Goal: Task Accomplishment & Management: Use online tool/utility

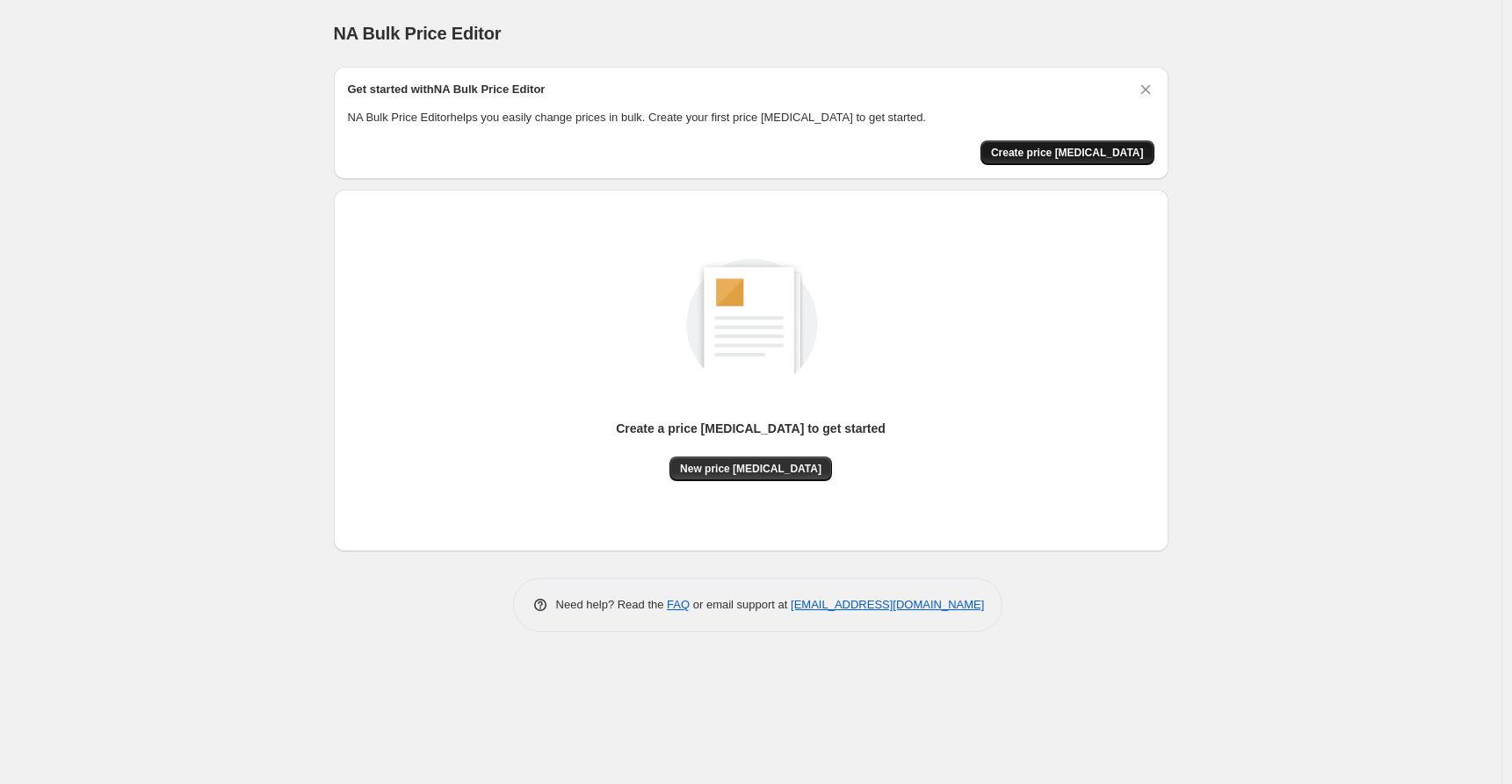
click at [1052, 147] on span "Create price [MEDICAL_DATA]" at bounding box center [1067, 152] width 153 height 14
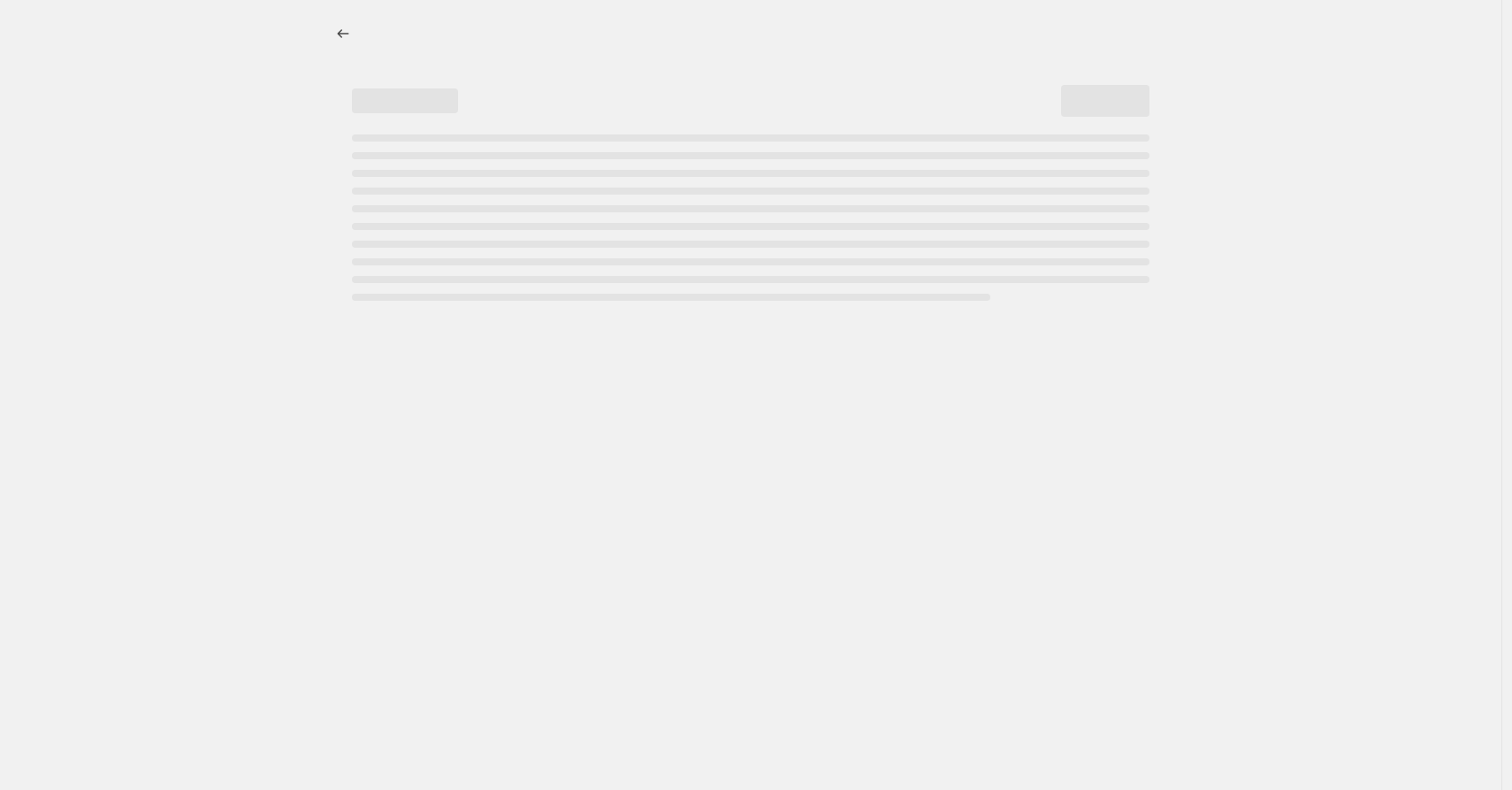
select select "percentage"
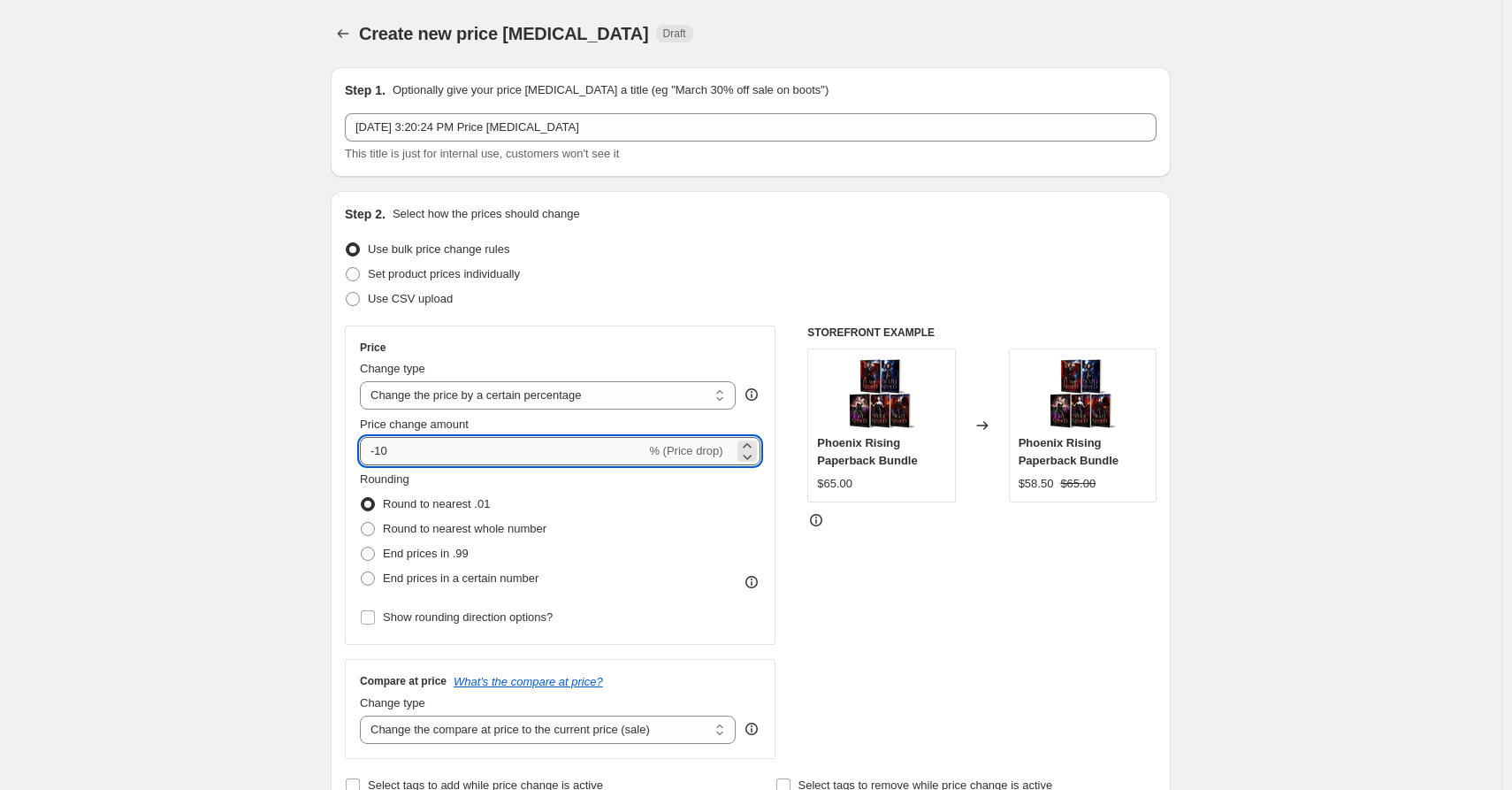
drag, startPoint x: 384, startPoint y: 452, endPoint x: 394, endPoint y: 453, distance: 10.0
click at [394, 453] on input "-10" at bounding box center [503, 451] width 286 height 29
click at [614, 422] on div "Price change amount" at bounding box center [560, 424] width 401 height 18
click at [708, 454] on span "% (Price drop)" at bounding box center [686, 451] width 74 height 13
click at [755, 447] on div at bounding box center [747, 451] width 19 height 21
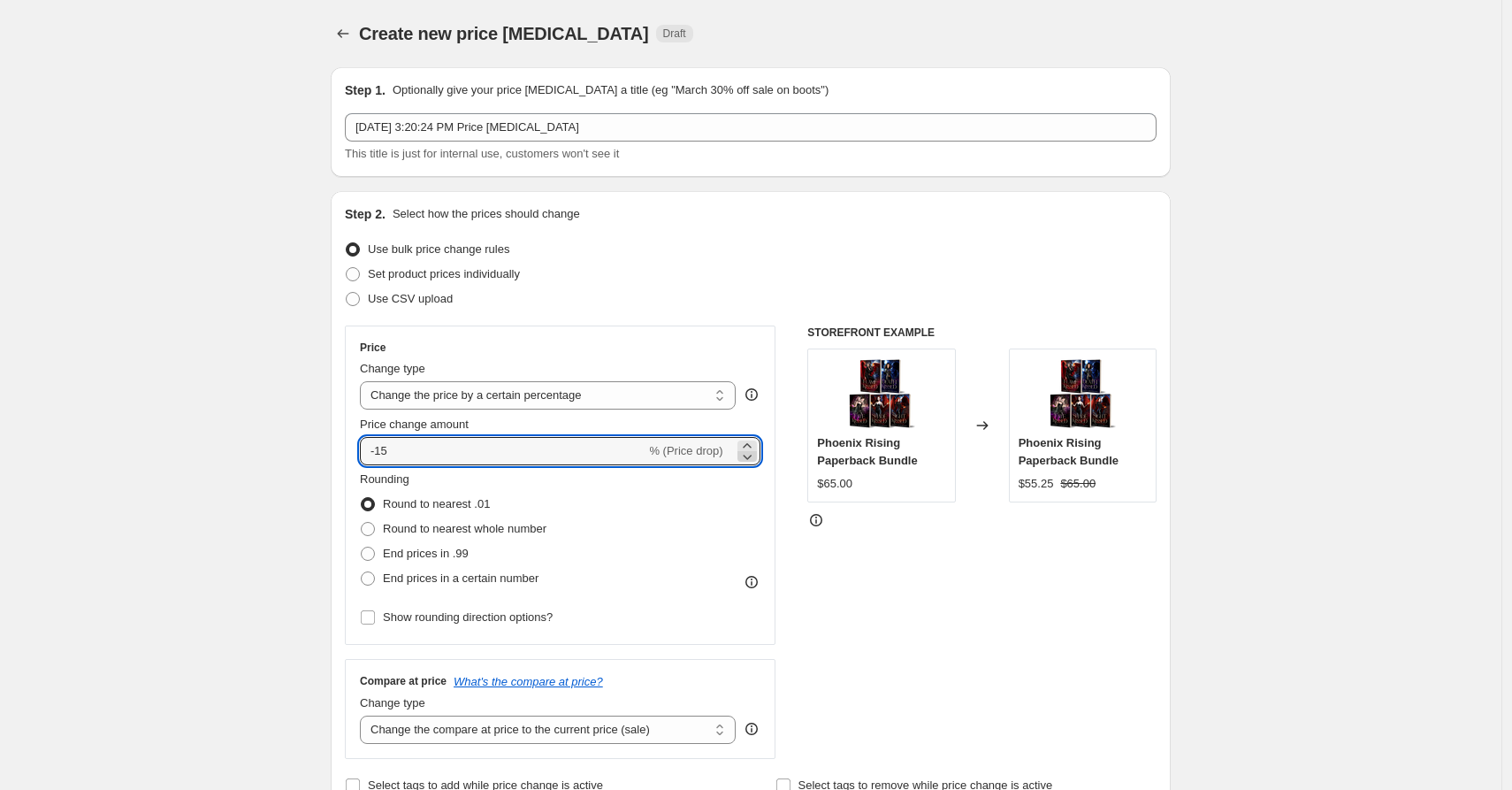
click at [753, 455] on icon at bounding box center [747, 456] width 18 height 18
click at [751, 444] on icon at bounding box center [746, 445] width 8 height 5
type input "-15"
click at [372, 554] on span at bounding box center [368, 553] width 14 height 14
click at [362, 548] on input "End prices in .99" at bounding box center [361, 547] width 1 height 1
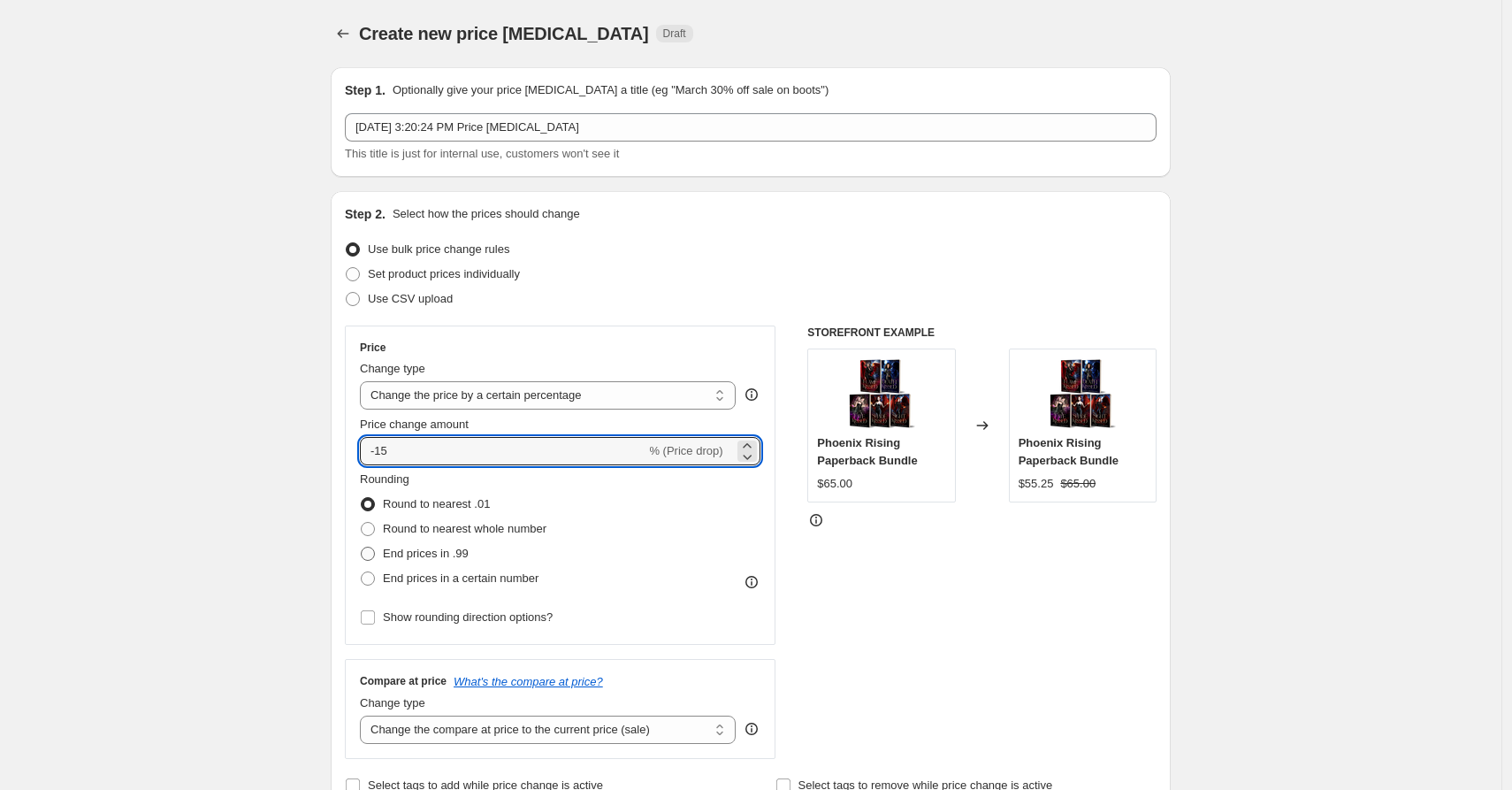
radio input "true"
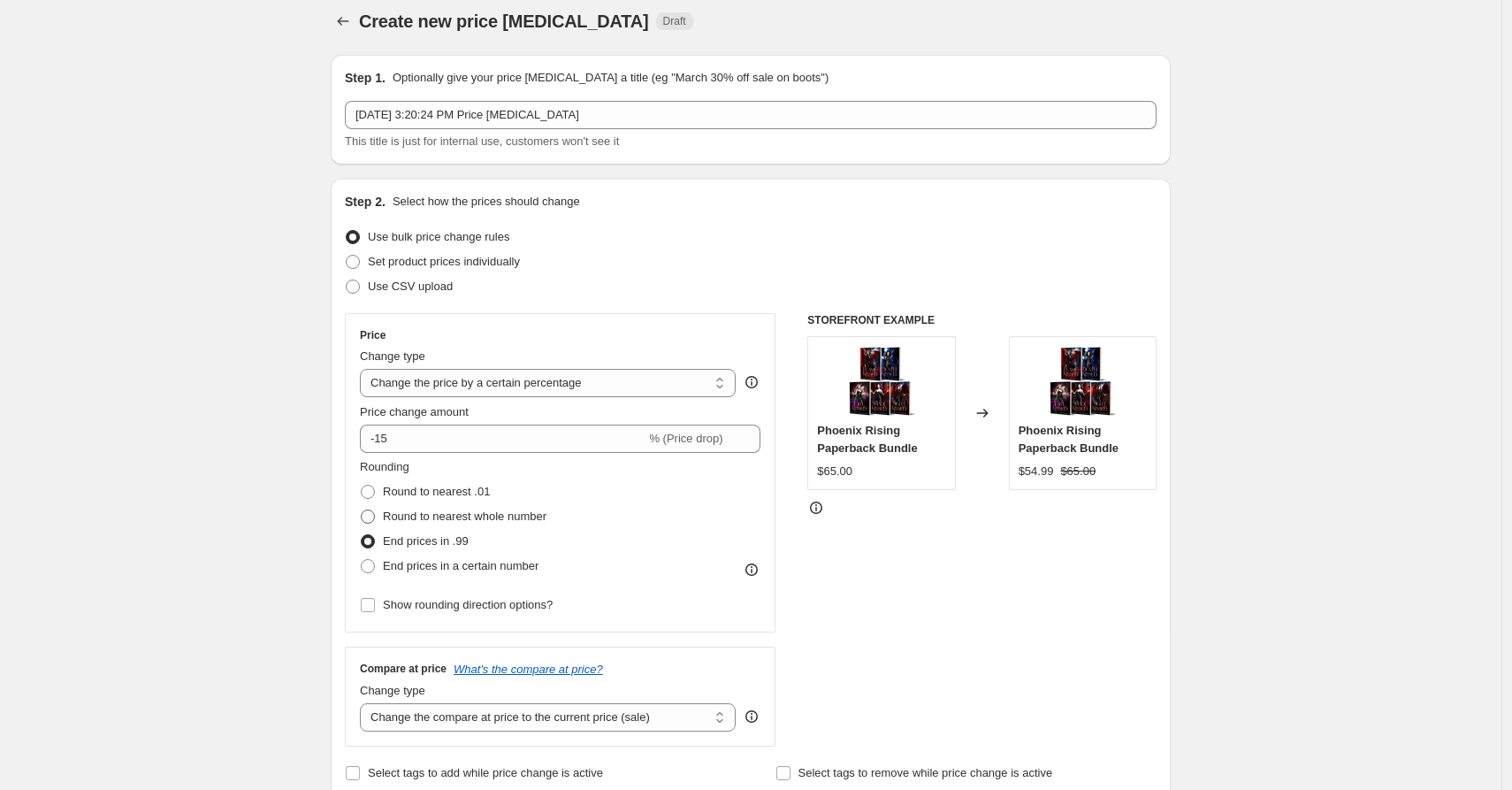
scroll to position [14, 0]
click at [373, 489] on span at bounding box center [368, 489] width 14 height 14
click at [362, 484] on input "Round to nearest .01" at bounding box center [361, 483] width 1 height 1
radio input "true"
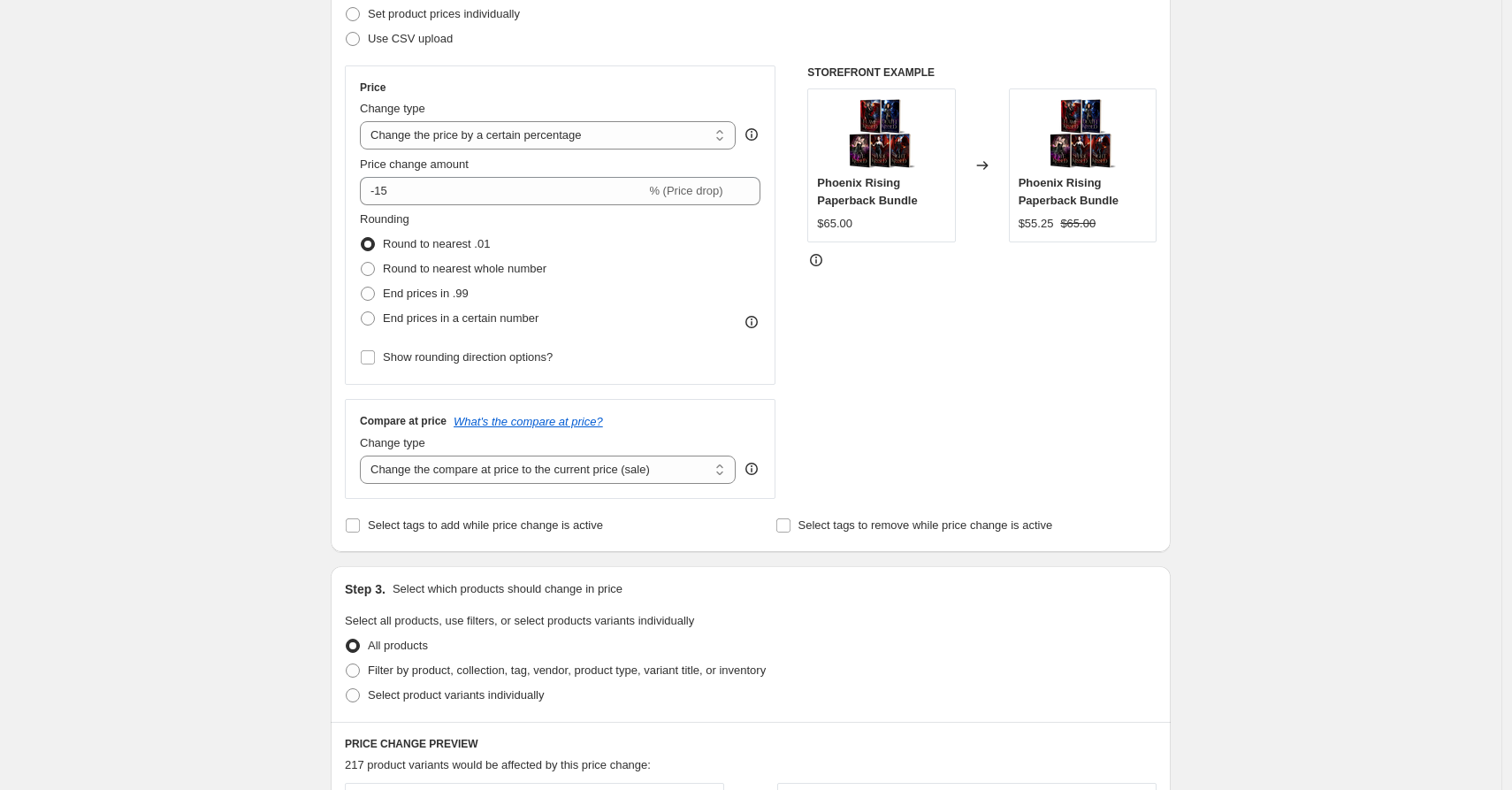
scroll to position [277, 0]
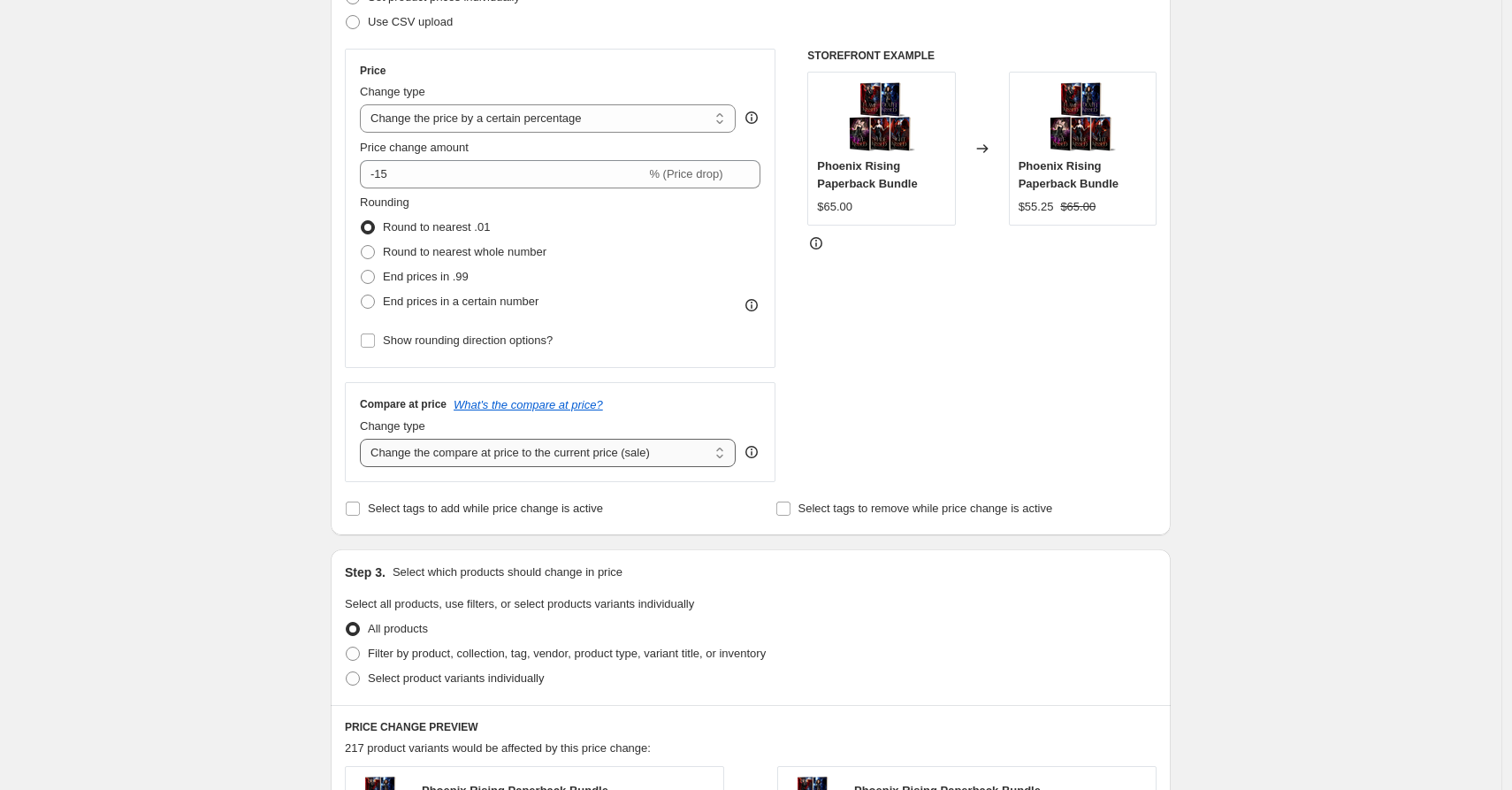
click at [548, 457] on select "Change the compare at price to the current price (sale) Change the compare at p…" at bounding box center [548, 453] width 376 height 29
click at [364, 439] on select "Change the compare at price to the current price (sale) Change the compare at p…" at bounding box center [548, 453] width 376 height 29
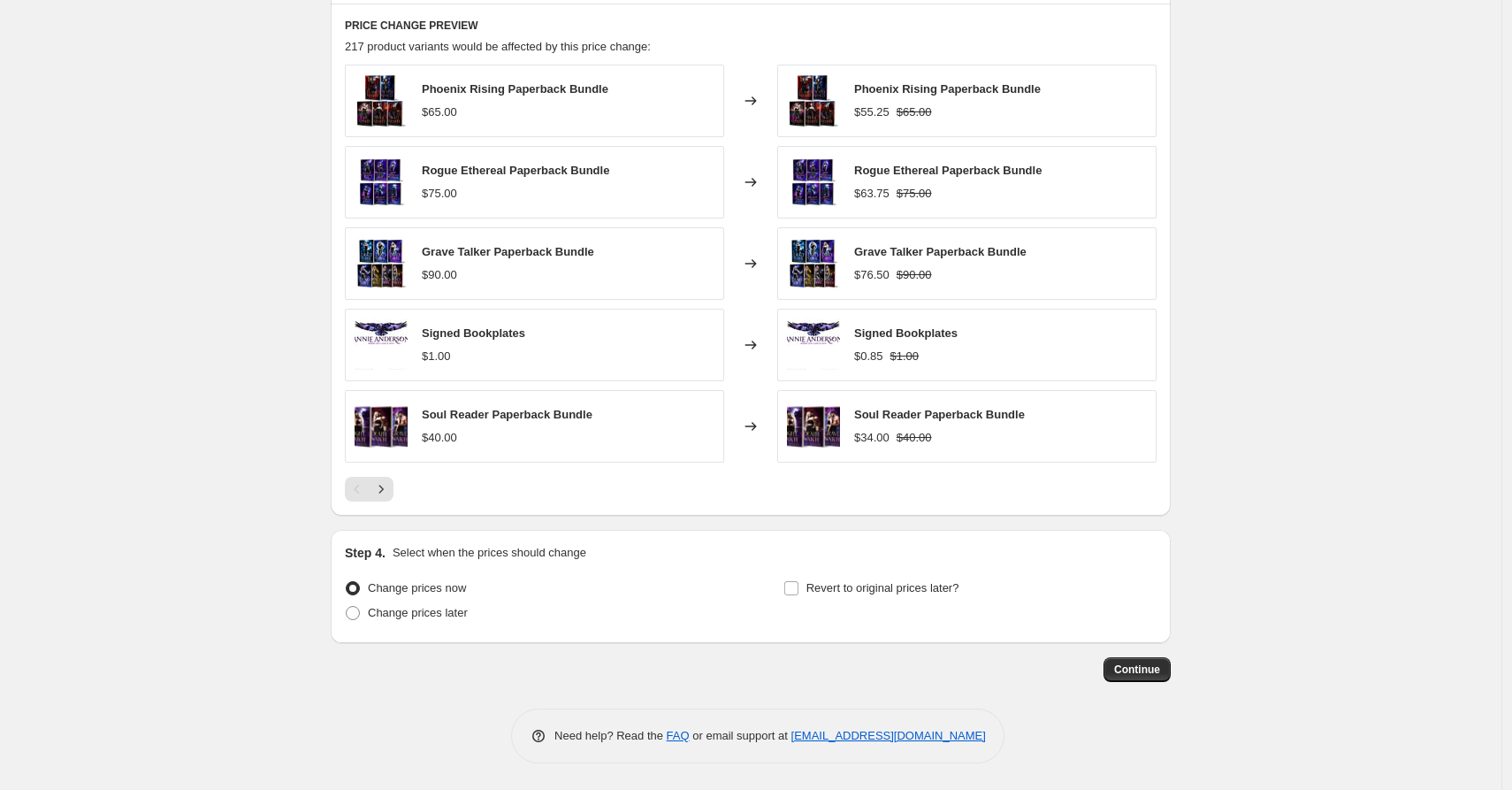
scroll to position [975, 0]
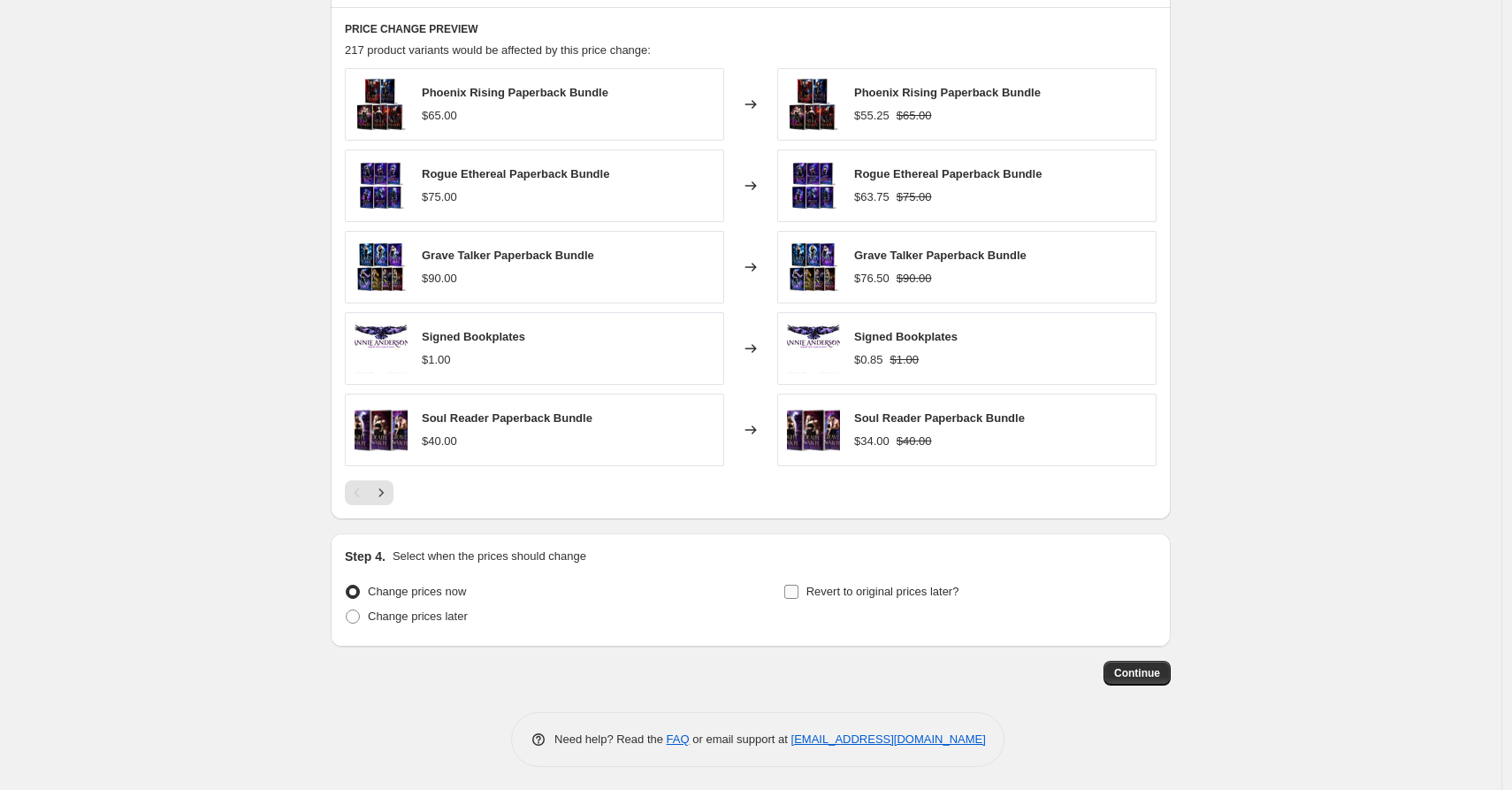
click at [799, 595] on input "Revert to original prices later?" at bounding box center [791, 592] width 14 height 14
checkbox input "true"
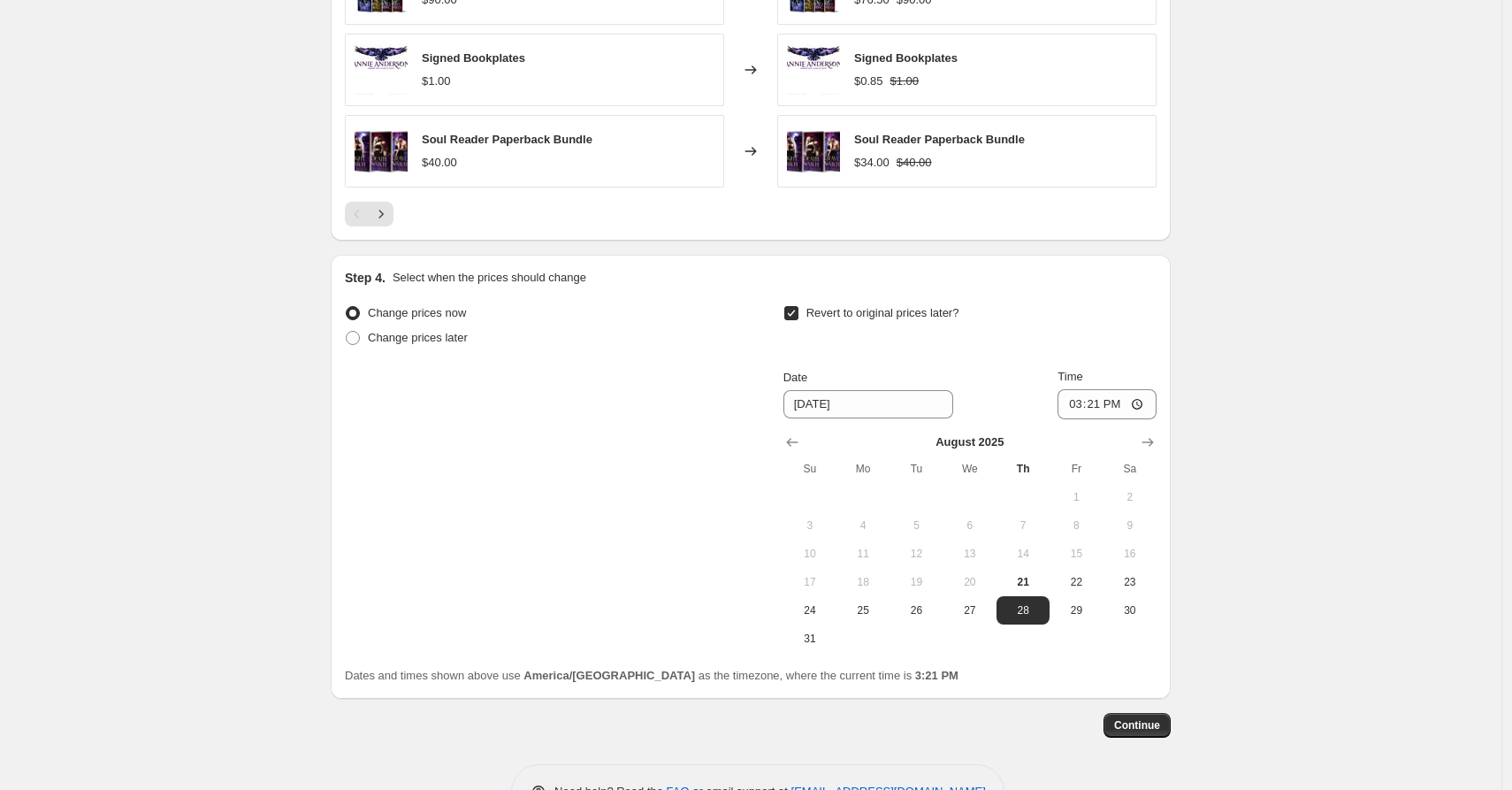
scroll to position [1310, 0]
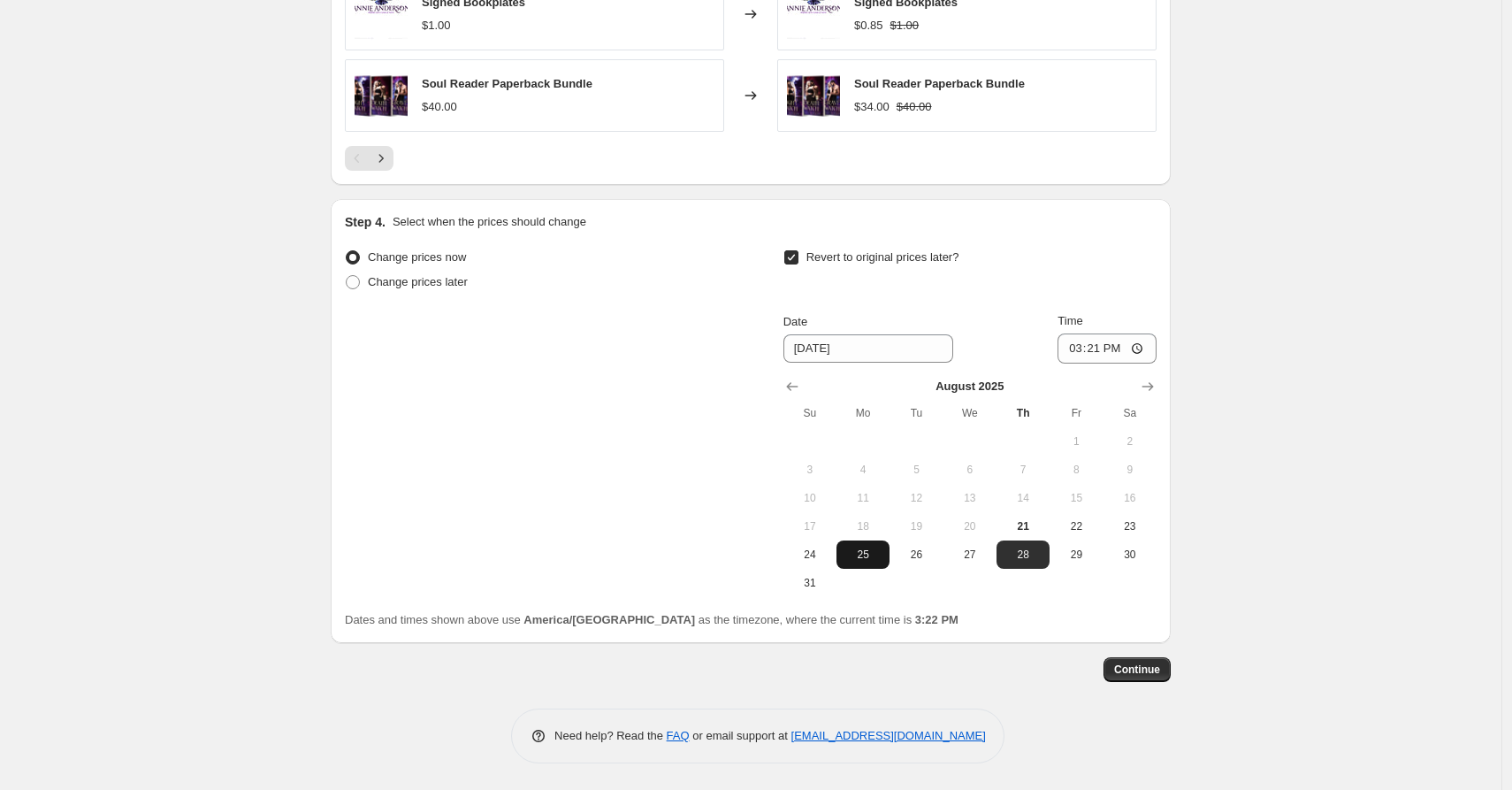
click at [850, 561] on span "25" at bounding box center [863, 554] width 39 height 14
type input "8/25/2025"
click at [1089, 352] on input "15:21" at bounding box center [1108, 348] width 100 height 30
click at [1077, 349] on input "15:21" at bounding box center [1108, 348] width 100 height 30
type input "00:01"
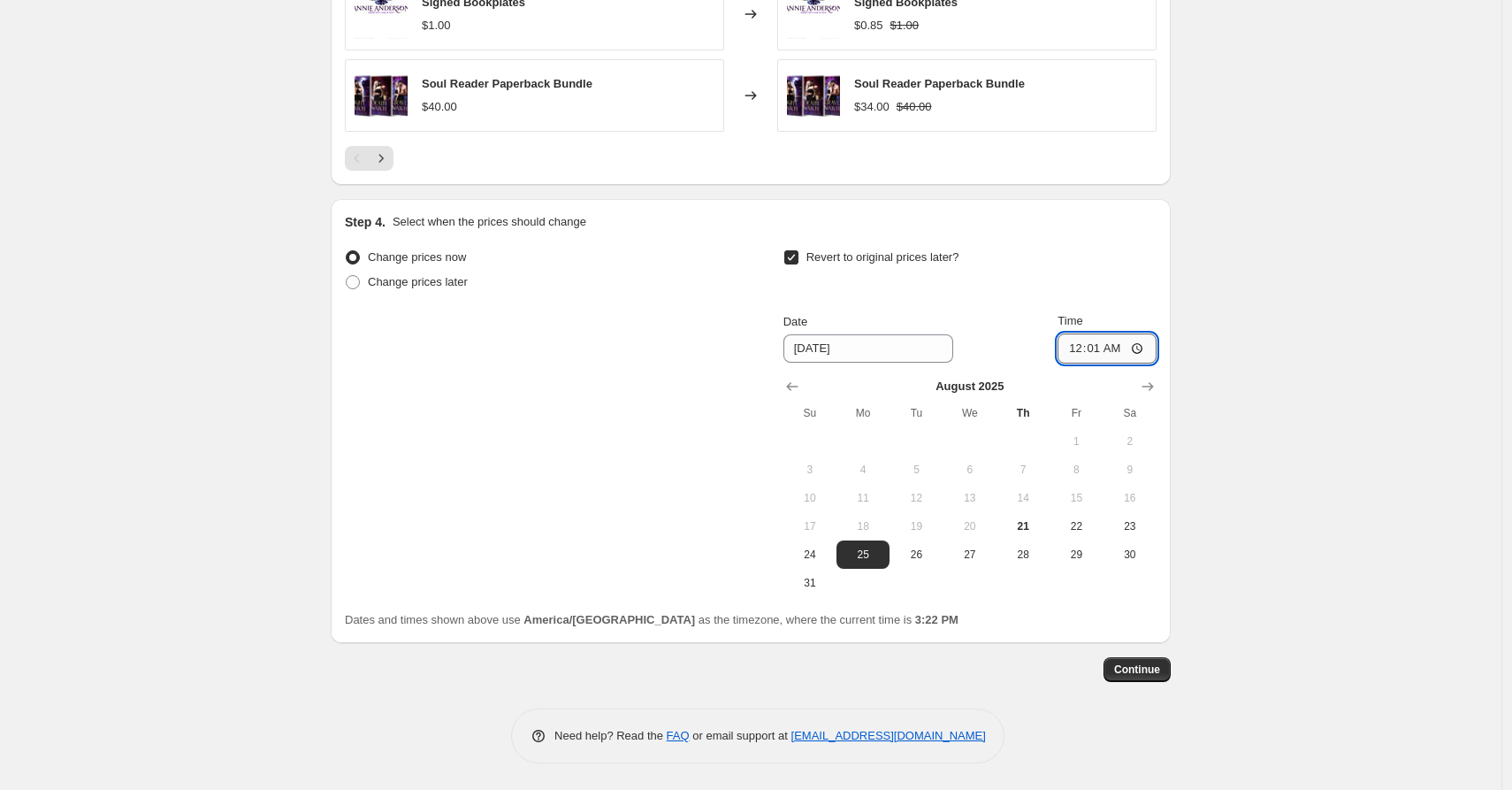
click at [1077, 353] on input "00:01" at bounding box center [1108, 348] width 100 height 30
click at [824, 557] on span "24" at bounding box center [810, 554] width 39 height 14
type input "8/24/2025"
click at [1080, 348] on input "00:01" at bounding box center [1108, 348] width 100 height 30
type input "23:59"
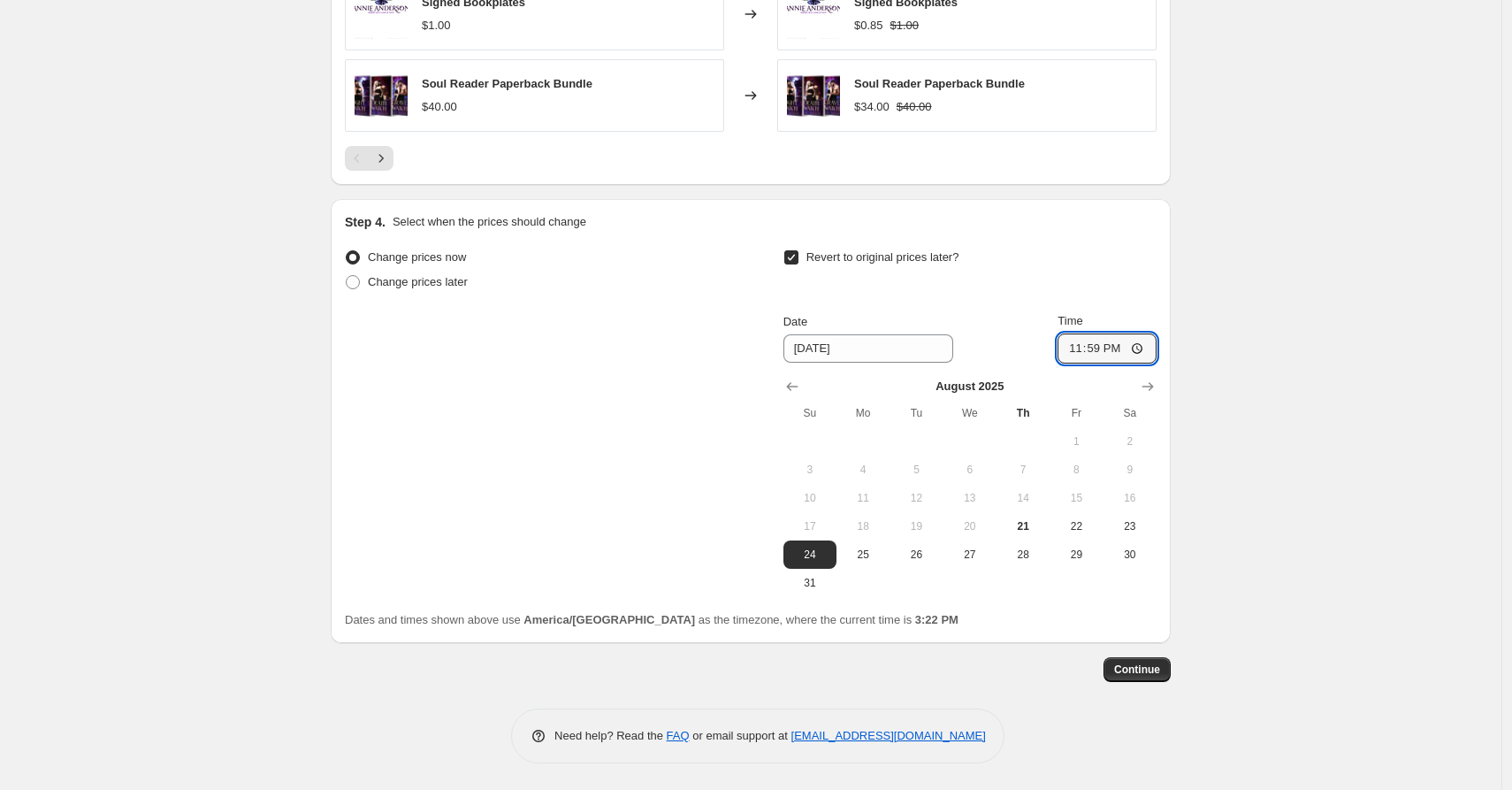
click at [1081, 277] on div "Revert to original prices later?" at bounding box center [970, 272] width 373 height 53
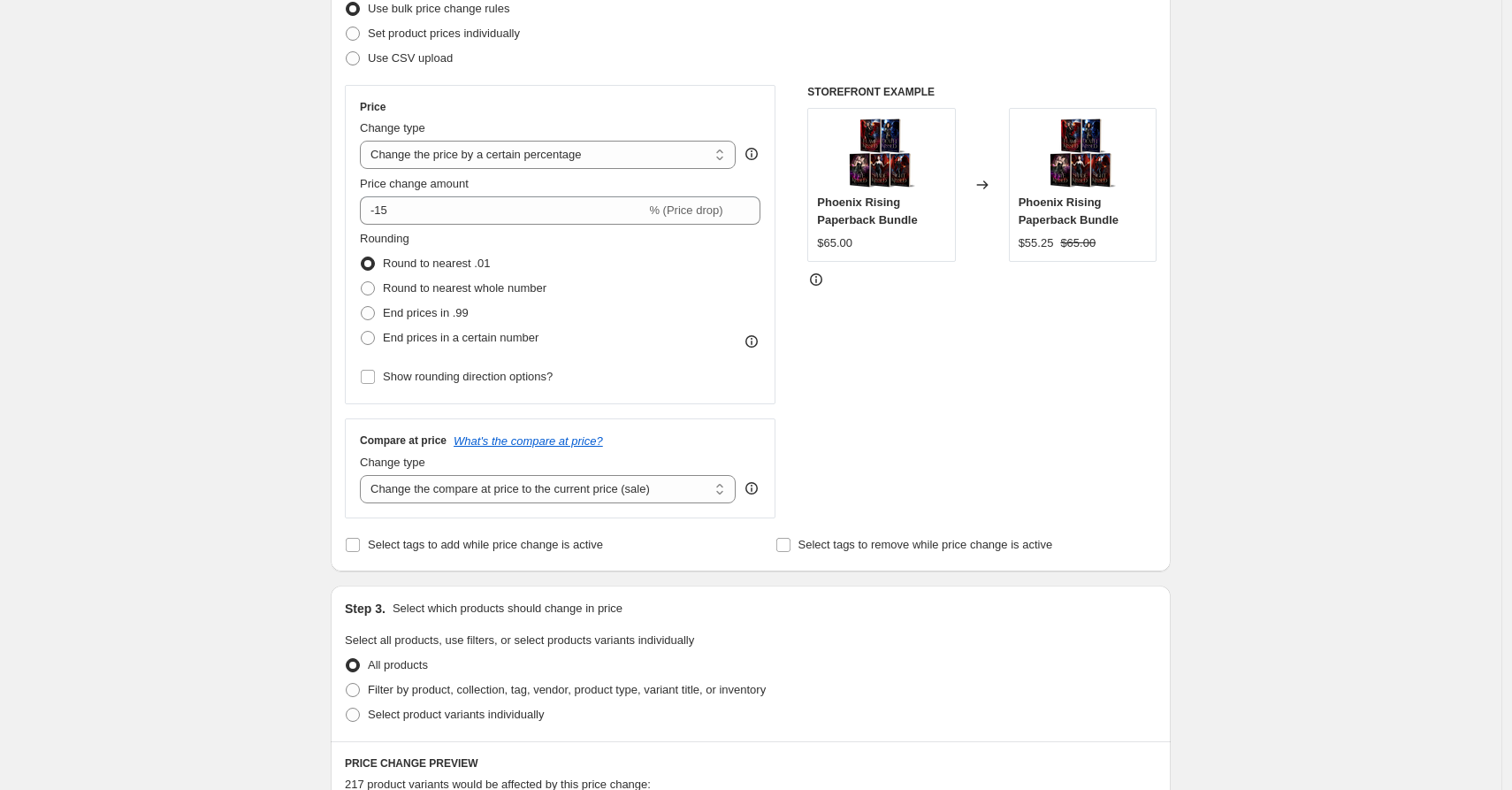
scroll to position [0, 0]
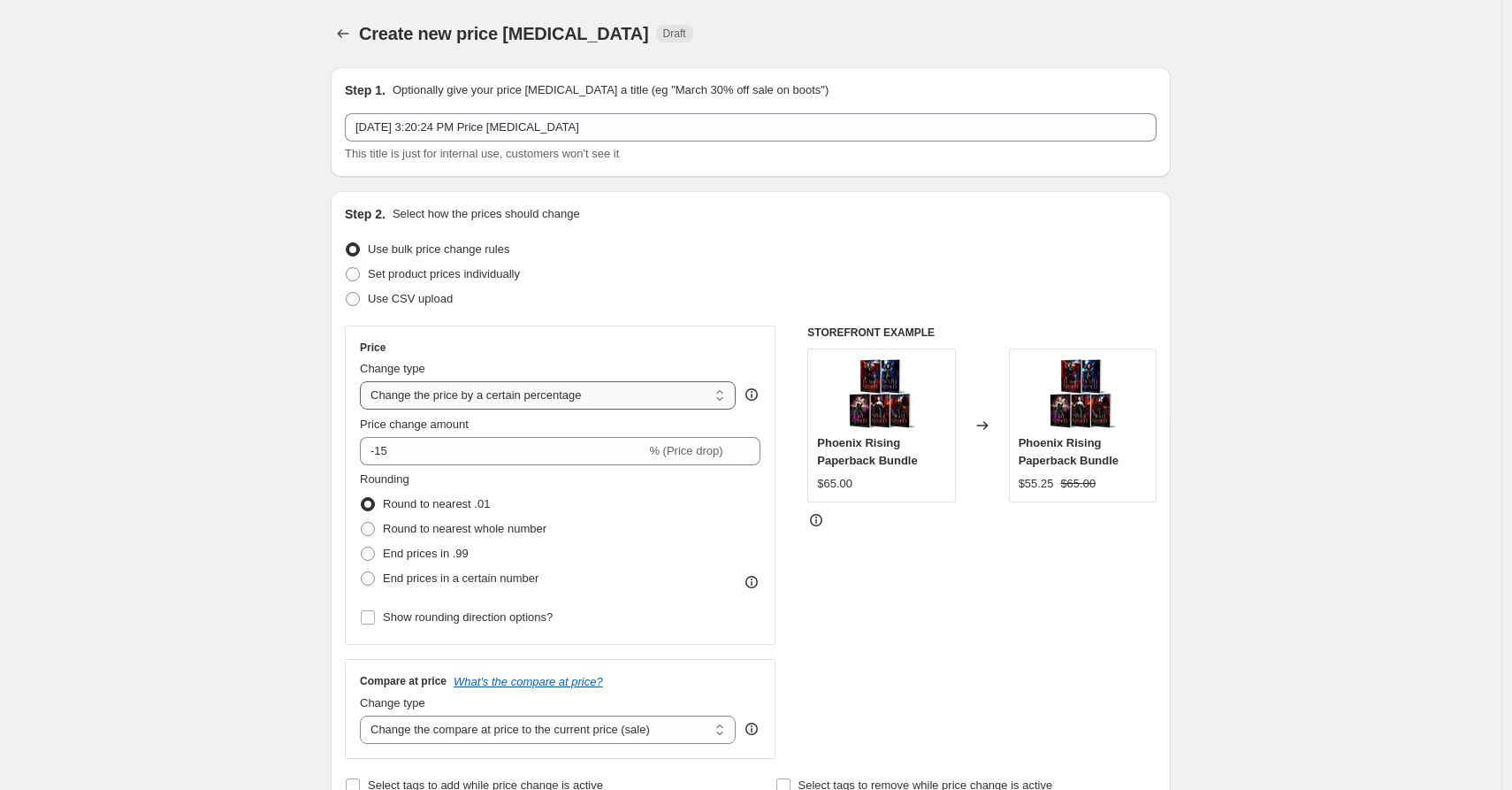
click at [647, 397] on select "Change the price to a certain amount Change the price by a certain amount Chang…" at bounding box center [548, 395] width 376 height 29
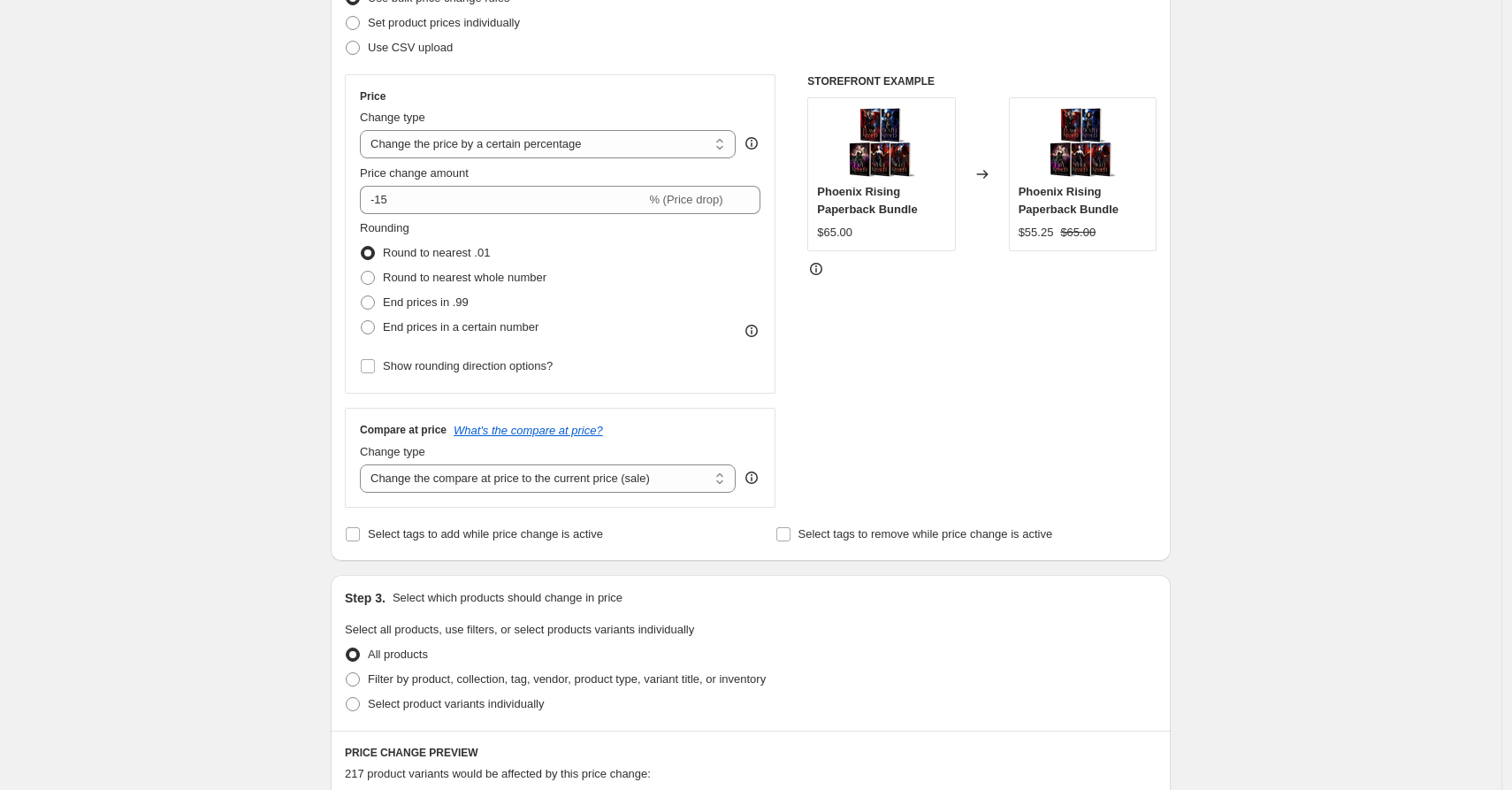
scroll to position [253, 0]
click at [607, 476] on select "Change the compare at price to the current price (sale) Change the compare at p…" at bounding box center [548, 478] width 376 height 29
select select "no_change"
click at [364, 464] on select "Change the compare at price to the current price (sale) Change the compare at p…" at bounding box center [548, 478] width 376 height 29
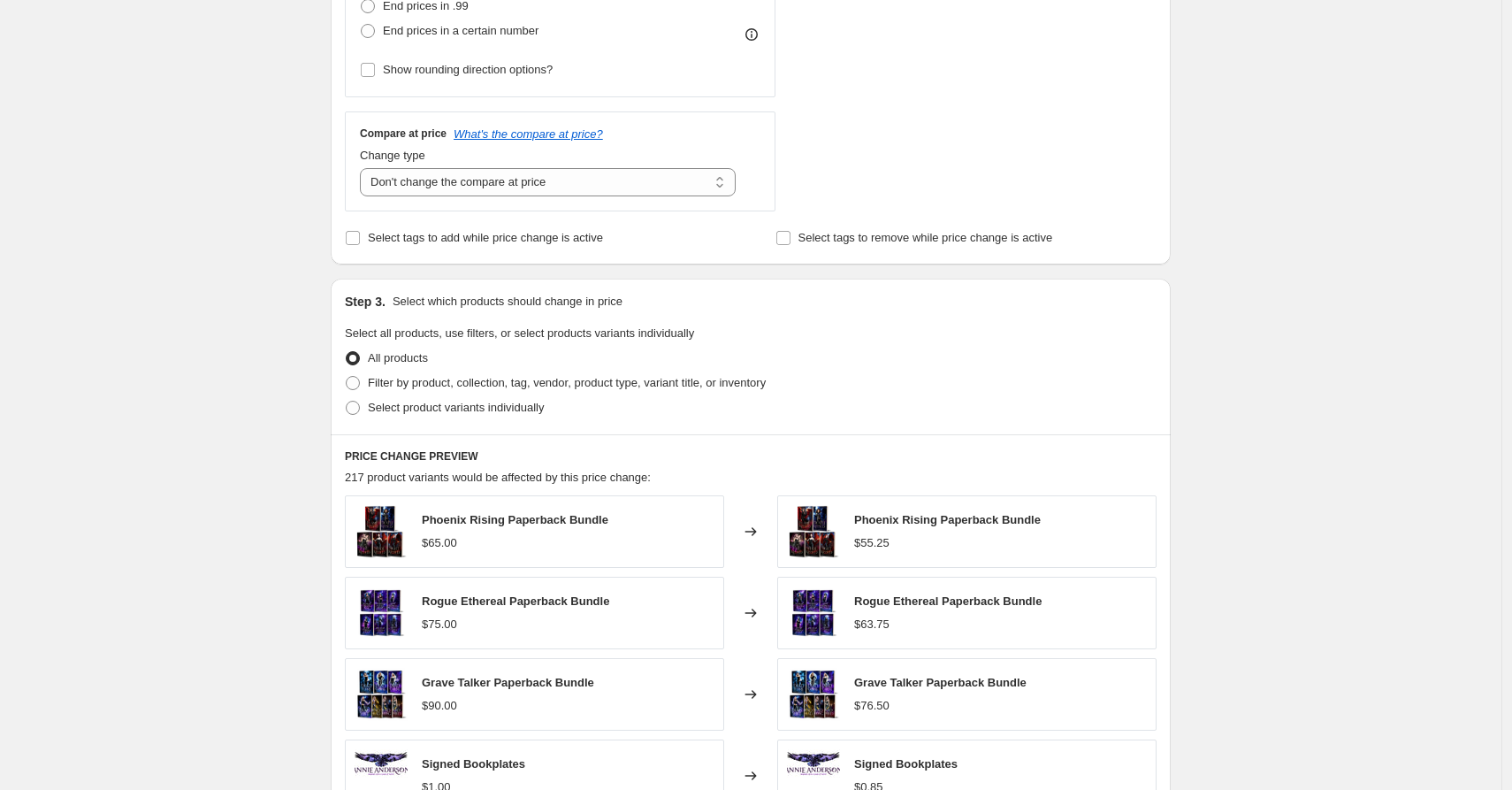
scroll to position [548, 0]
click at [357, 236] on input "Select tags to add while price change is active" at bounding box center [352, 237] width 14 height 14
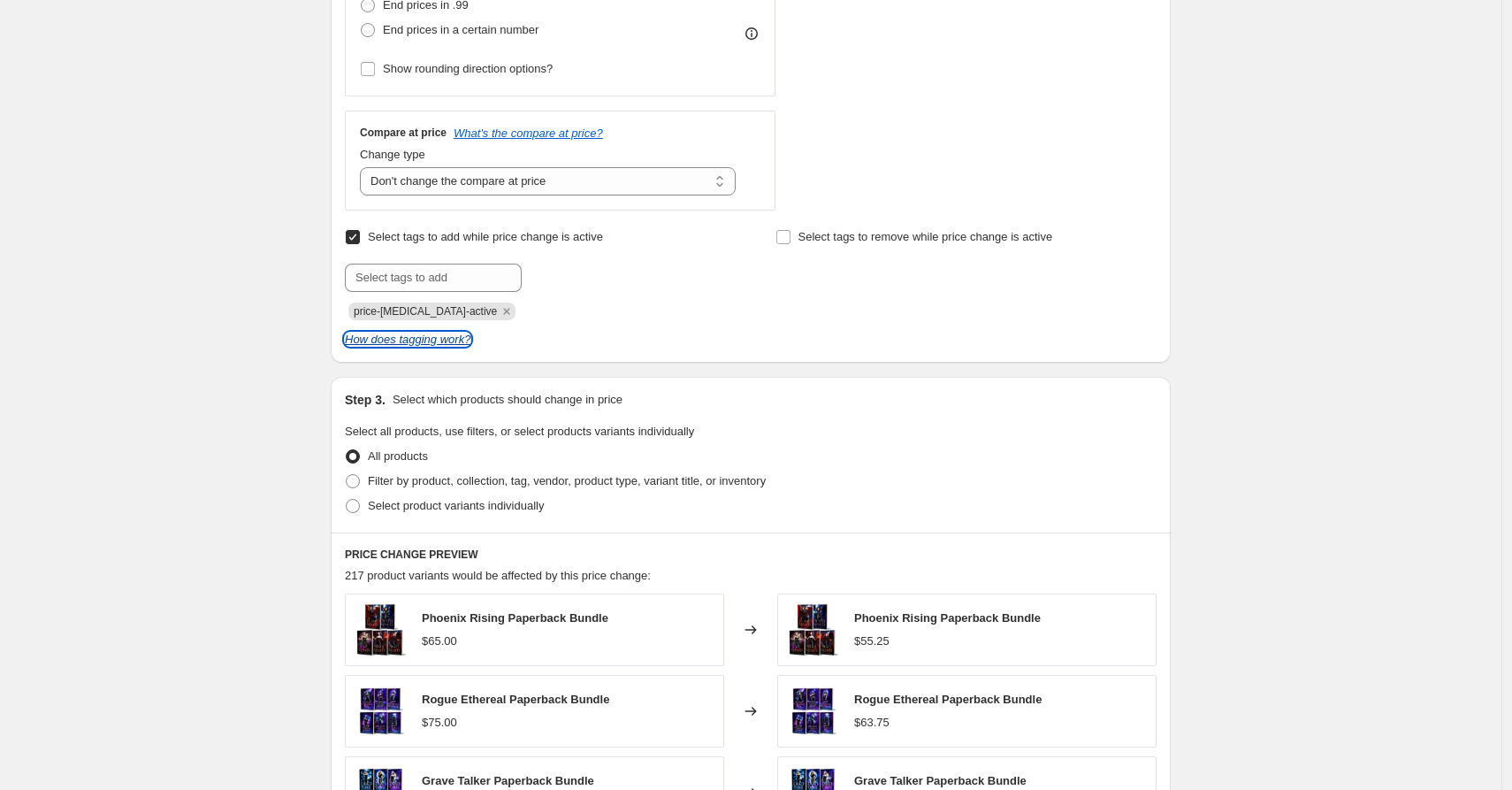
click at [463, 341] on icon "How does tagging work?" at bounding box center [407, 339] width 125 height 13
click at [498, 306] on icon "Remove price-change-job-active" at bounding box center [506, 311] width 16 height 16
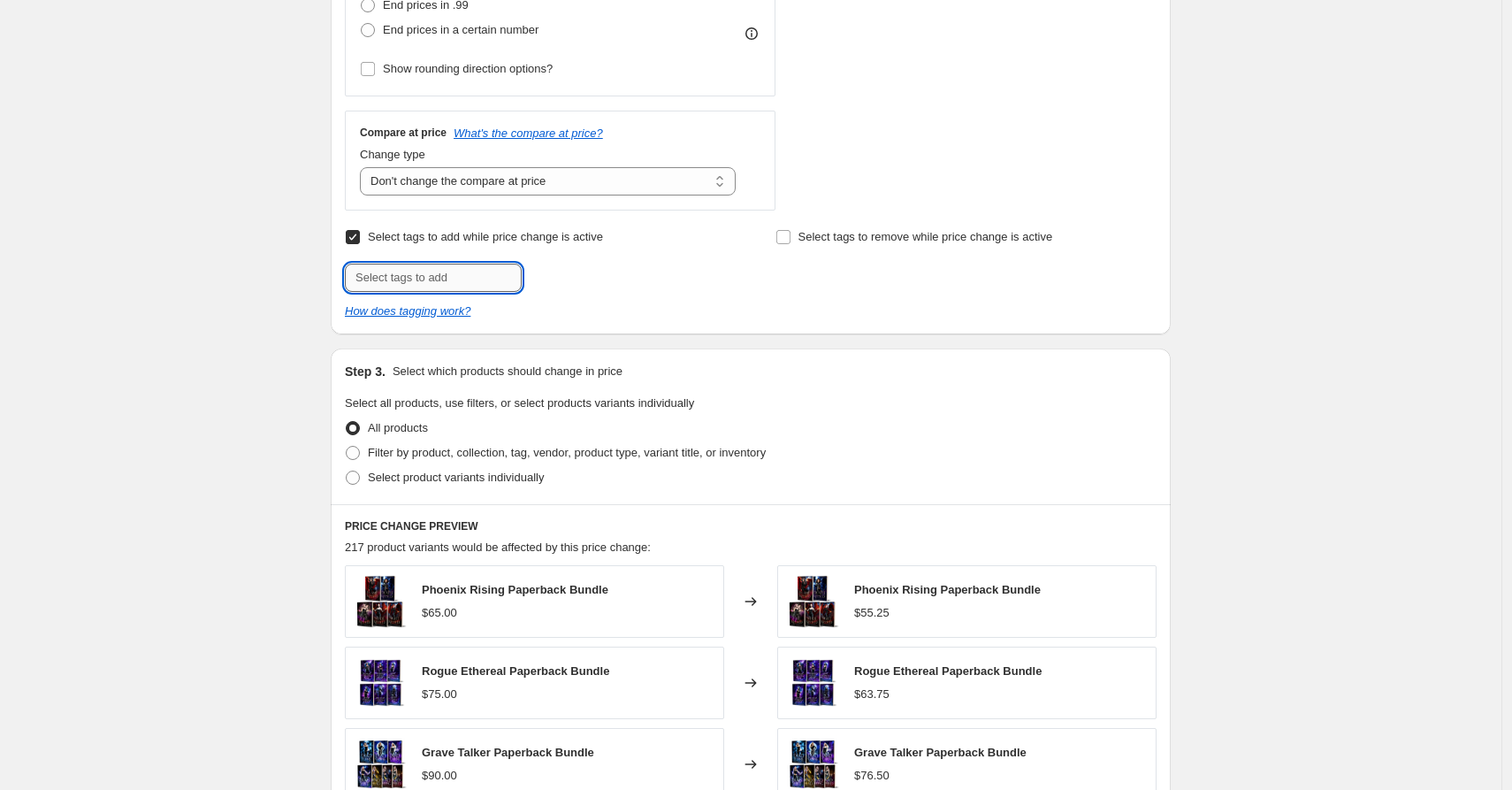
click at [429, 274] on input "text" at bounding box center [433, 277] width 177 height 29
click at [360, 240] on input "Select tags to add while price change is active" at bounding box center [352, 237] width 14 height 14
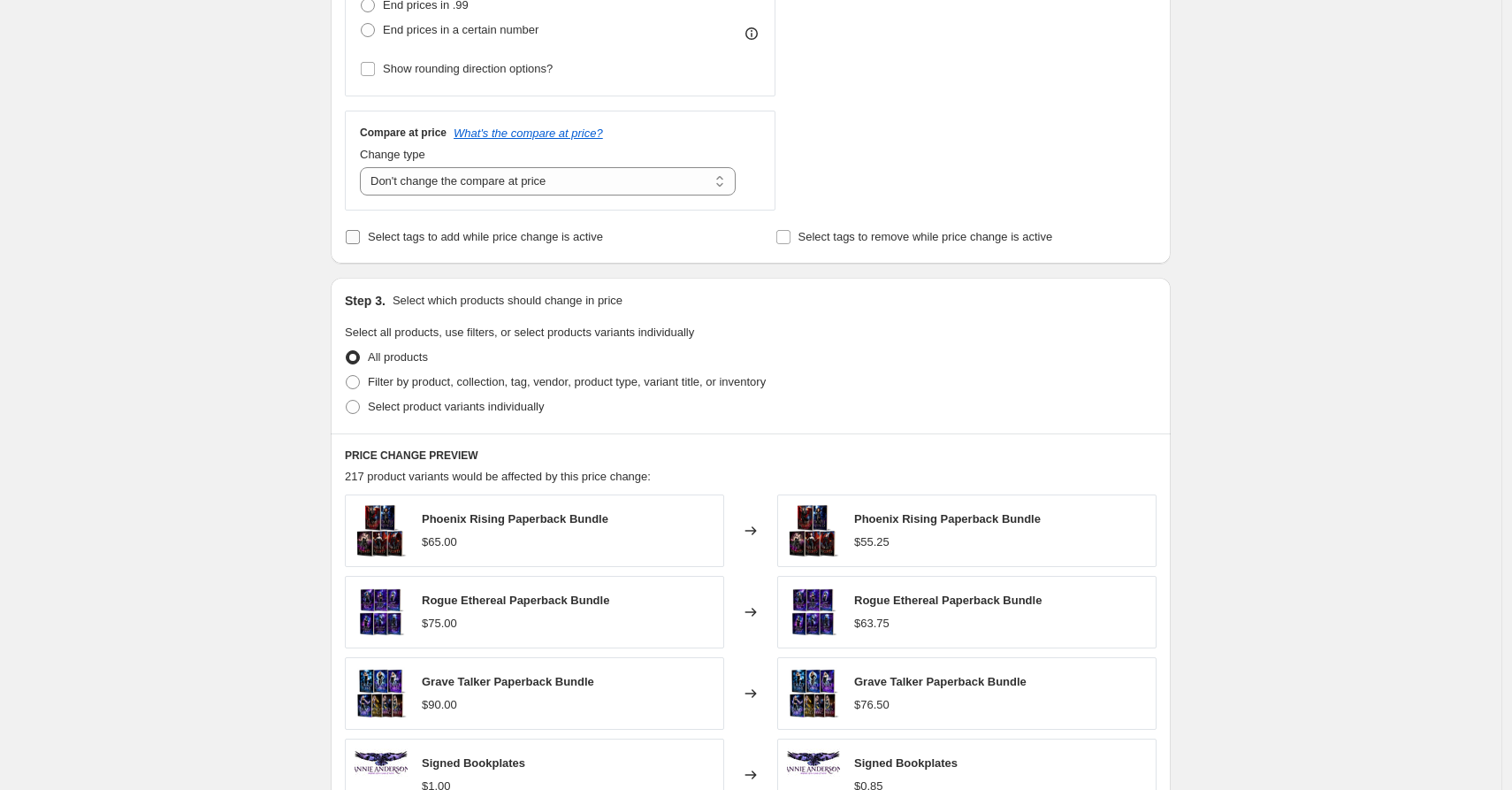
click at [360, 240] on input "Select tags to add while price change is active" at bounding box center [352, 237] width 14 height 14
checkbox input "true"
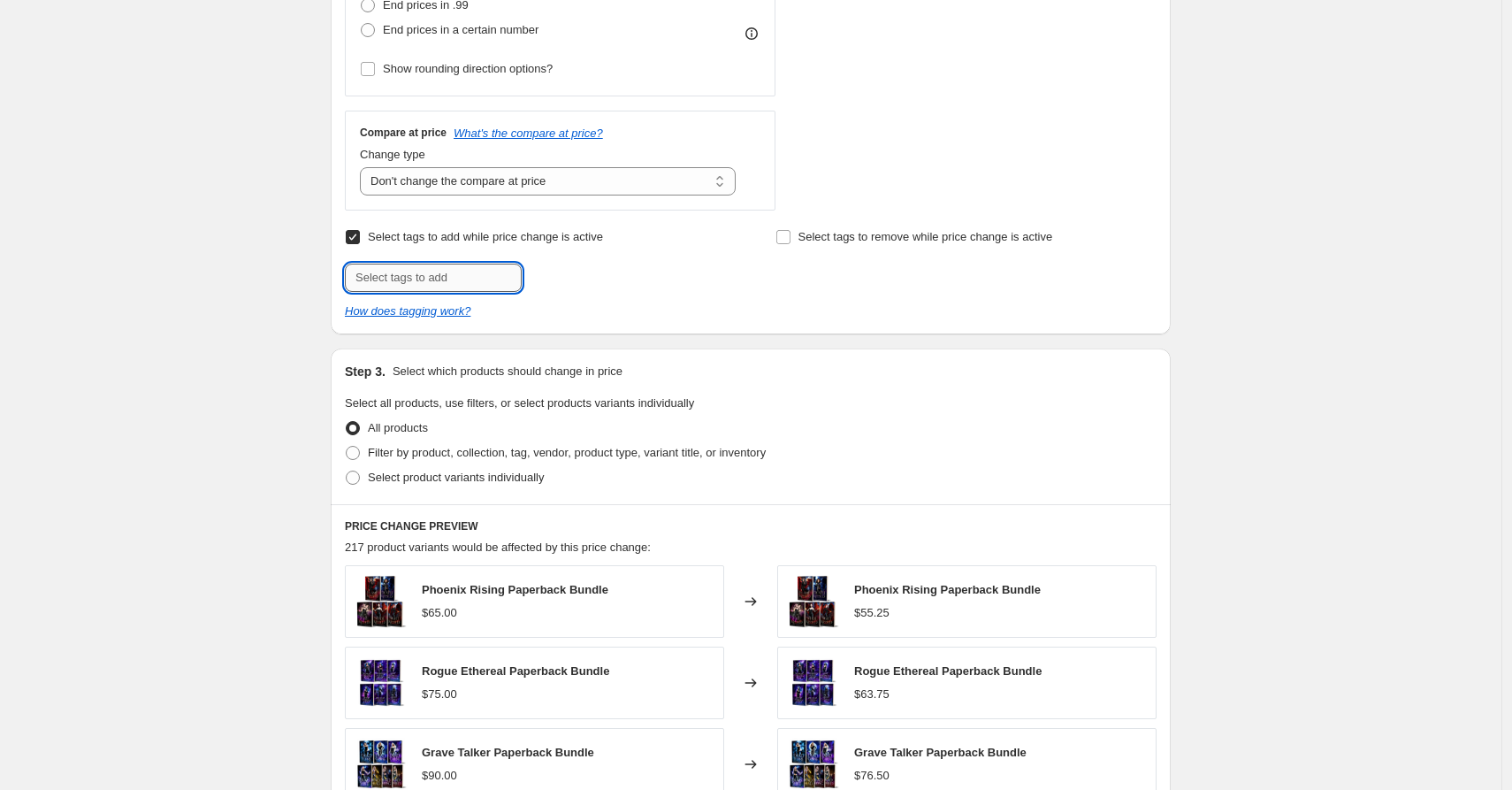
click at [433, 281] on input "text" at bounding box center [433, 277] width 177 height 29
type input "read-a-romance-sale"
click at [574, 270] on span "read-a-roman..." at bounding box center [600, 276] width 77 height 12
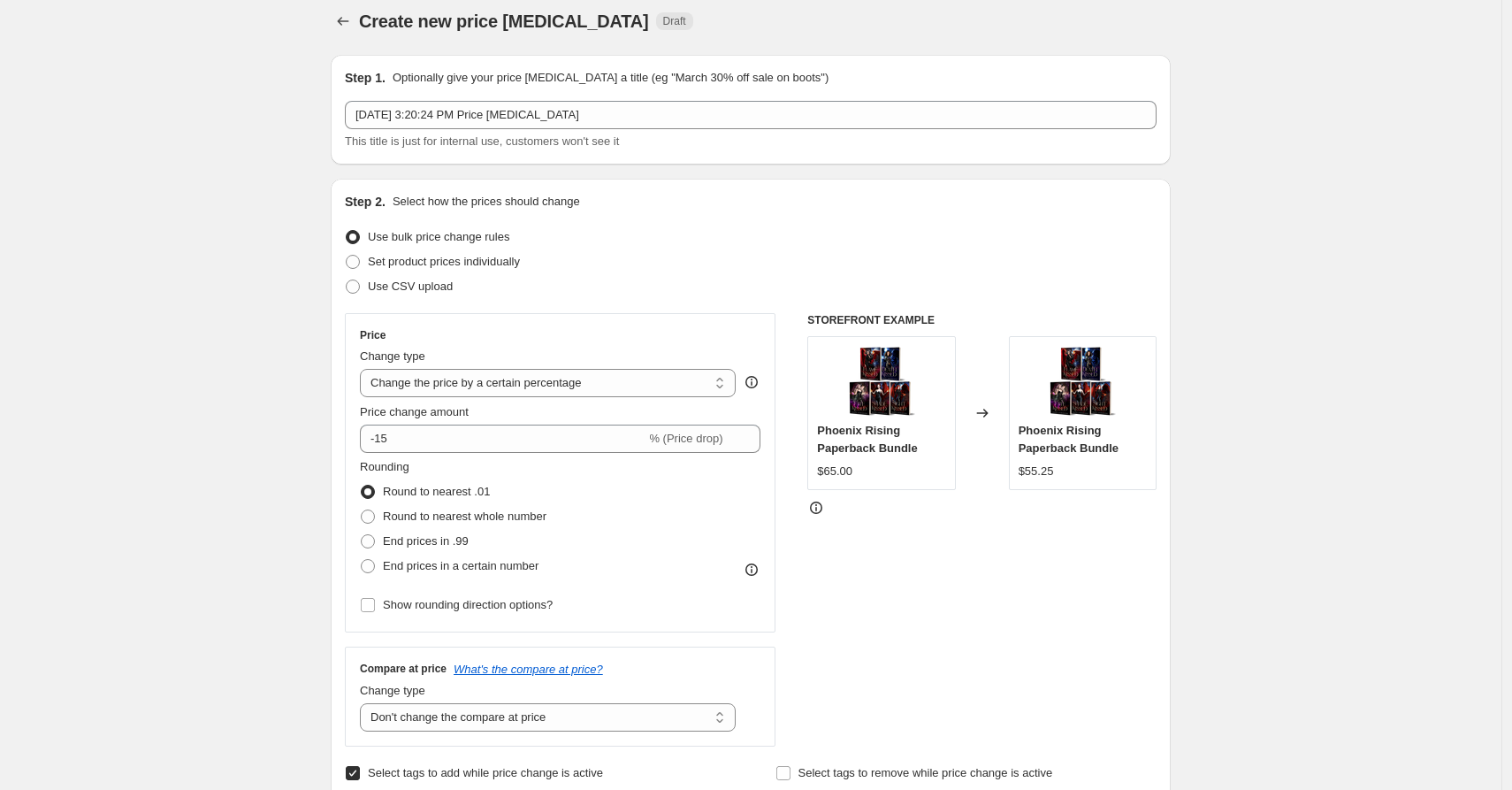
scroll to position [0, 0]
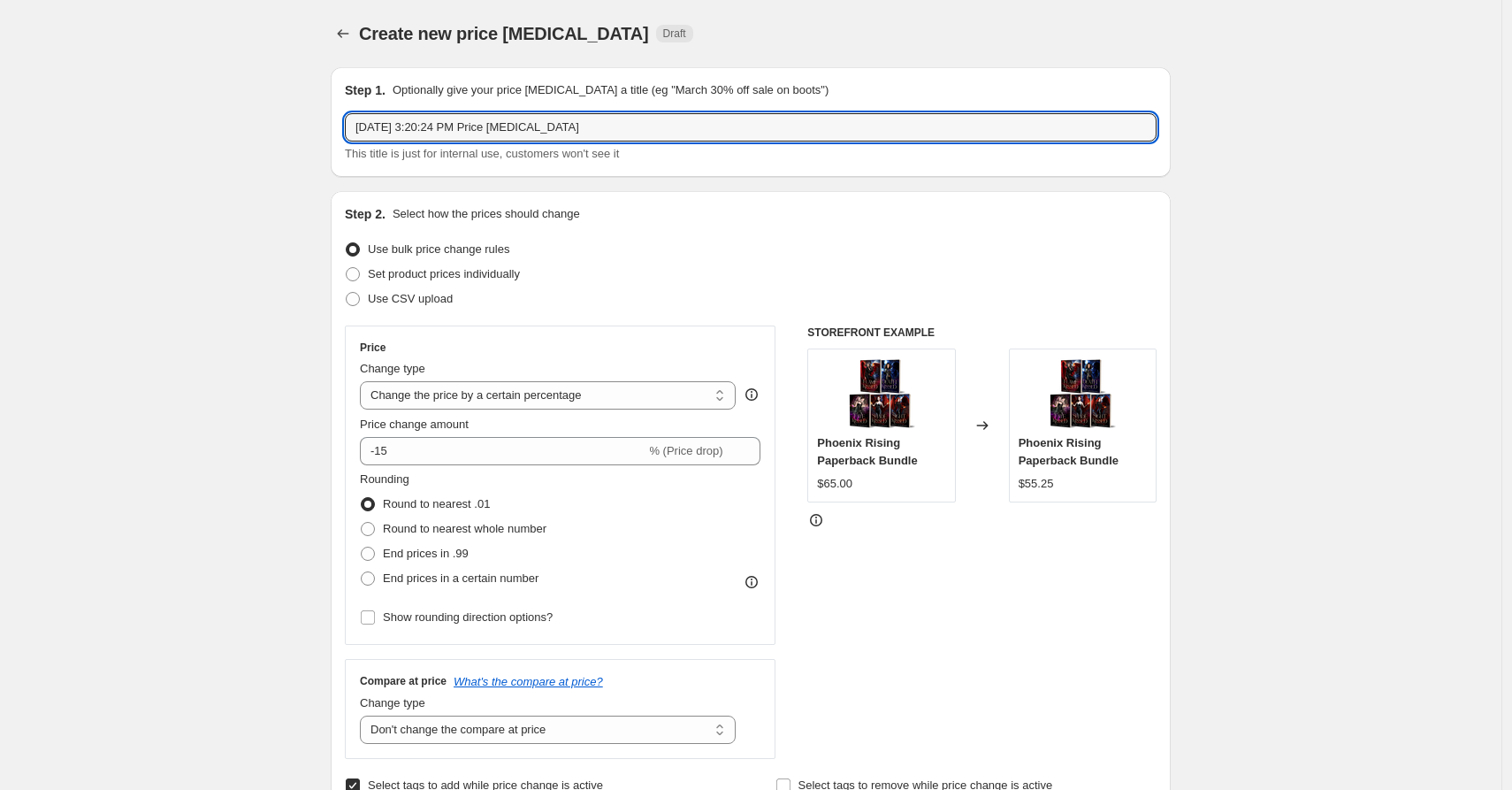
drag, startPoint x: 604, startPoint y: 130, endPoint x: 309, endPoint y: 126, distance: 295.0
click at [478, 129] on input "Read a Romance Sale 082425" at bounding box center [750, 127] width 812 height 29
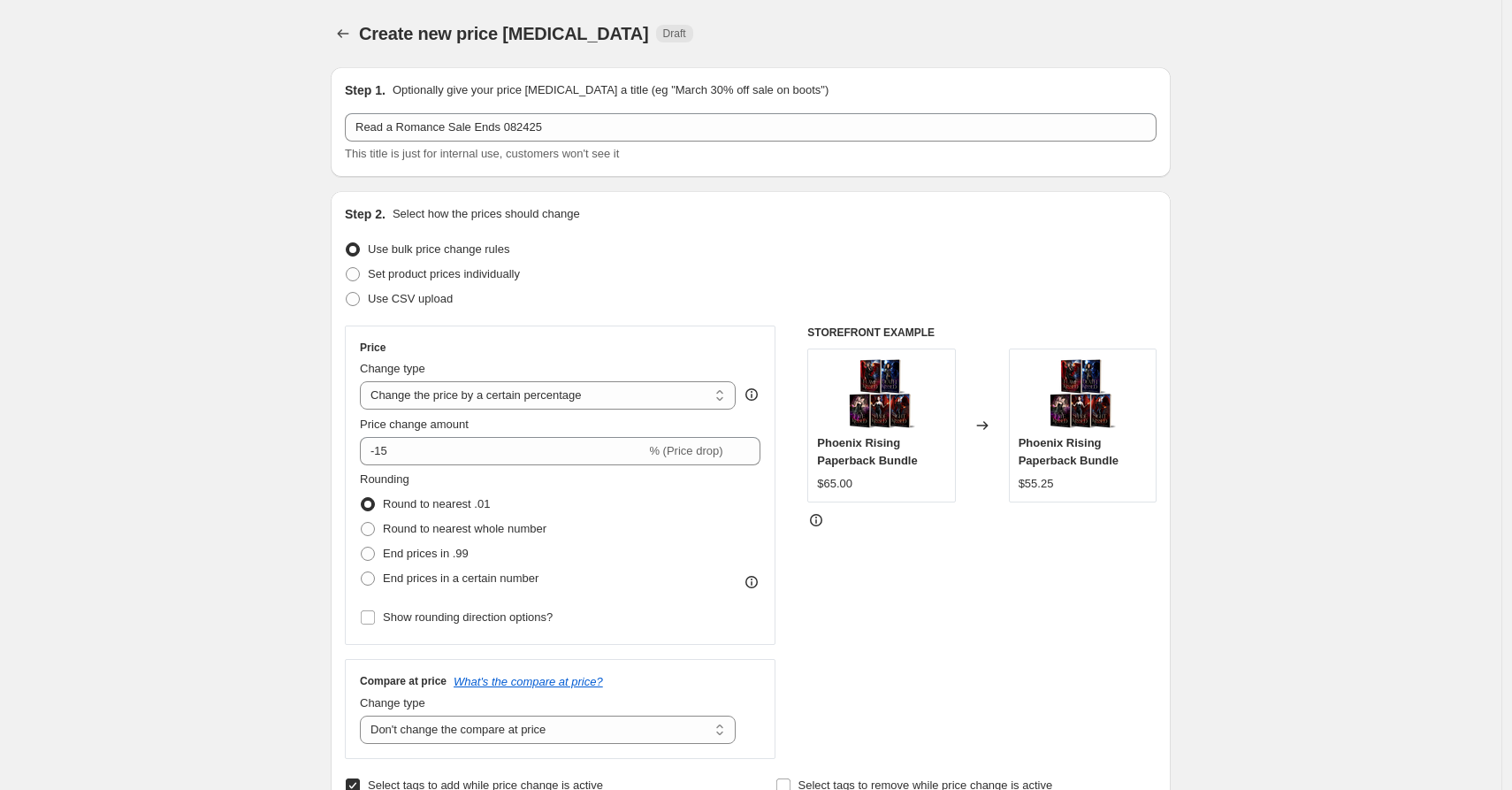
click at [869, 99] on div "Step 1. Optionally give your price change job a title (eg "March 30% off sale o…" at bounding box center [750, 89] width 812 height 18
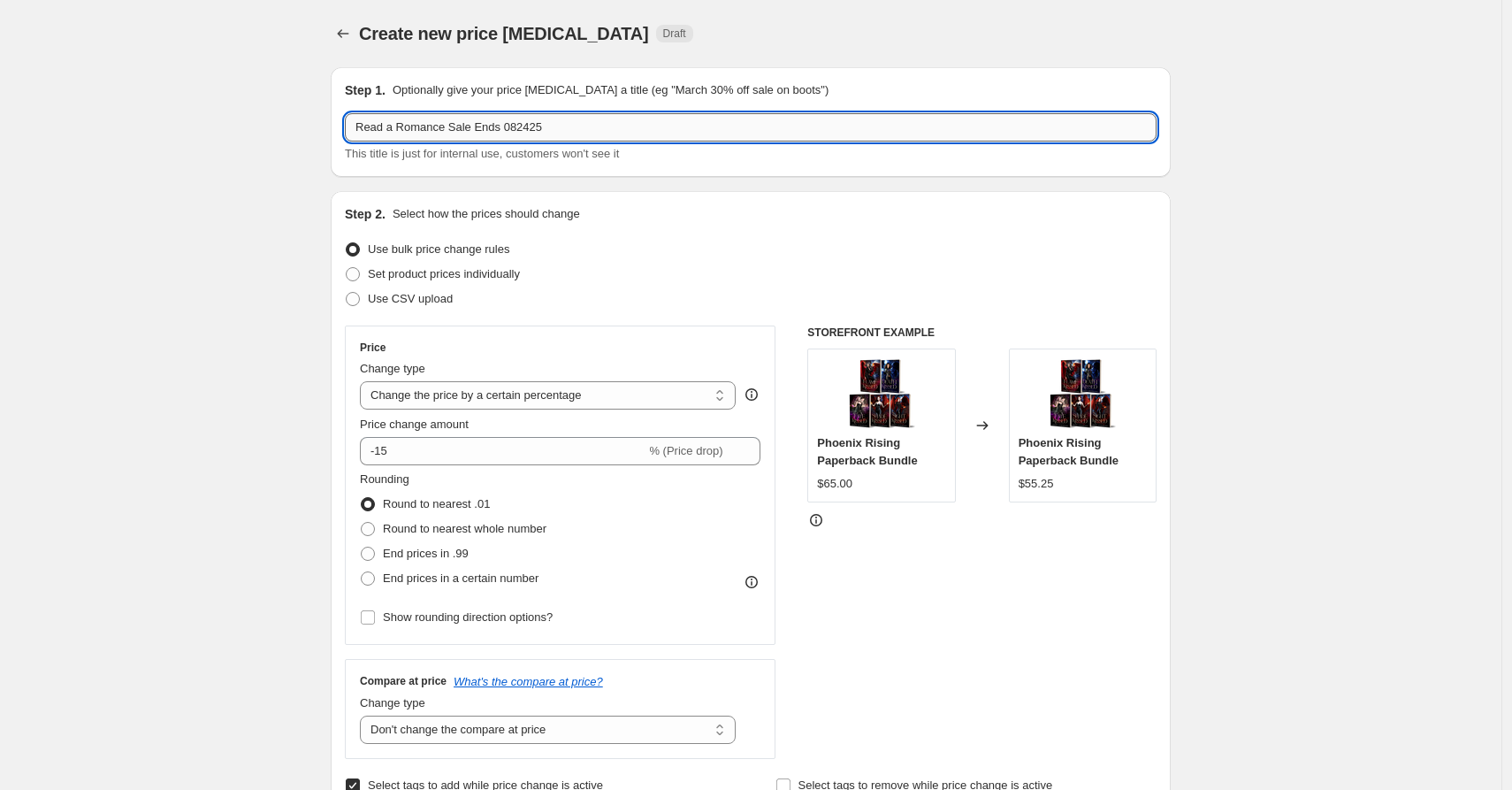
click at [593, 127] on input "Read a Romance Sale Ends 082425" at bounding box center [750, 127] width 812 height 29
click at [558, 124] on input "Read a Romance Sale Ends 082425 15%off" at bounding box center [750, 127] width 812 height 29
drag, startPoint x: 480, startPoint y: 127, endPoint x: 558, endPoint y: 124, distance: 78.1
click at [558, 124] on input "Read a Romance Sale Ends 082425 15%off" at bounding box center [750, 127] width 812 height 29
click at [633, 123] on input "Read a Romance Sale 15%off" at bounding box center [750, 127] width 812 height 29
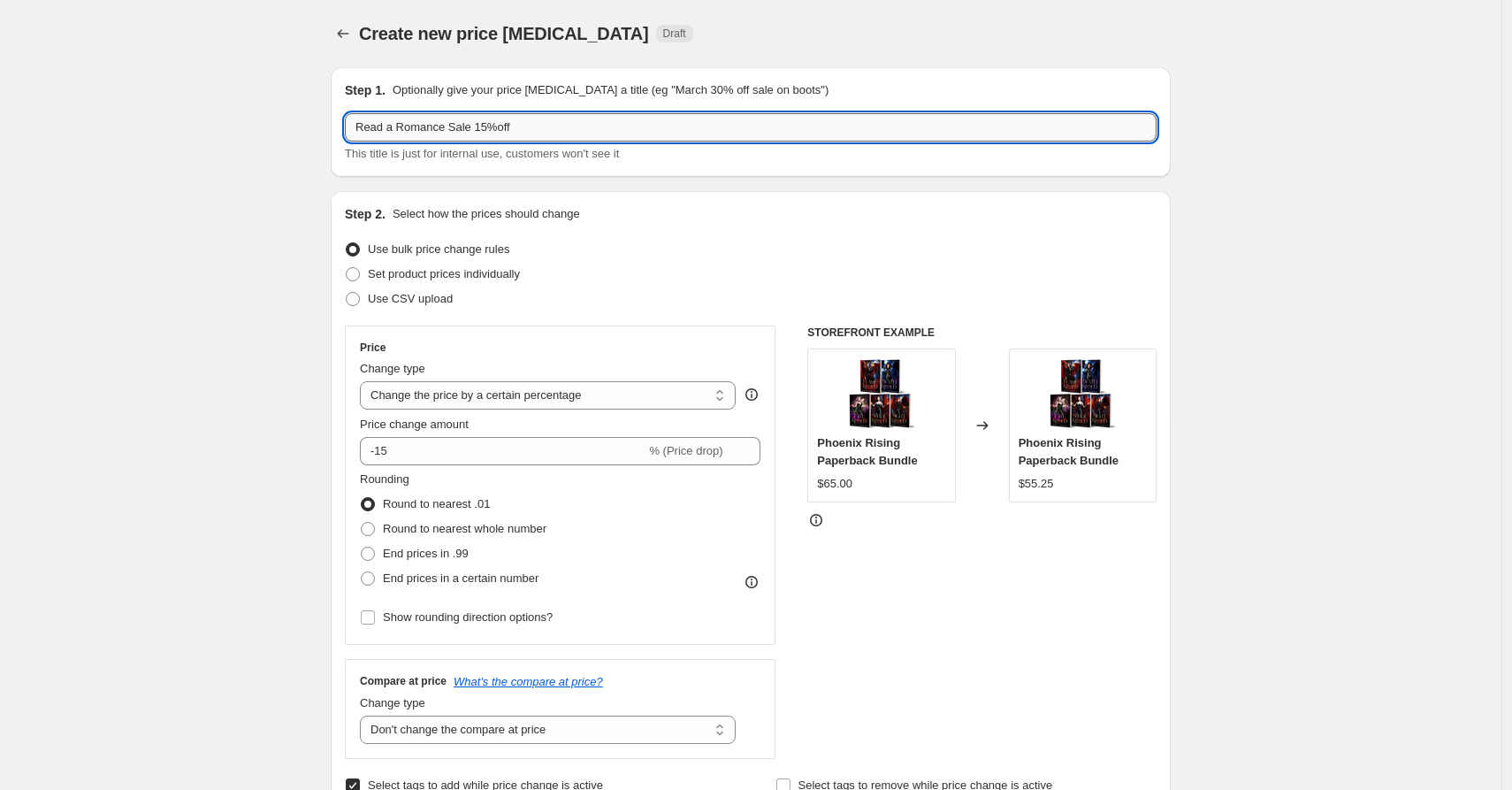
paste input "Ends 082425"
type input "Read a Romance Sale 15%off Ends 082425"
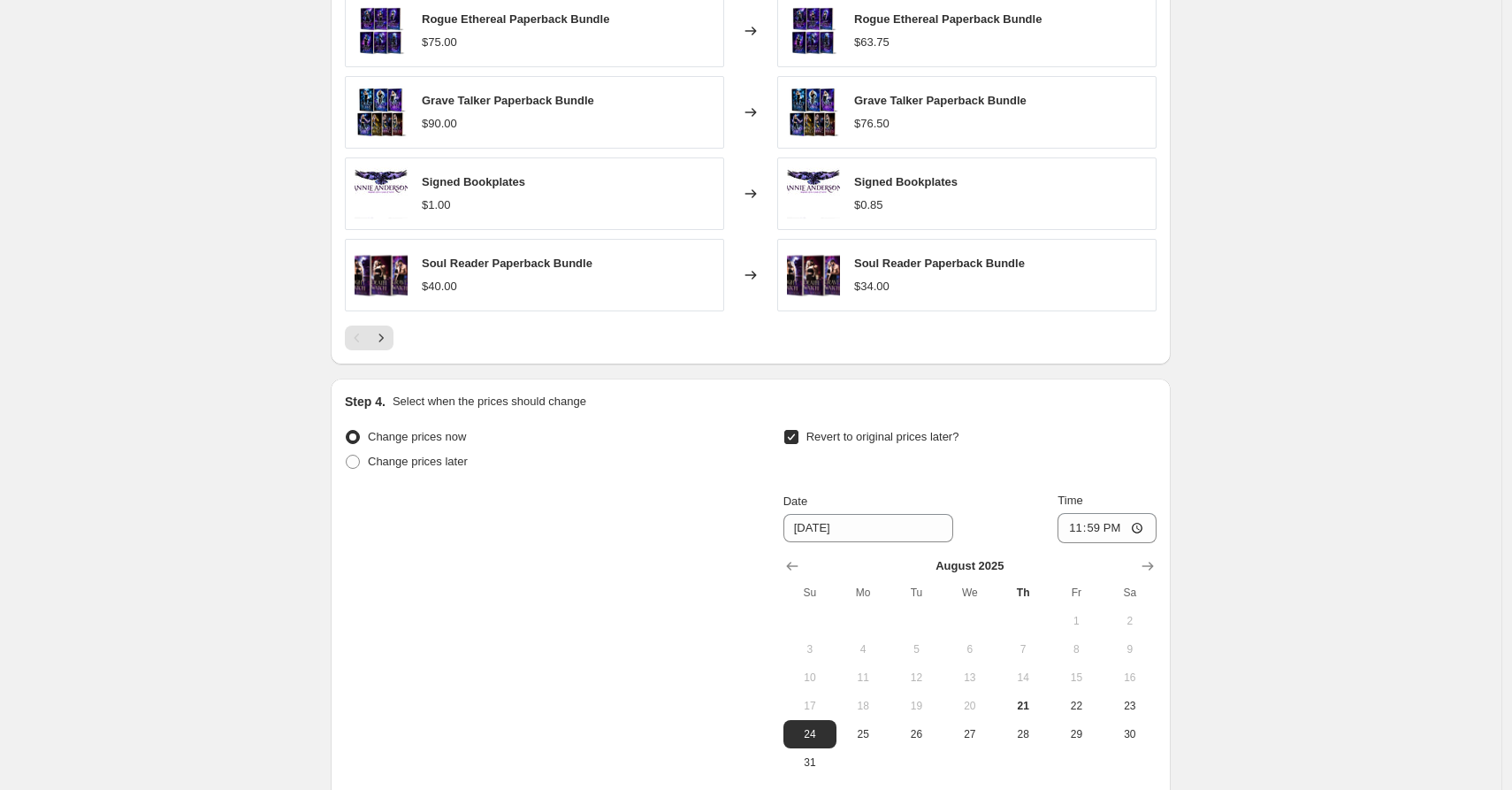
scroll to position [1350, 0]
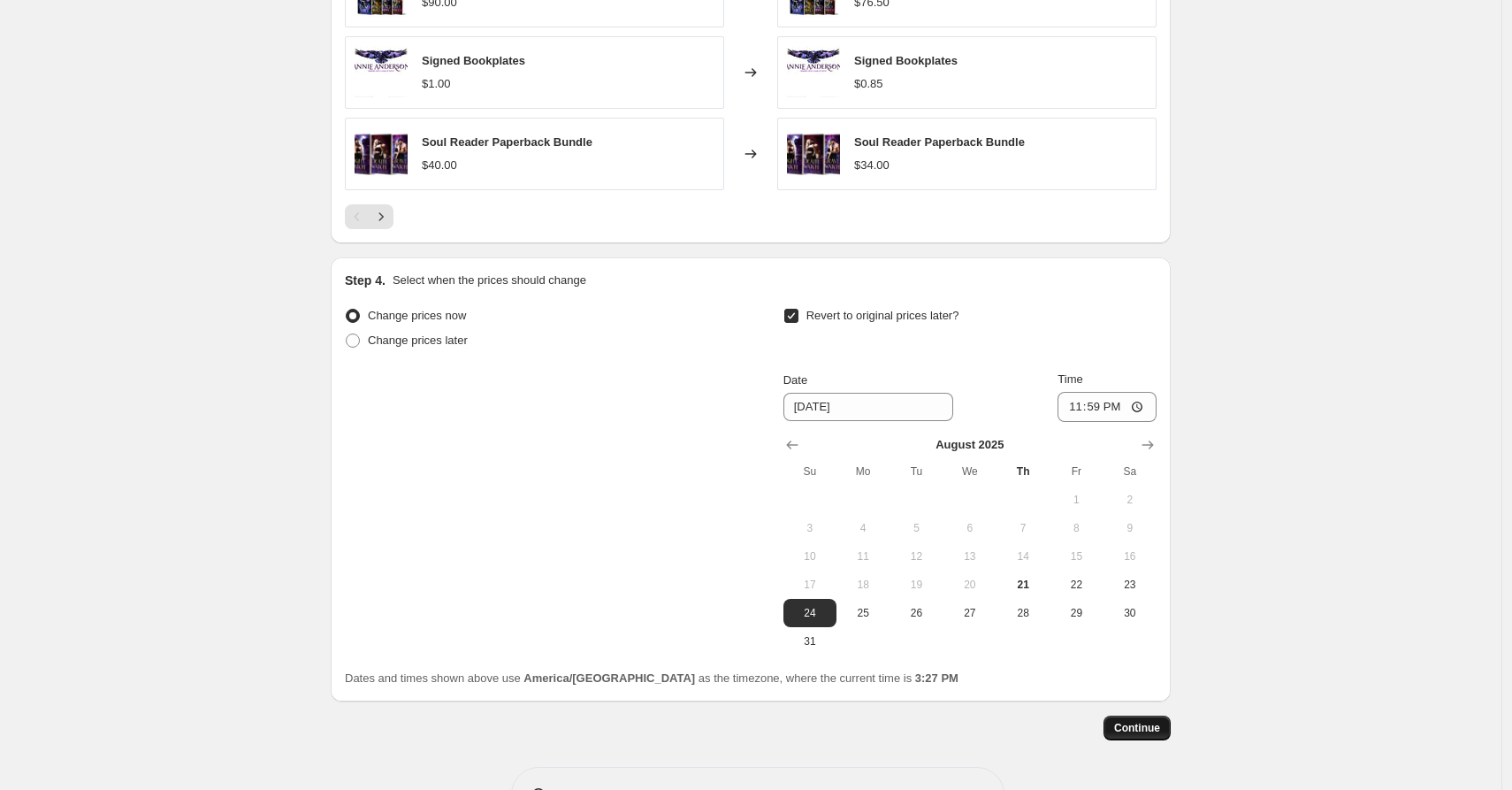
click at [1148, 735] on span "Continue" at bounding box center [1138, 727] width 46 height 14
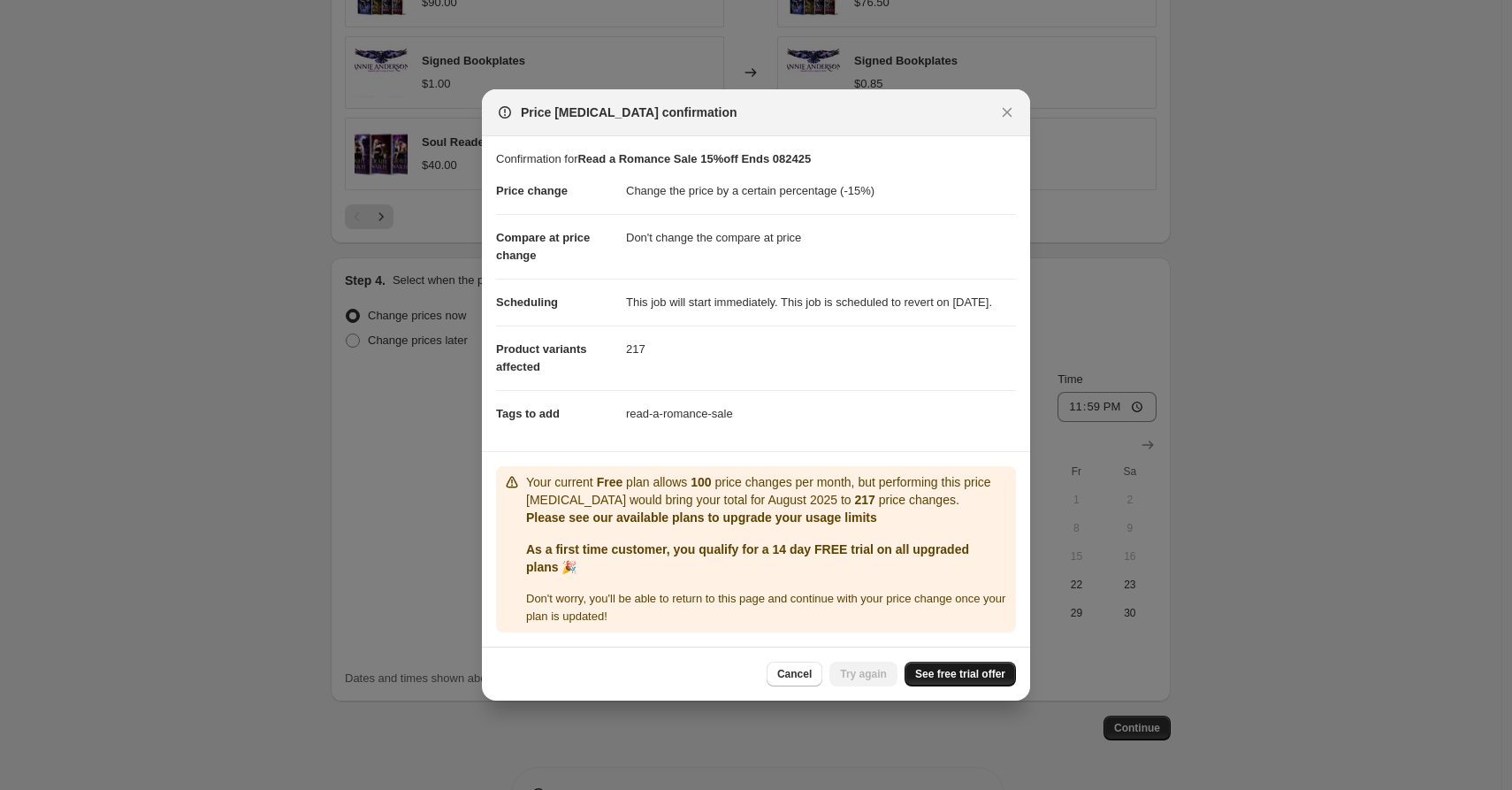
click at [937, 681] on span "See free trial offer" at bounding box center [961, 674] width 90 height 14
click at [938, 681] on span "See free trial offer" at bounding box center [961, 674] width 90 height 14
click at [868, 681] on span "Try again" at bounding box center [863, 674] width 47 height 14
click at [963, 676] on link "See free trial offer" at bounding box center [960, 674] width 111 height 25
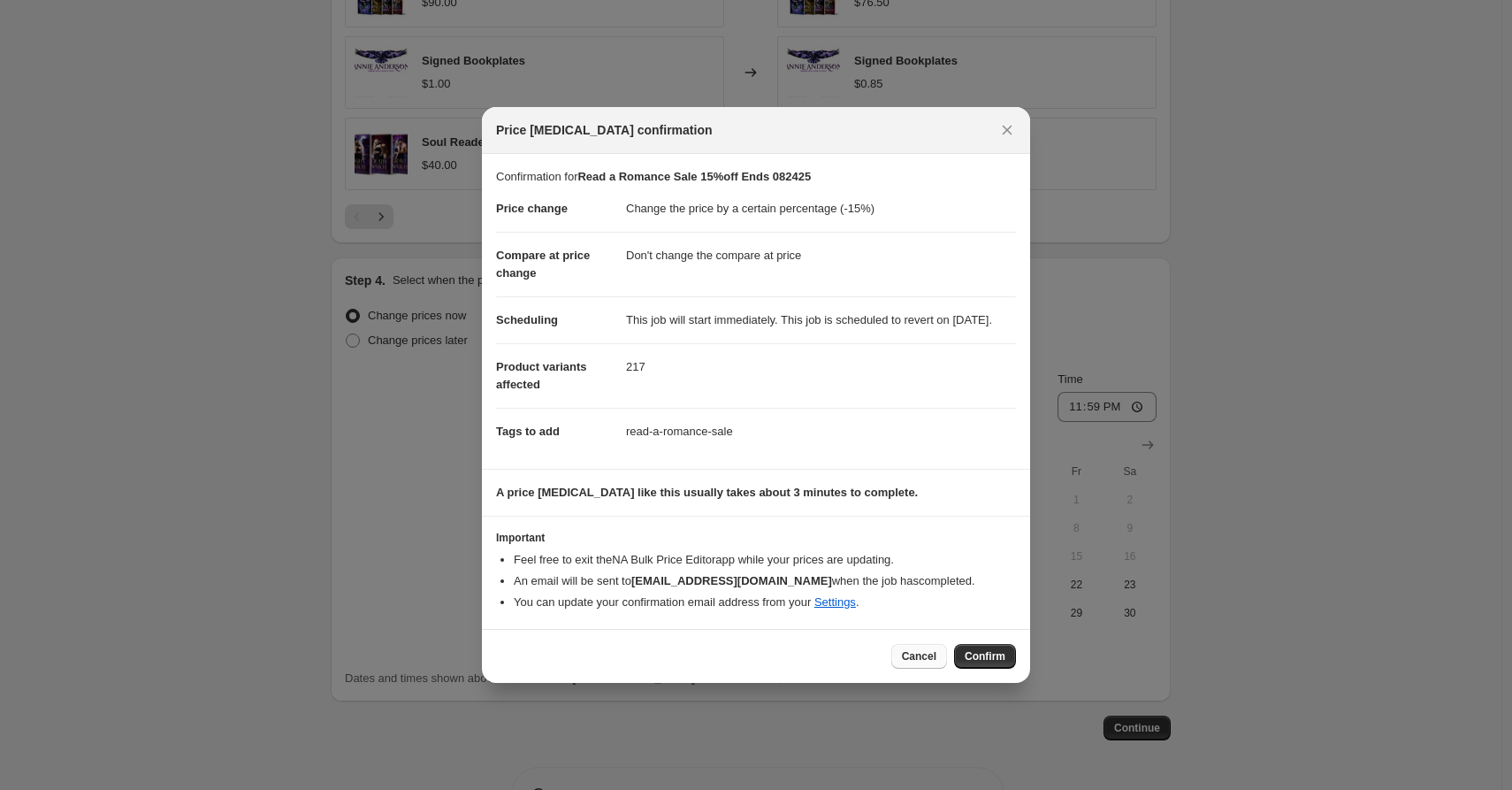
click at [918, 659] on span "Cancel" at bounding box center [919, 656] width 34 height 14
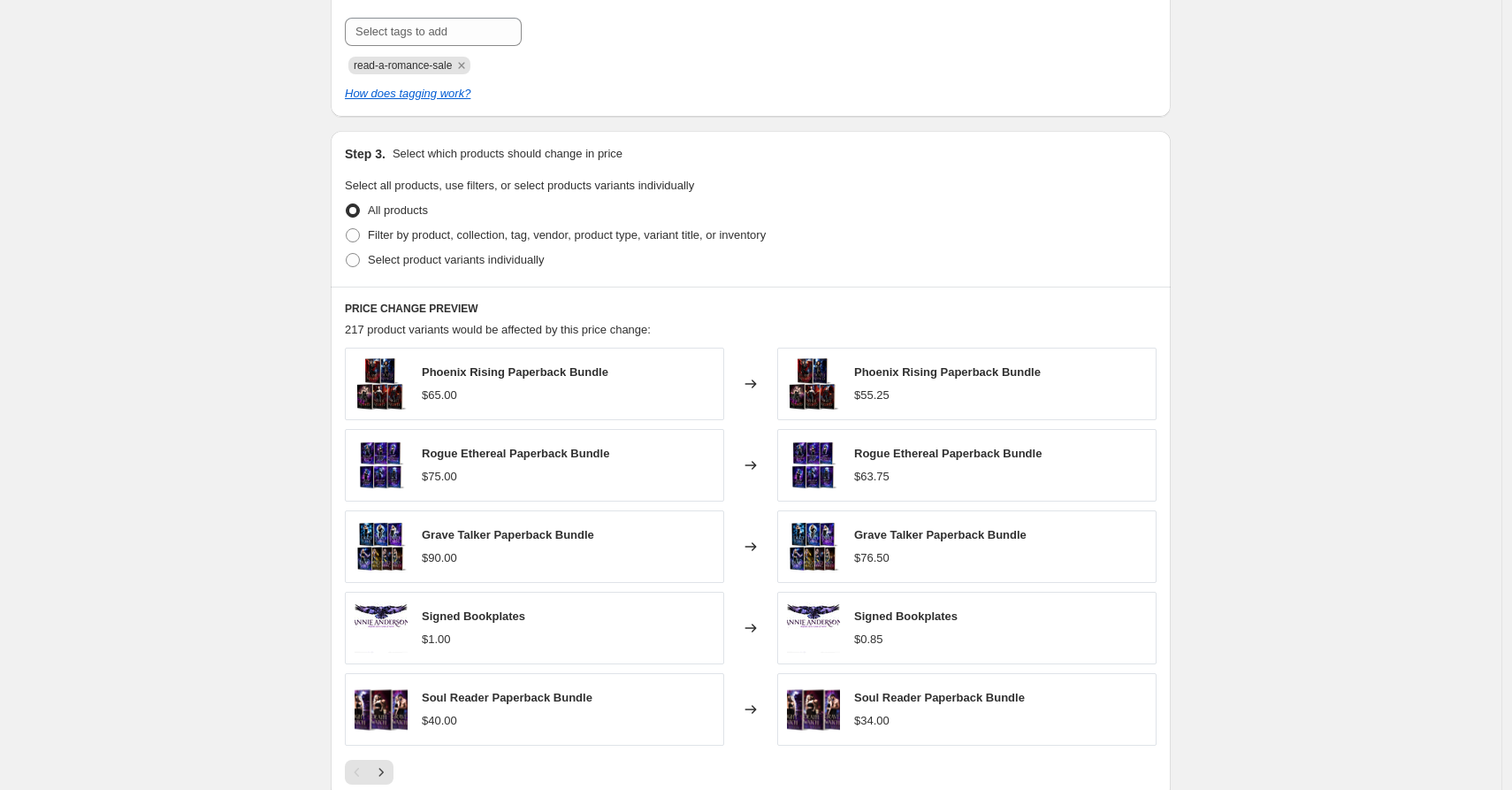
scroll to position [814, 0]
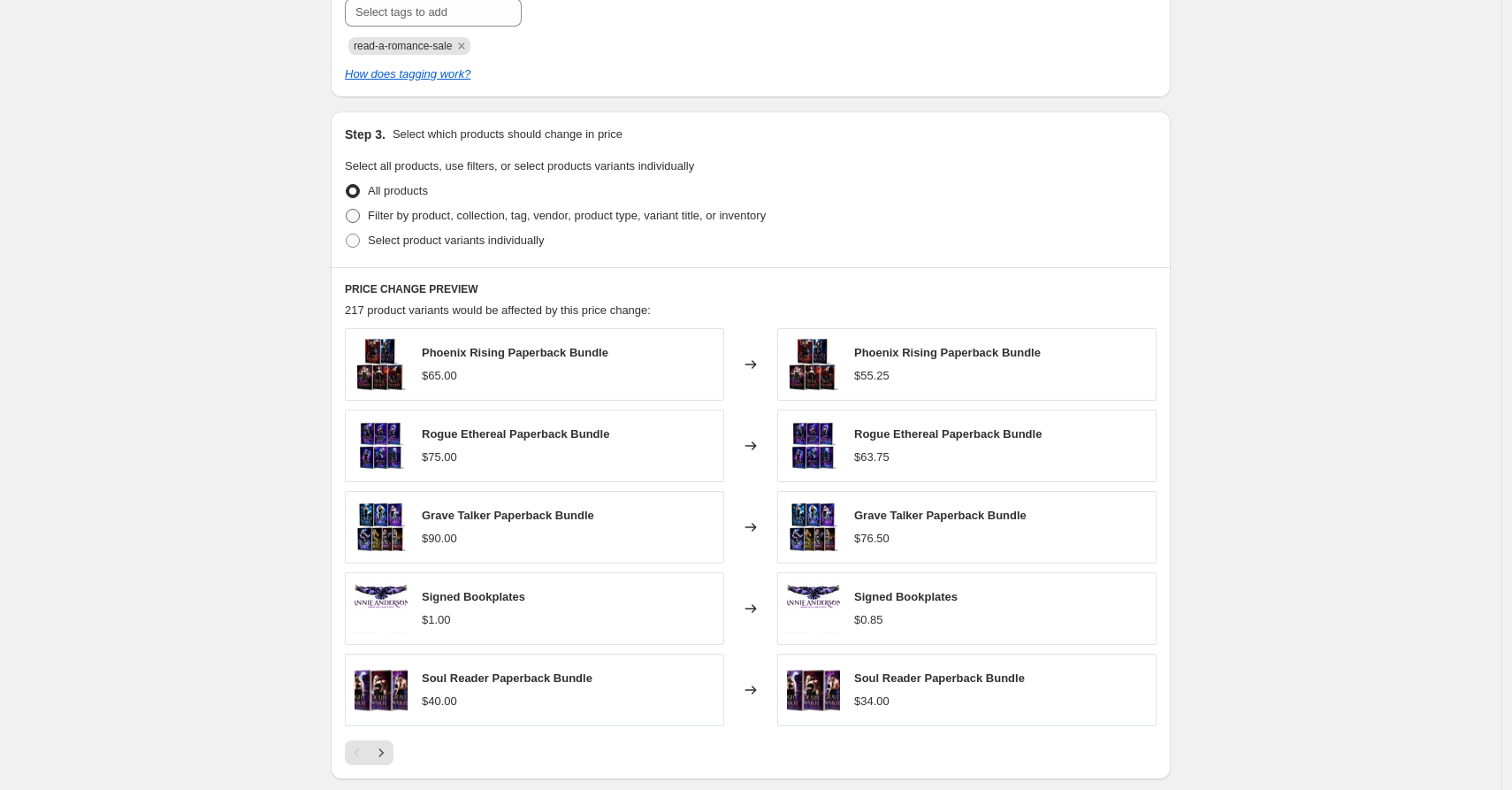
click at [359, 215] on span at bounding box center [352, 216] width 14 height 14
click at [346, 210] on input "Filter by product, collection, tag, vendor, product type, variant title, or inv…" at bounding box center [346, 209] width 1 height 1
radio input "true"
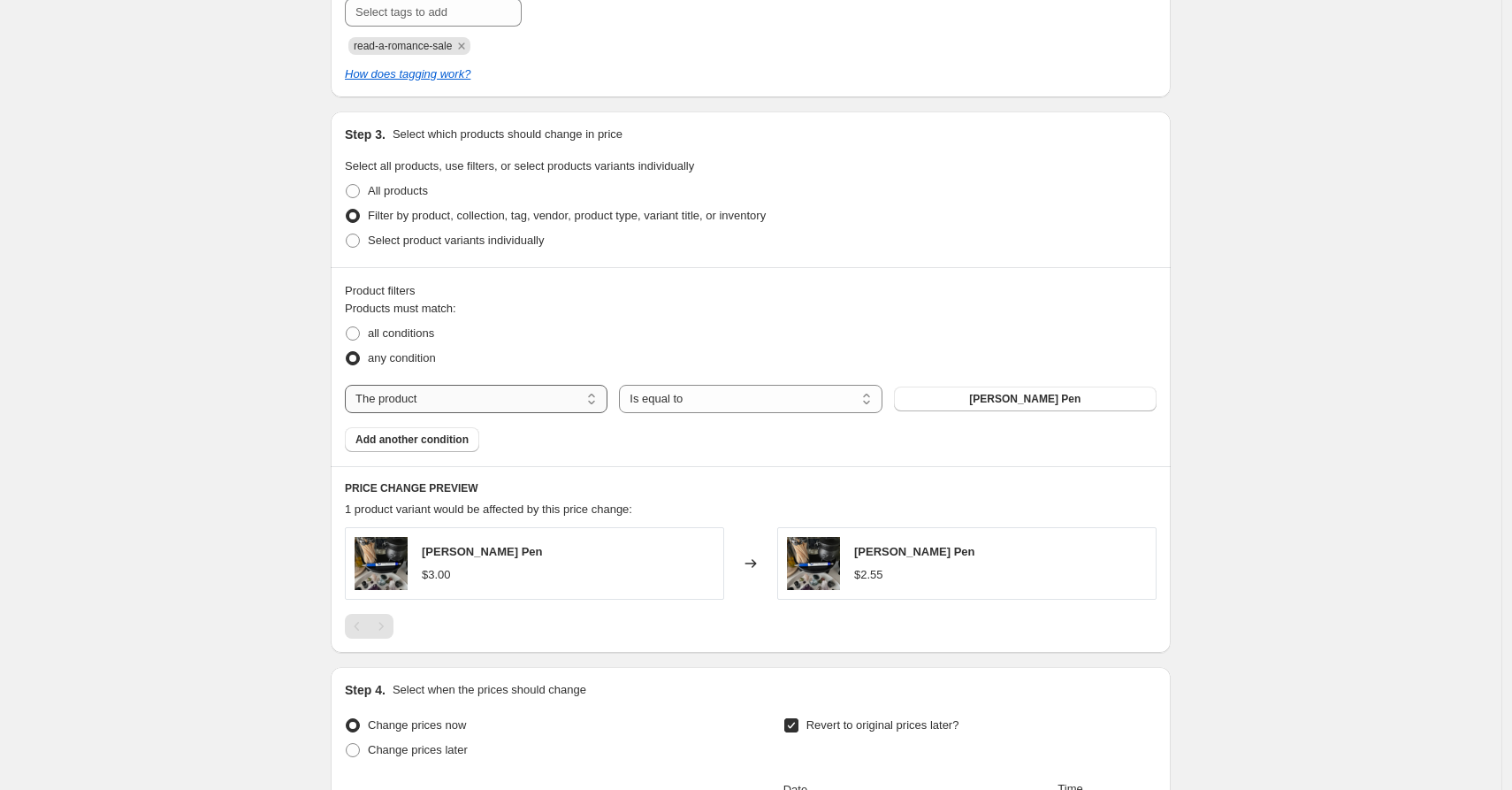
click at [509, 390] on select "The product The product's collection The product's tag The product's vendor The…" at bounding box center [475, 399] width 263 height 29
select select "collection"
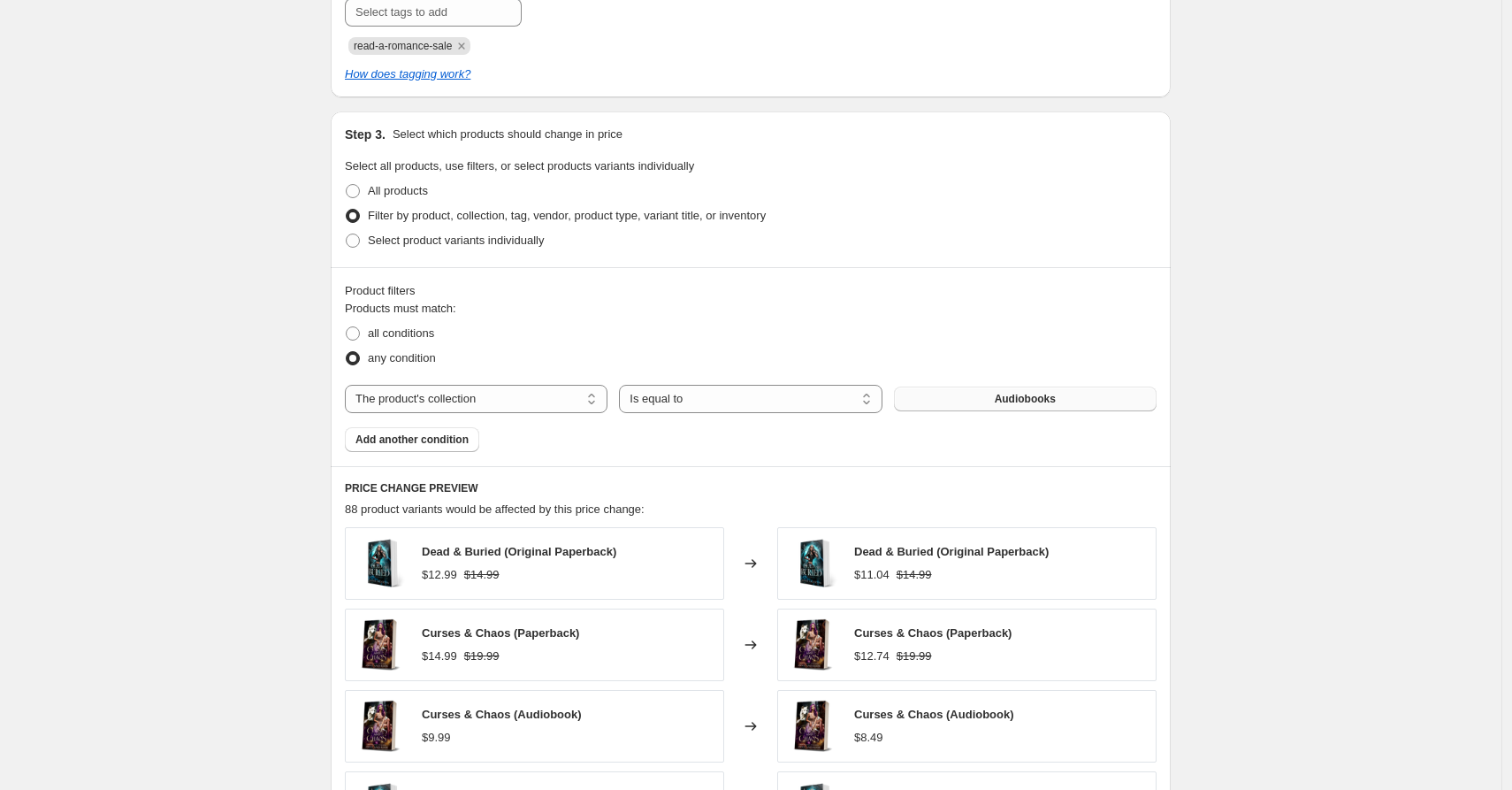
click at [935, 396] on button "Audiobooks" at bounding box center [1025, 398] width 263 height 25
click at [379, 331] on span "all conditions" at bounding box center [401, 333] width 66 height 13
click at [346, 327] on input "all conditions" at bounding box center [346, 326] width 1 height 1
radio input "true"
click at [360, 195] on span at bounding box center [352, 191] width 14 height 14
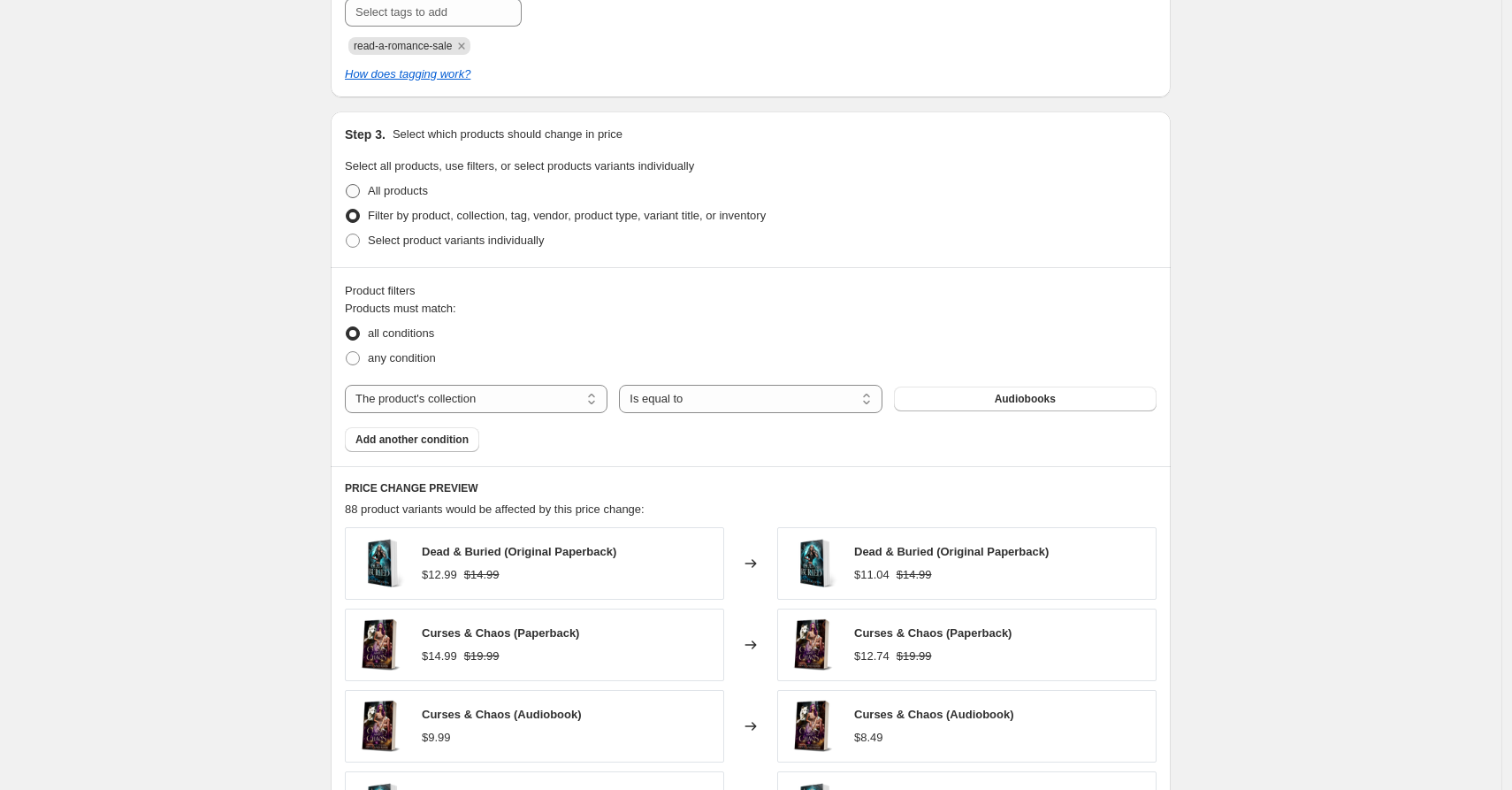
click at [346, 185] on input "All products" at bounding box center [346, 184] width 1 height 1
radio input "true"
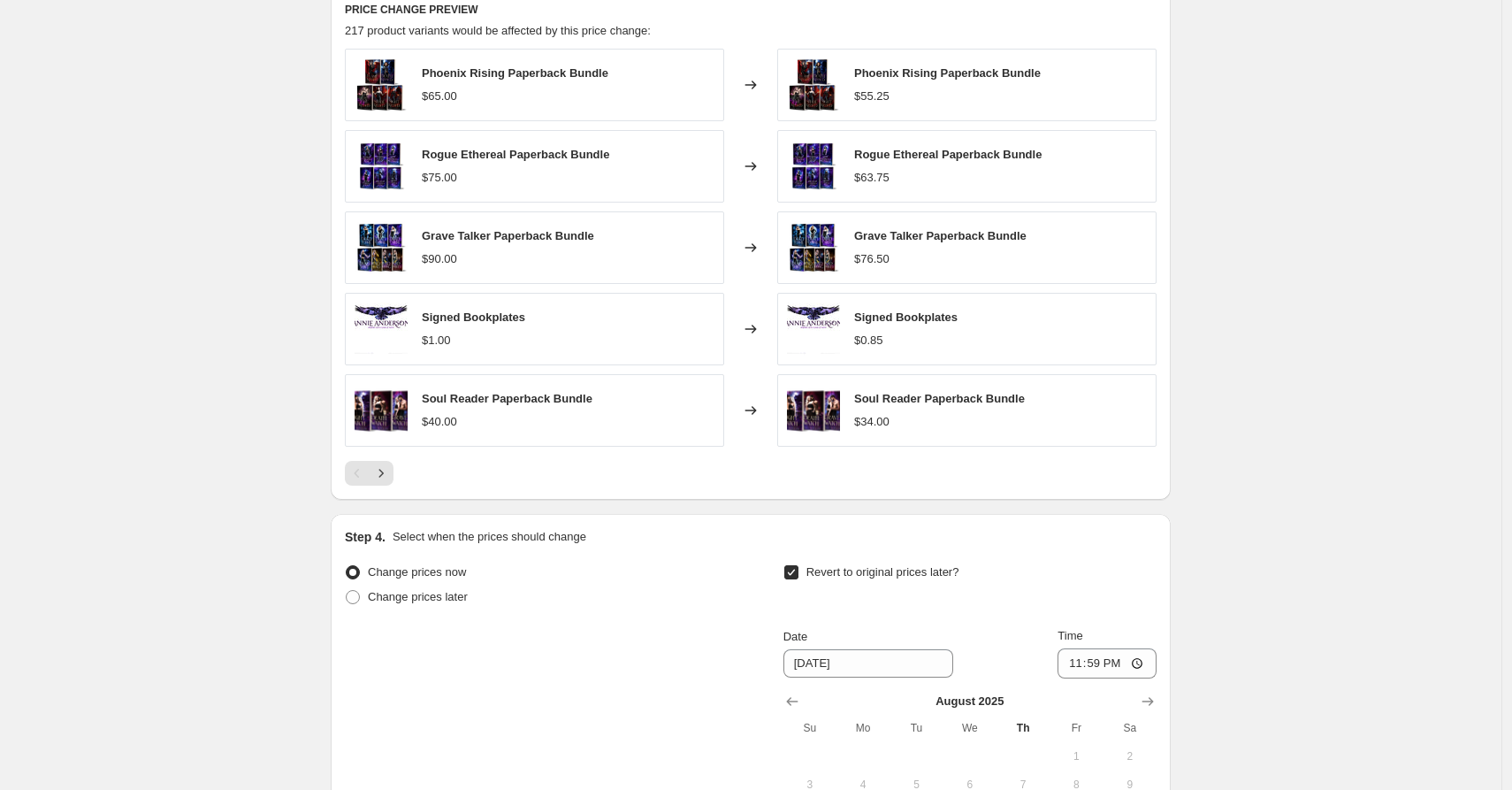
scroll to position [1175, 0]
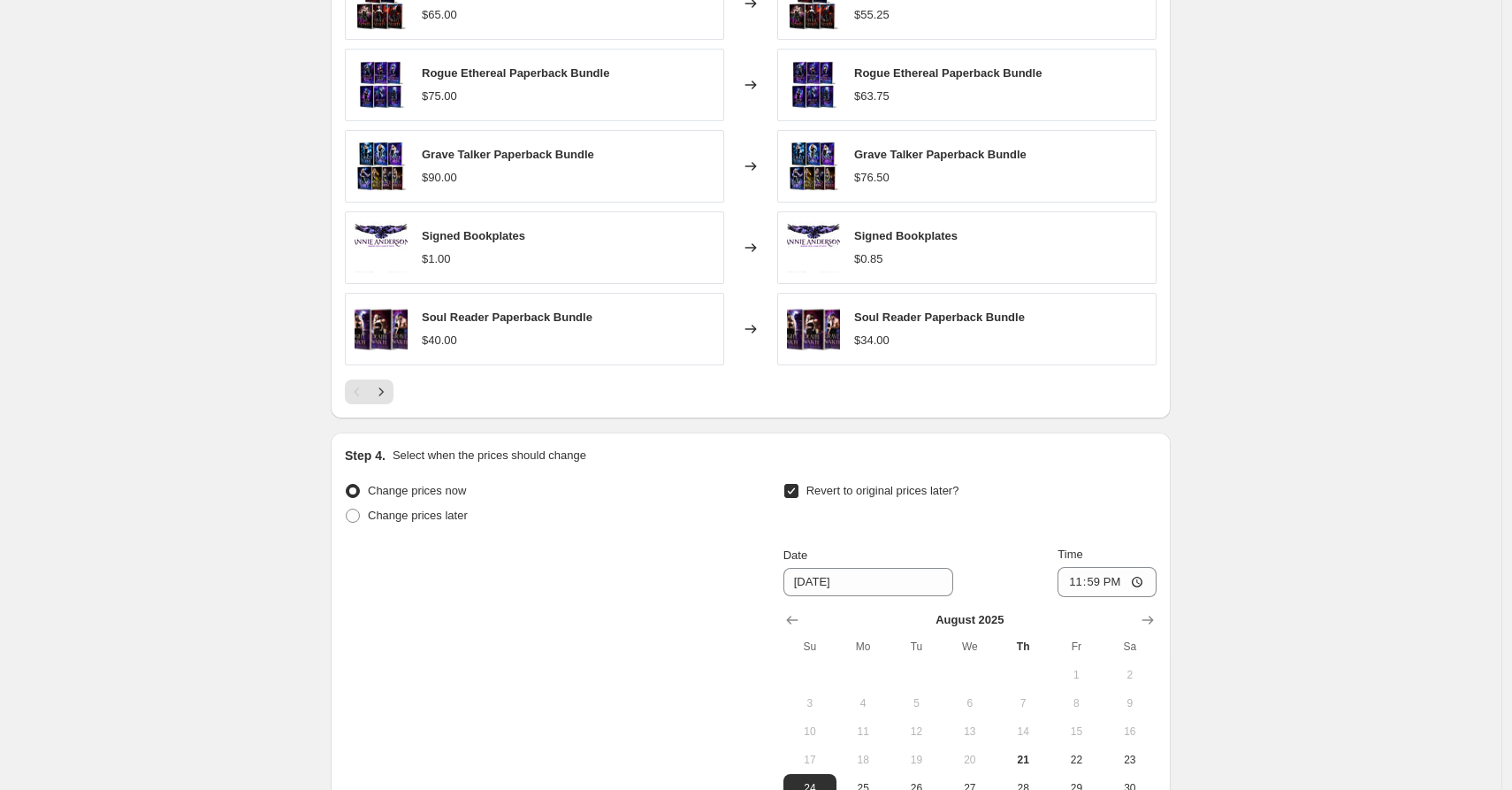
click at [401, 389] on div at bounding box center [750, 392] width 812 height 25
click at [387, 395] on icon "Next" at bounding box center [381, 392] width 18 height 18
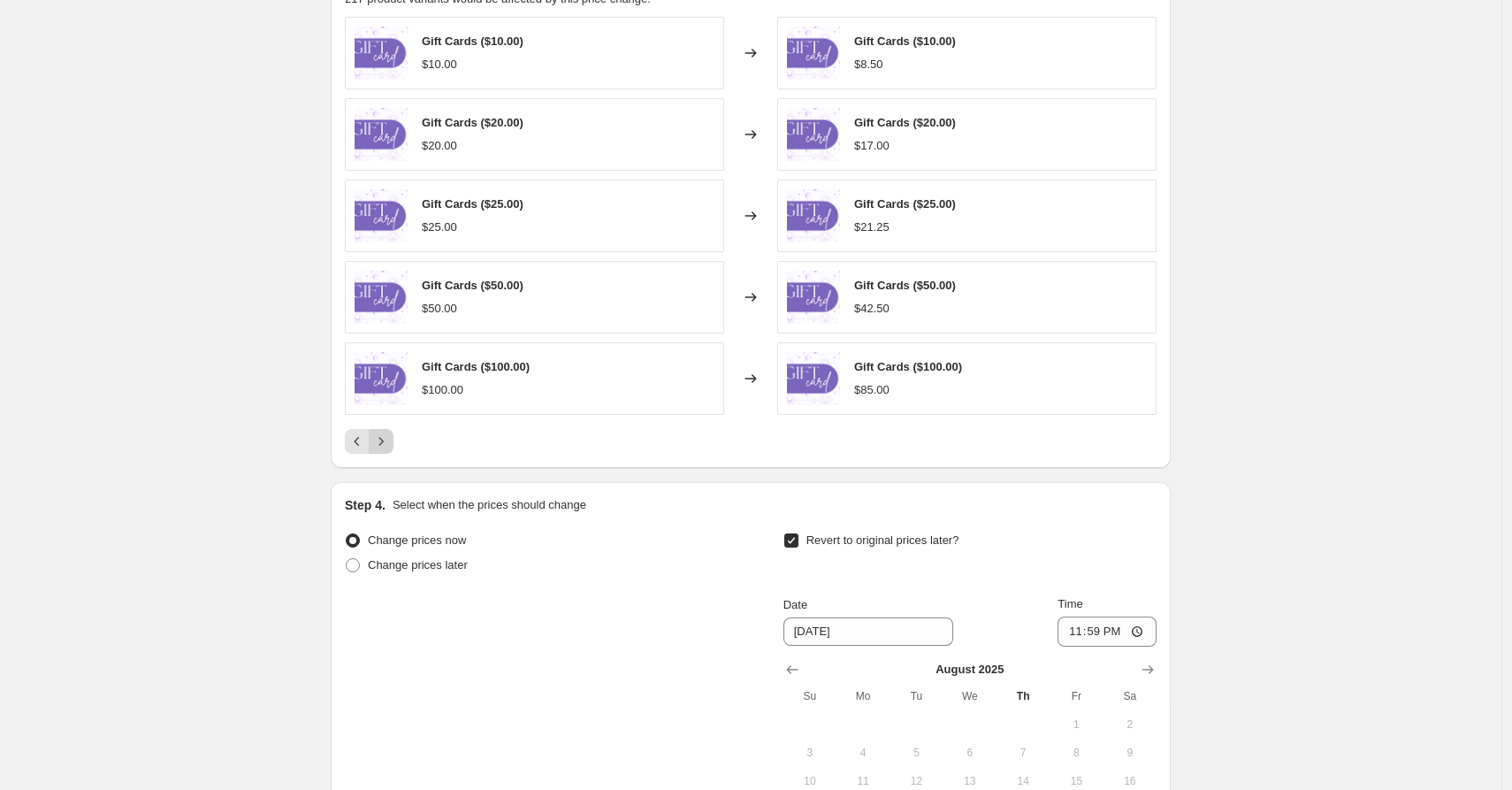
scroll to position [1123, 0]
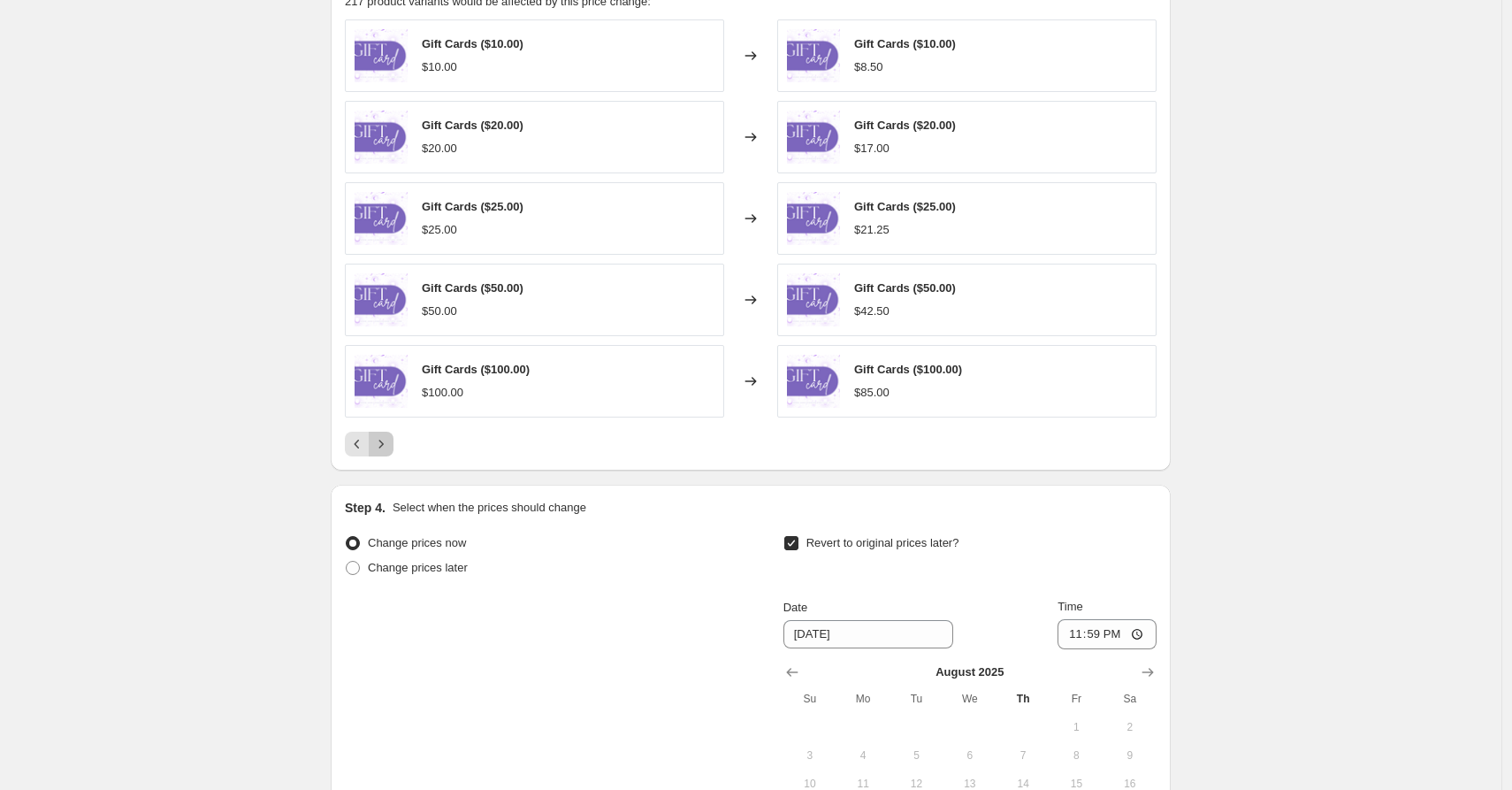
click at [387, 443] on icon "Next" at bounding box center [381, 443] width 18 height 18
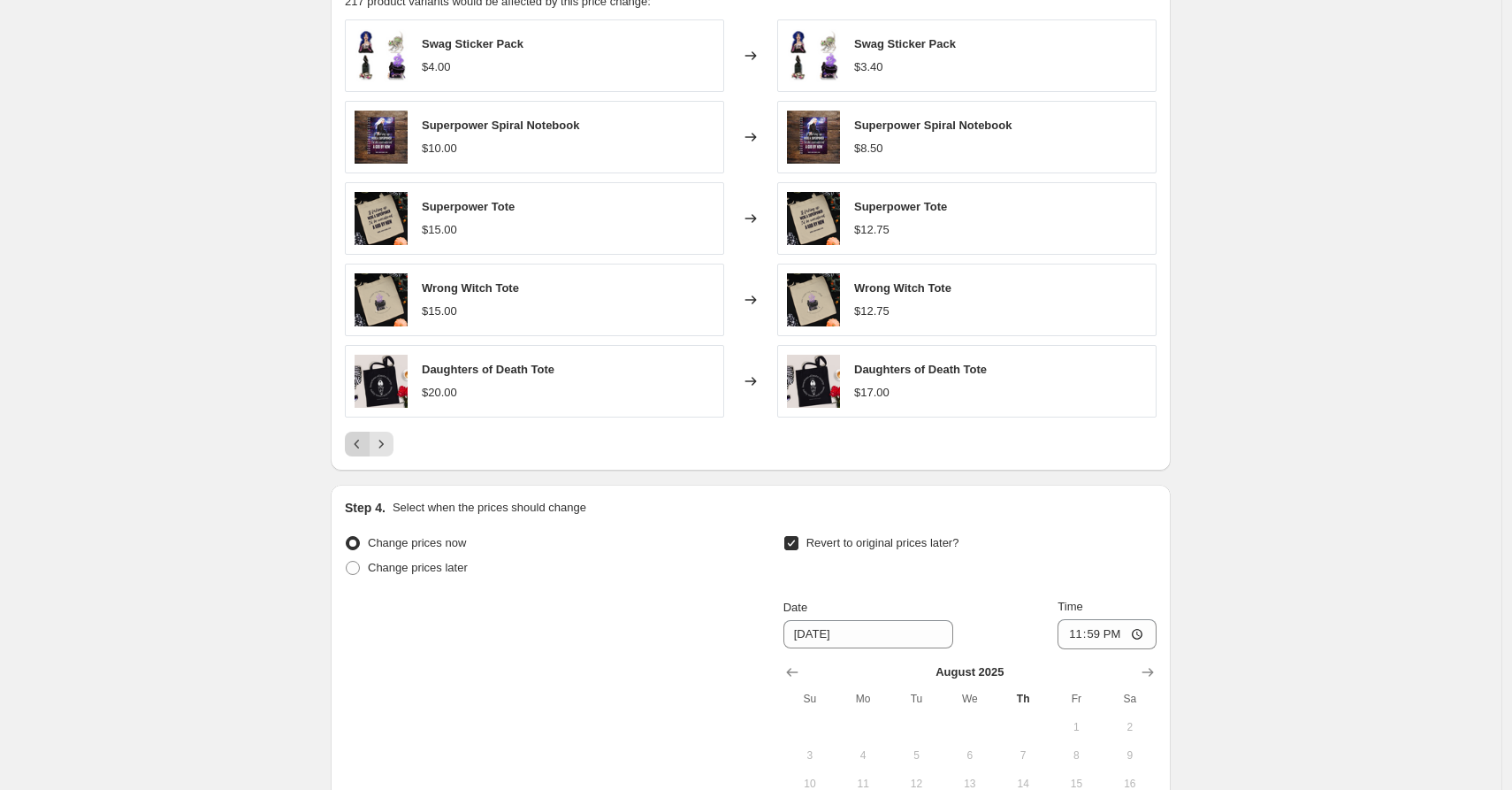
click at [360, 446] on icon "Previous" at bounding box center [357, 443] width 18 height 18
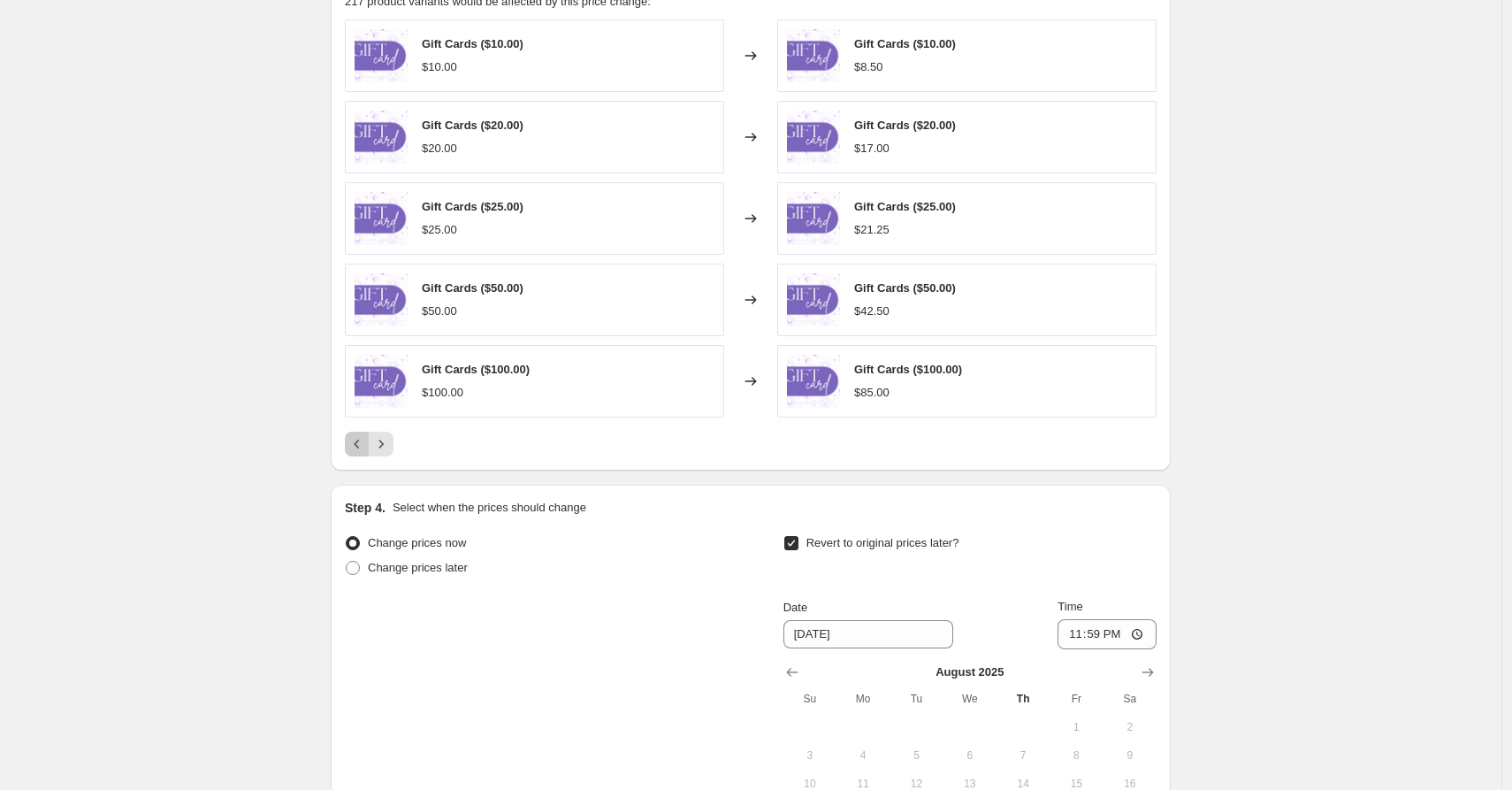
click at [360, 446] on icon "Previous" at bounding box center [357, 444] width 6 height 9
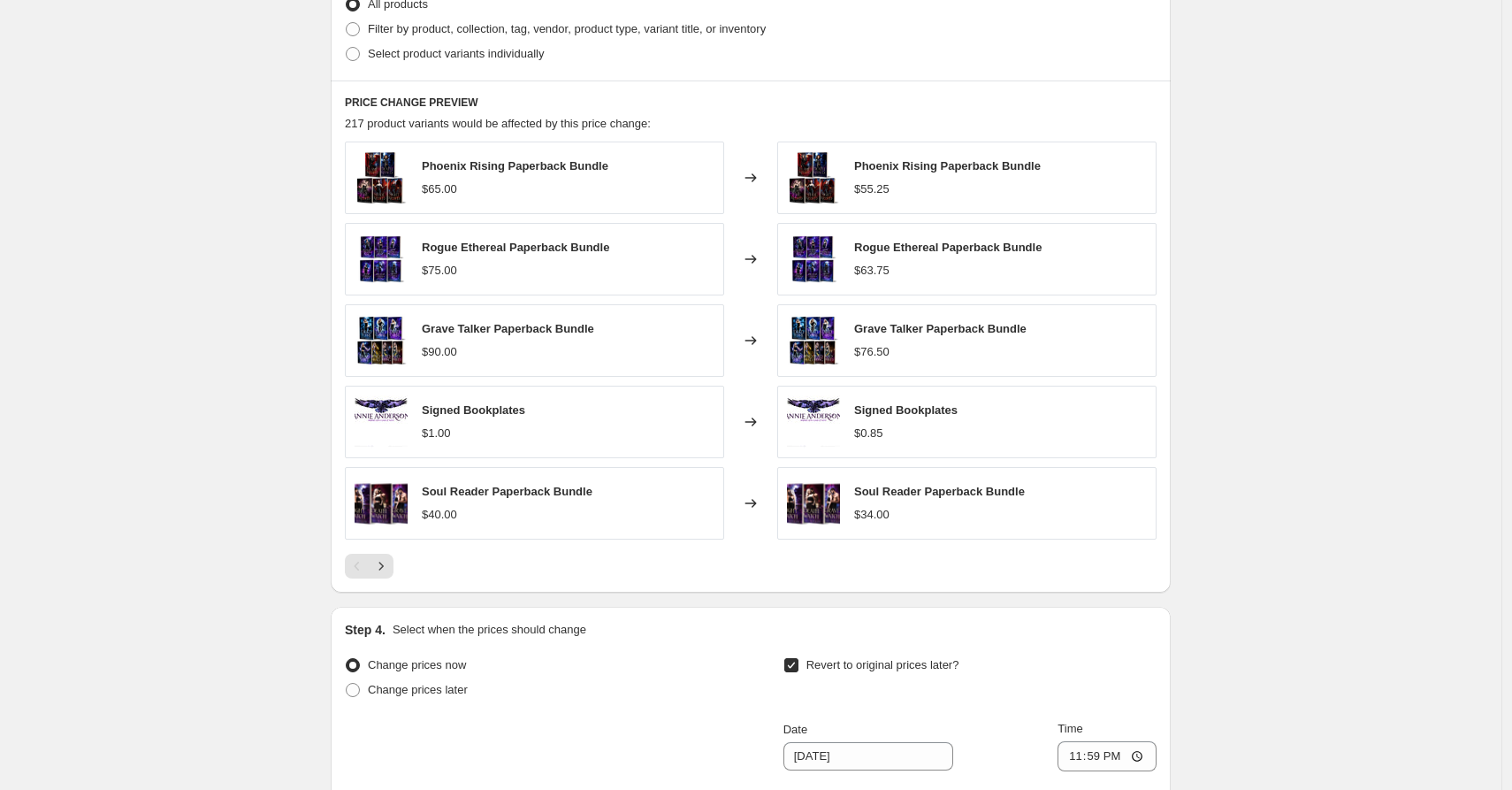
scroll to position [797, 0]
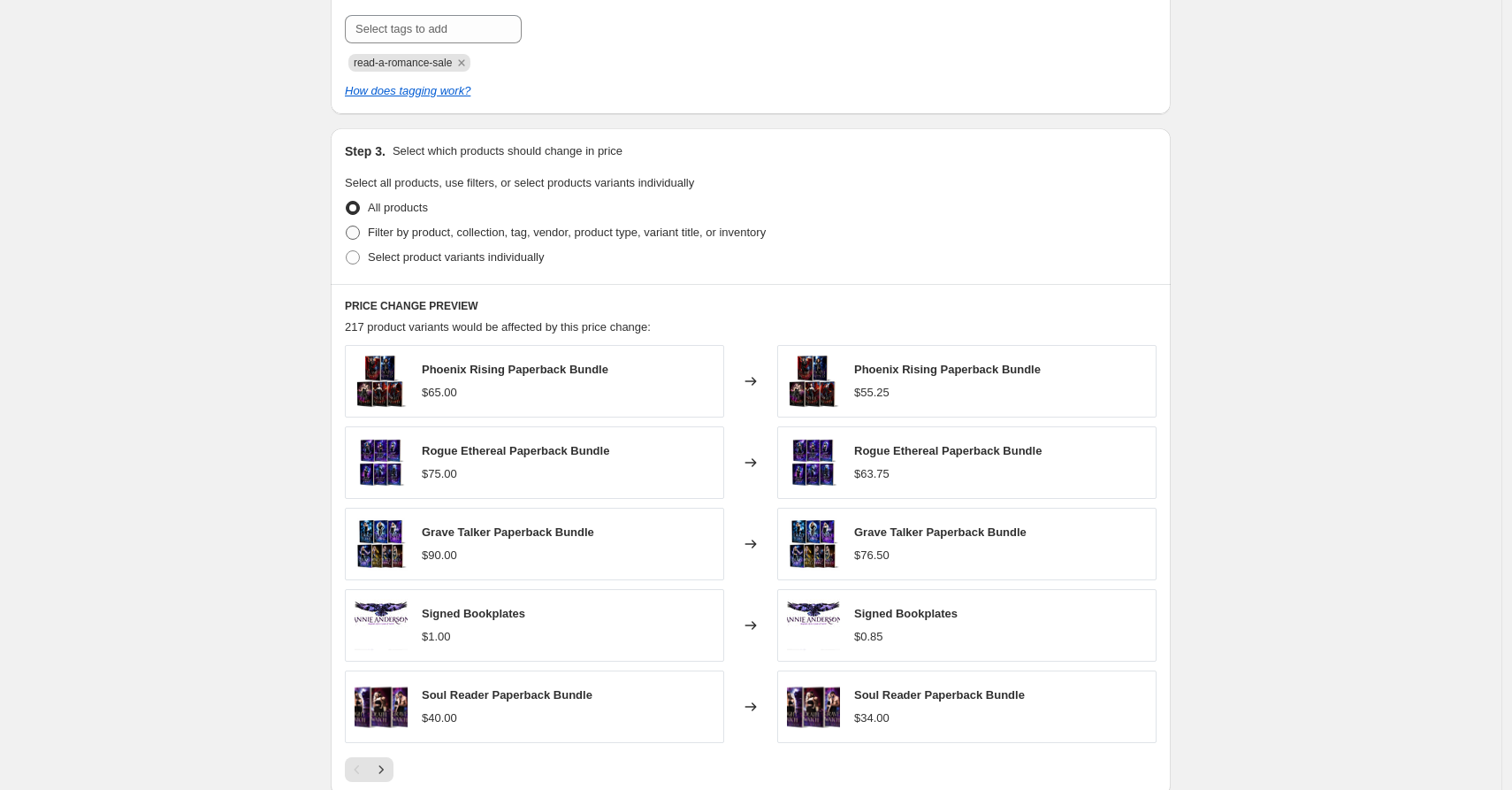
click at [418, 230] on span "Filter by product, collection, tag, vendor, product type, variant title, or inv…" at bounding box center [567, 232] width 398 height 13
click at [346, 227] on input "Filter by product, collection, tag, vendor, product type, variant title, or inv…" at bounding box center [346, 226] width 1 height 1
radio input "true"
select select "collection"
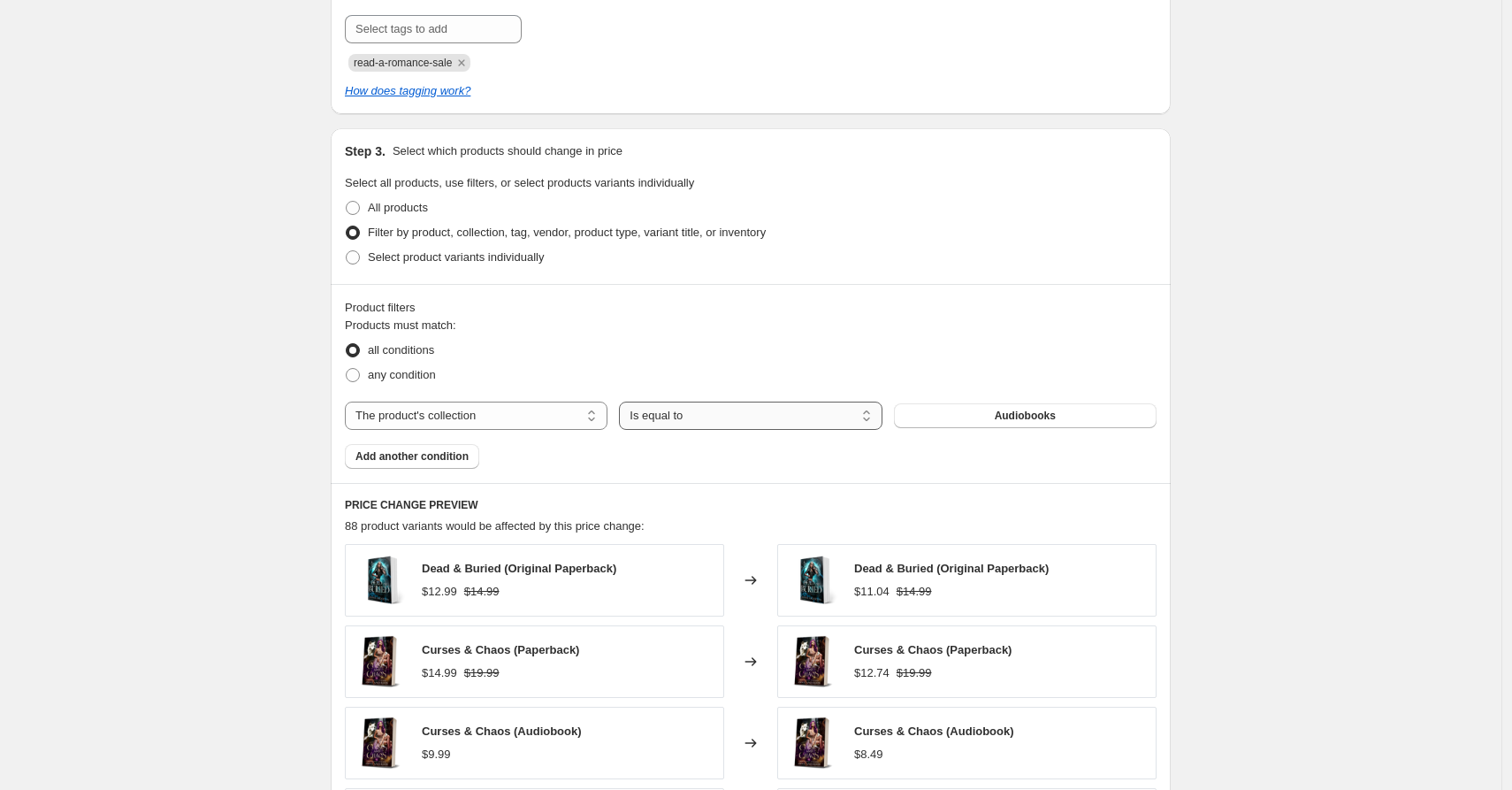
click at [686, 416] on select "Is equal to Is not equal to" at bounding box center [750, 416] width 263 height 29
click at [540, 416] on select "The product The product's collection The product's tag The product's vendor The…" at bounding box center [475, 416] width 263 height 29
click at [349, 402] on select "The product The product's collection The product's tag The product's vendor The…" at bounding box center [475, 416] width 263 height 29
click at [680, 419] on select "Is equal to Is not equal to" at bounding box center [750, 416] width 263 height 29
select select "not_equal"
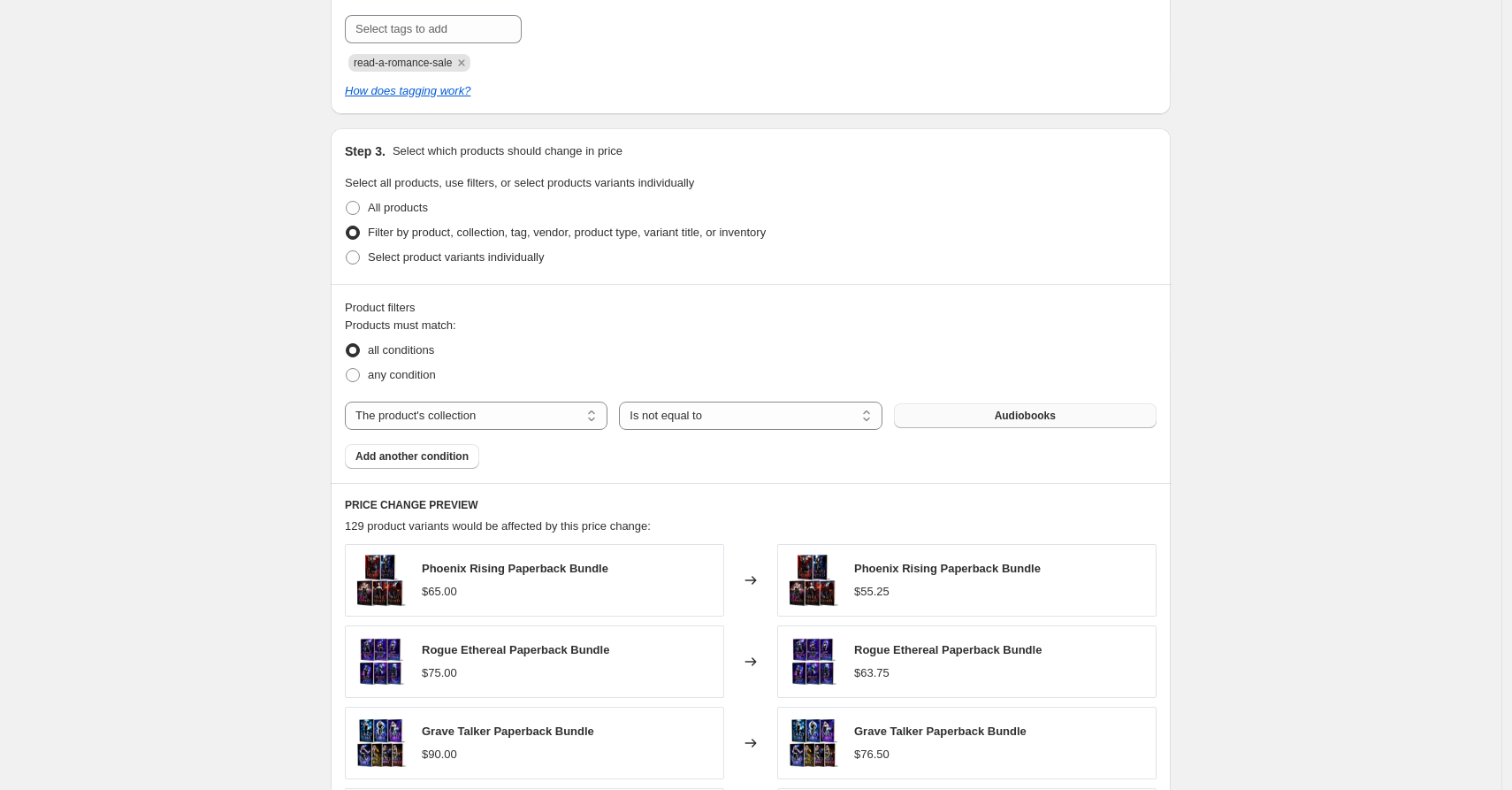
click at [1017, 420] on span "Audiobooks" at bounding box center [1026, 415] width 61 height 14
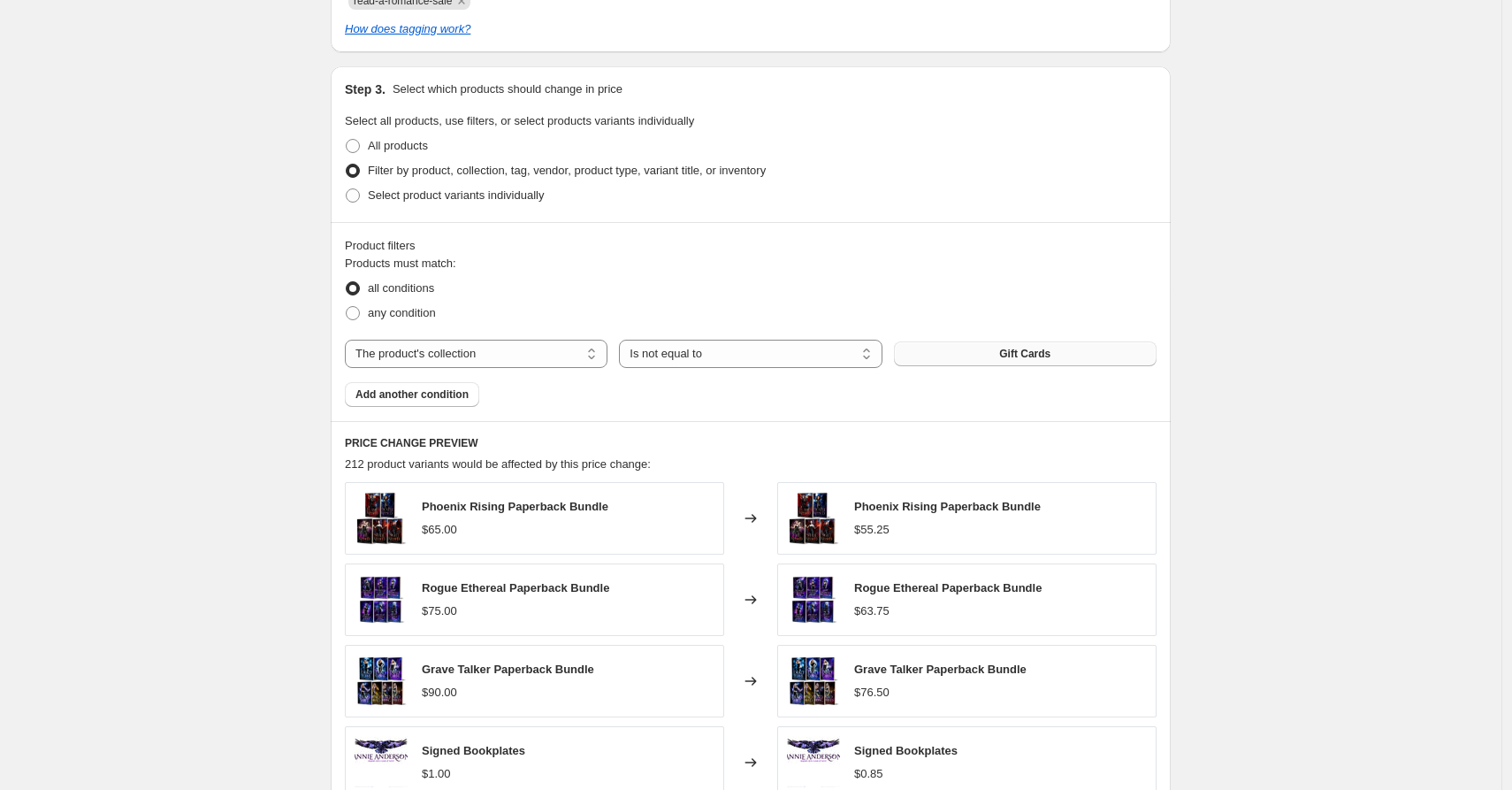
scroll to position [863, 0]
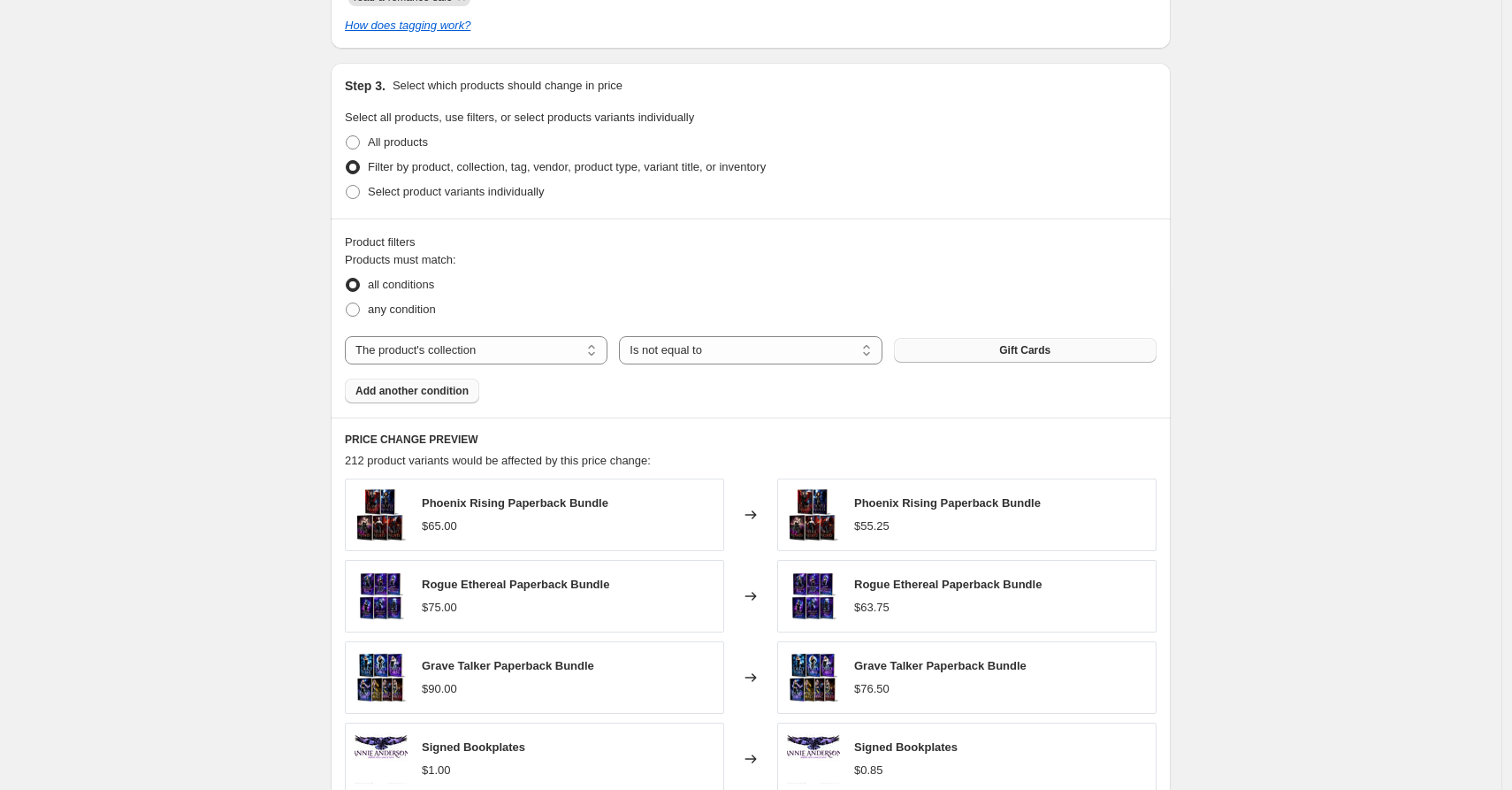
click at [416, 387] on span "Add another condition" at bounding box center [412, 391] width 113 height 14
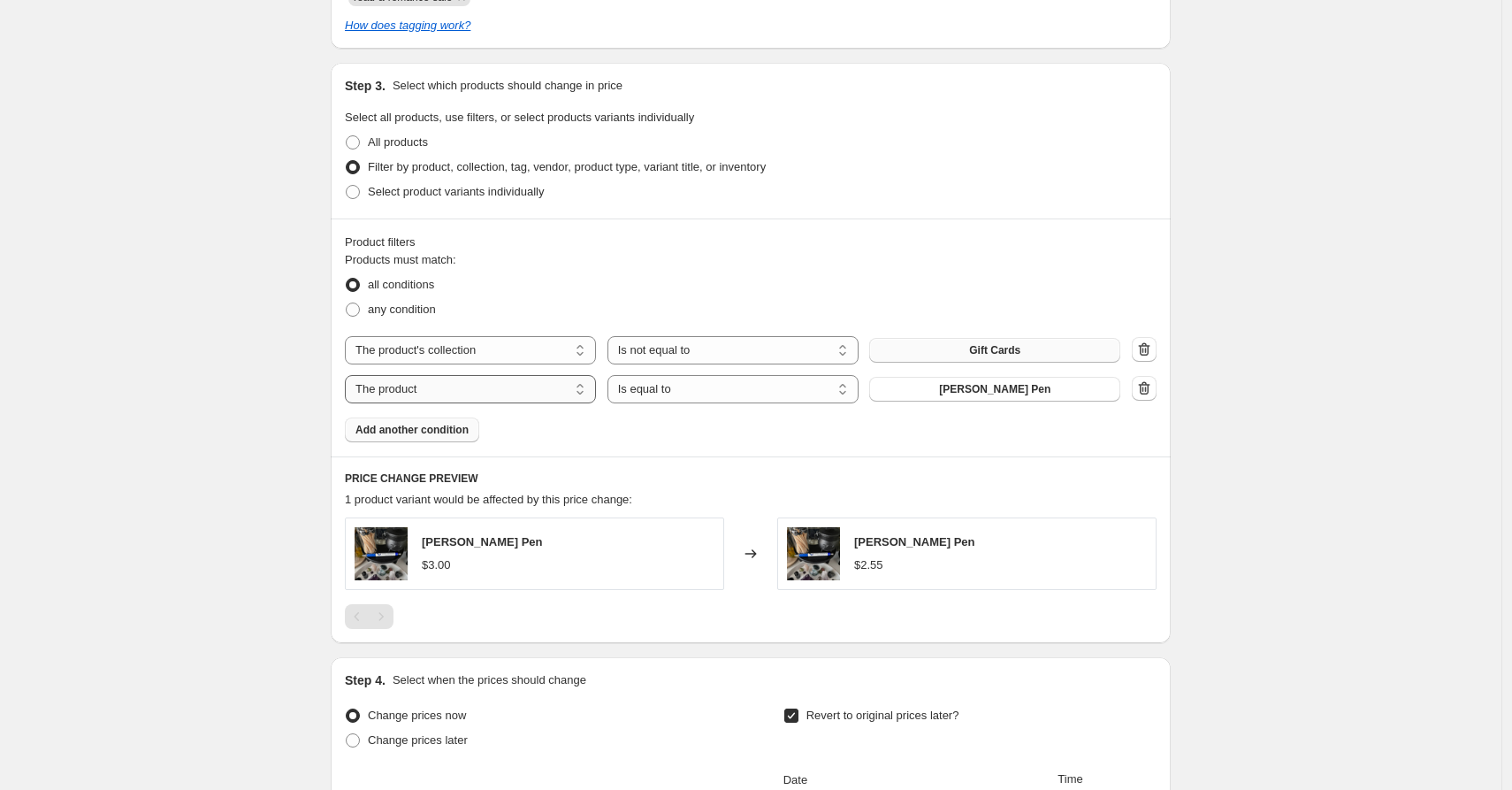
click at [466, 390] on select "The product The product's collection The product's tag The product's vendor The…" at bounding box center [470, 389] width 252 height 29
select select "product_status"
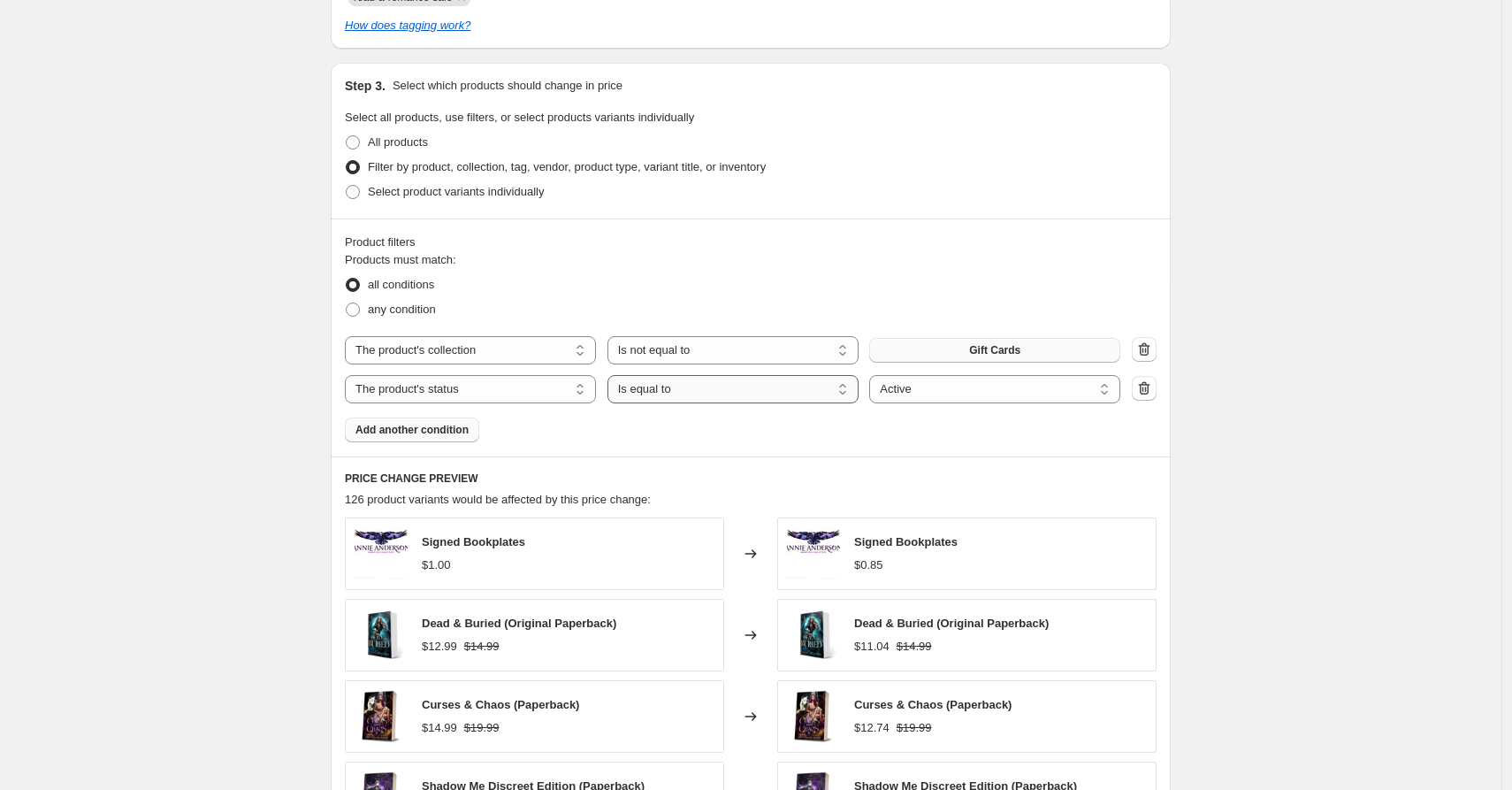
click at [687, 392] on select "Is equal to Is not equal to" at bounding box center [733, 389] width 252 height 29
click at [612, 375] on select "Is equal to Is not equal to" at bounding box center [733, 389] width 252 height 29
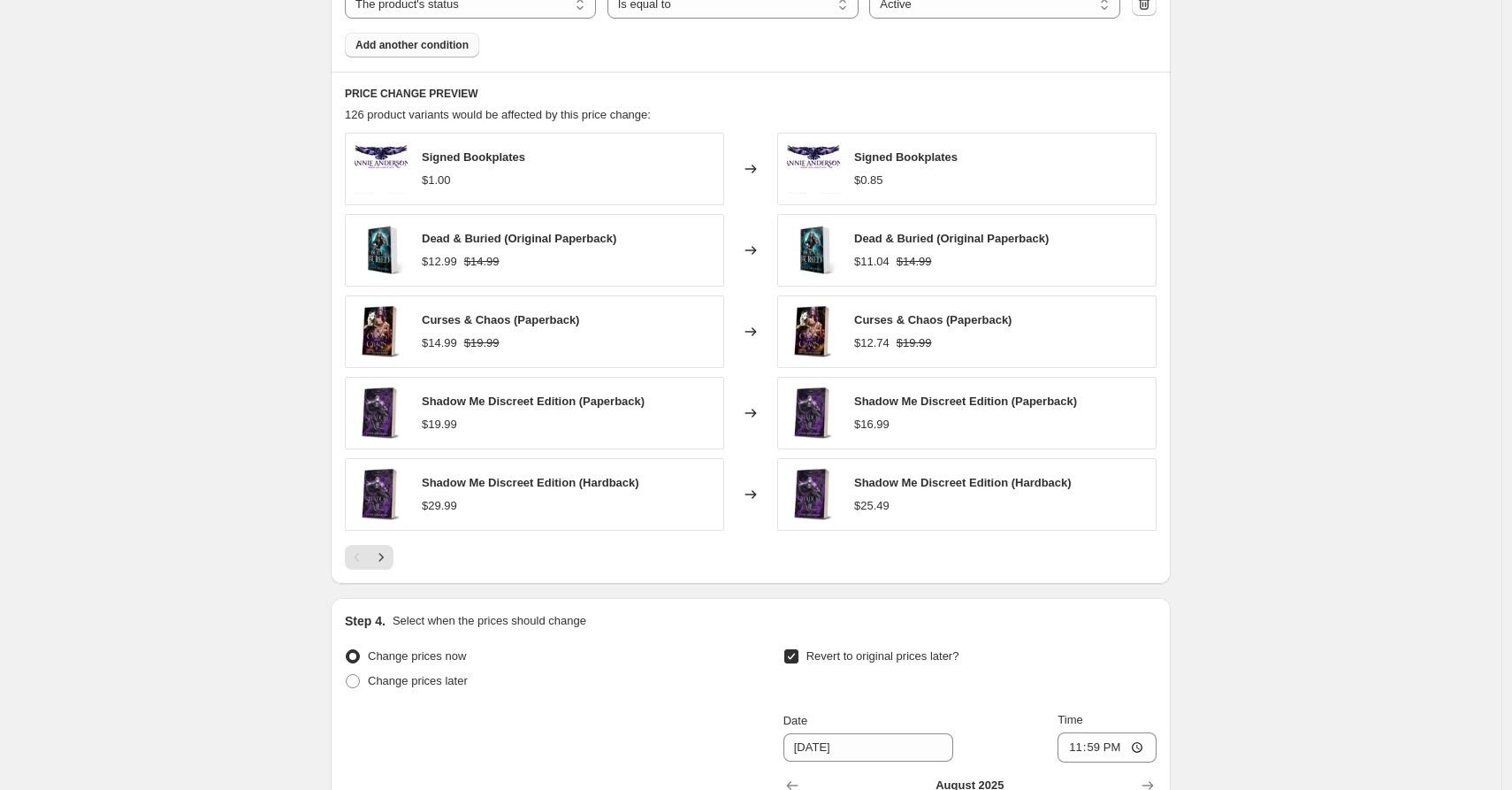
scroll to position [1150, 0]
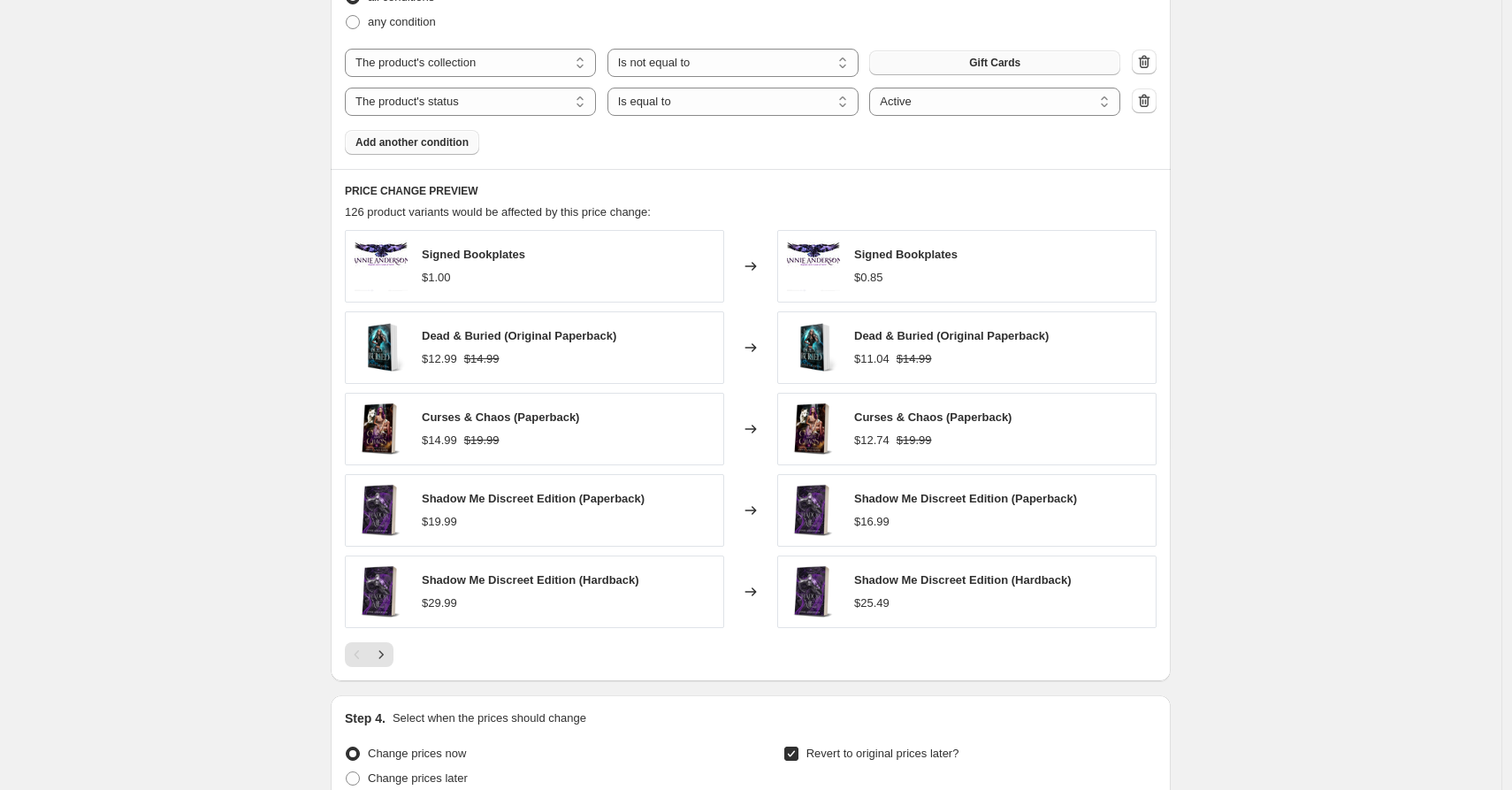
click at [464, 145] on span "Add another condition" at bounding box center [412, 142] width 113 height 14
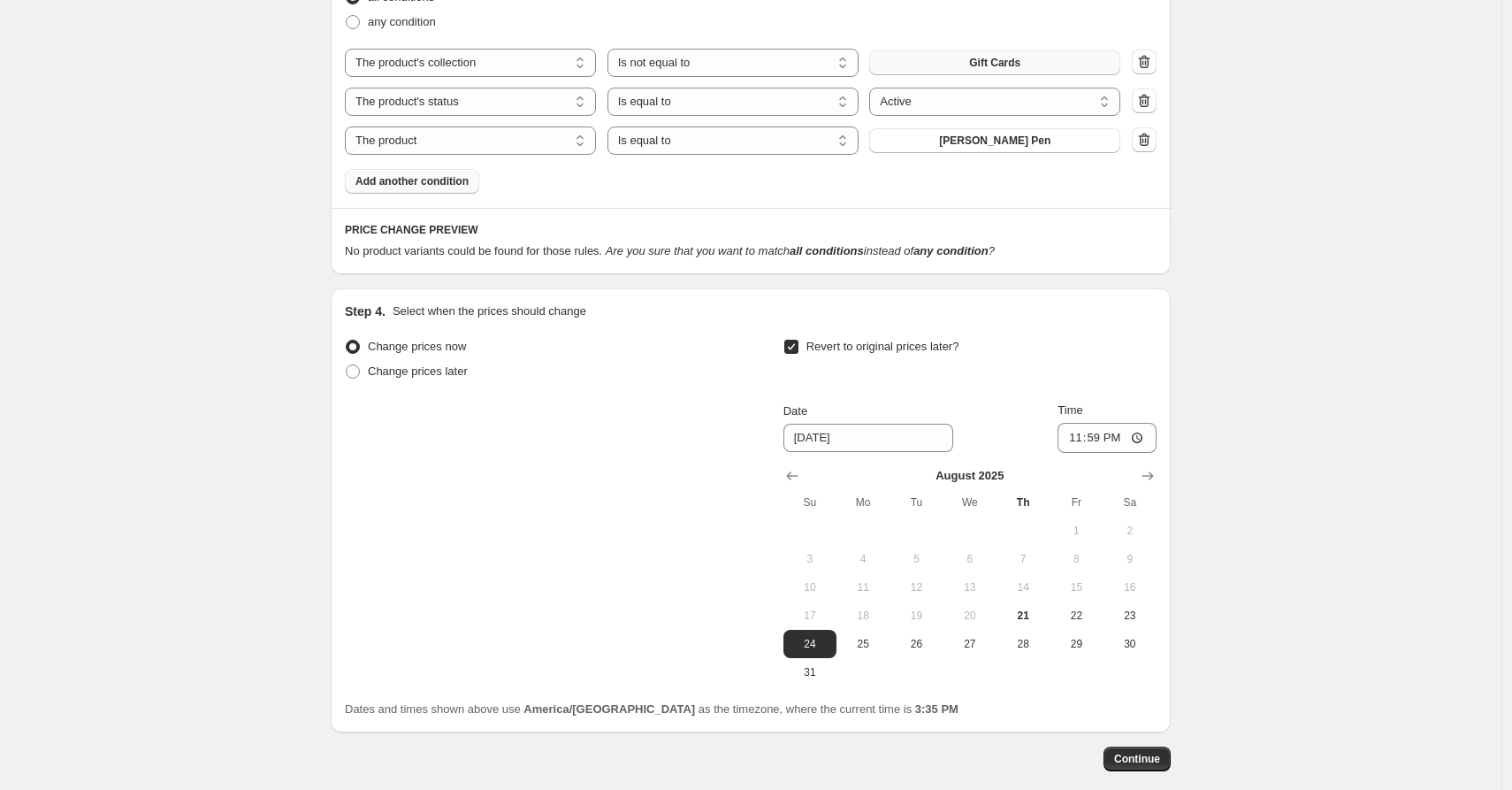
click at [449, 179] on span "Add another condition" at bounding box center [412, 181] width 113 height 14
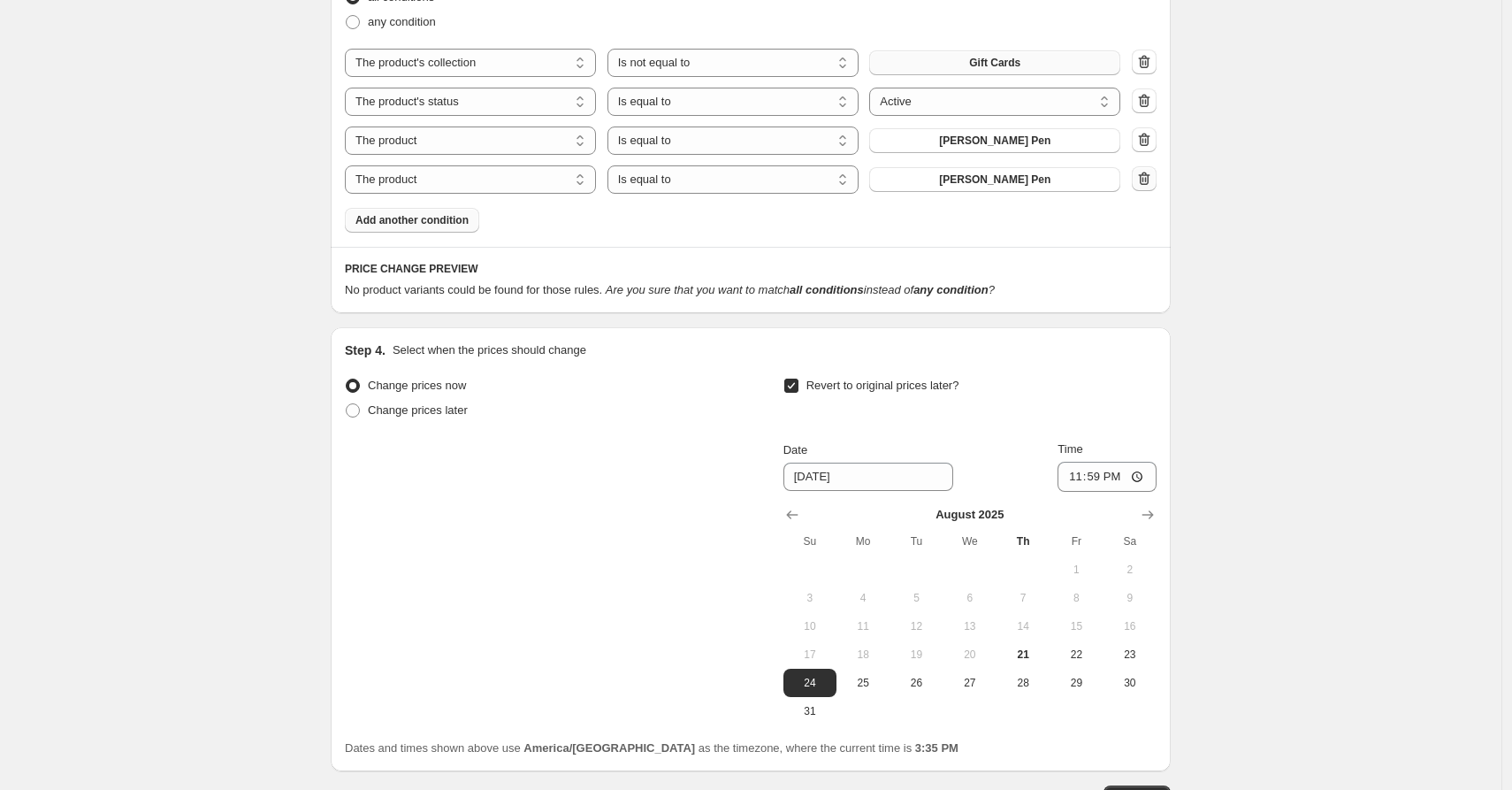
click at [1151, 183] on icon "button" at bounding box center [1144, 178] width 11 height 13
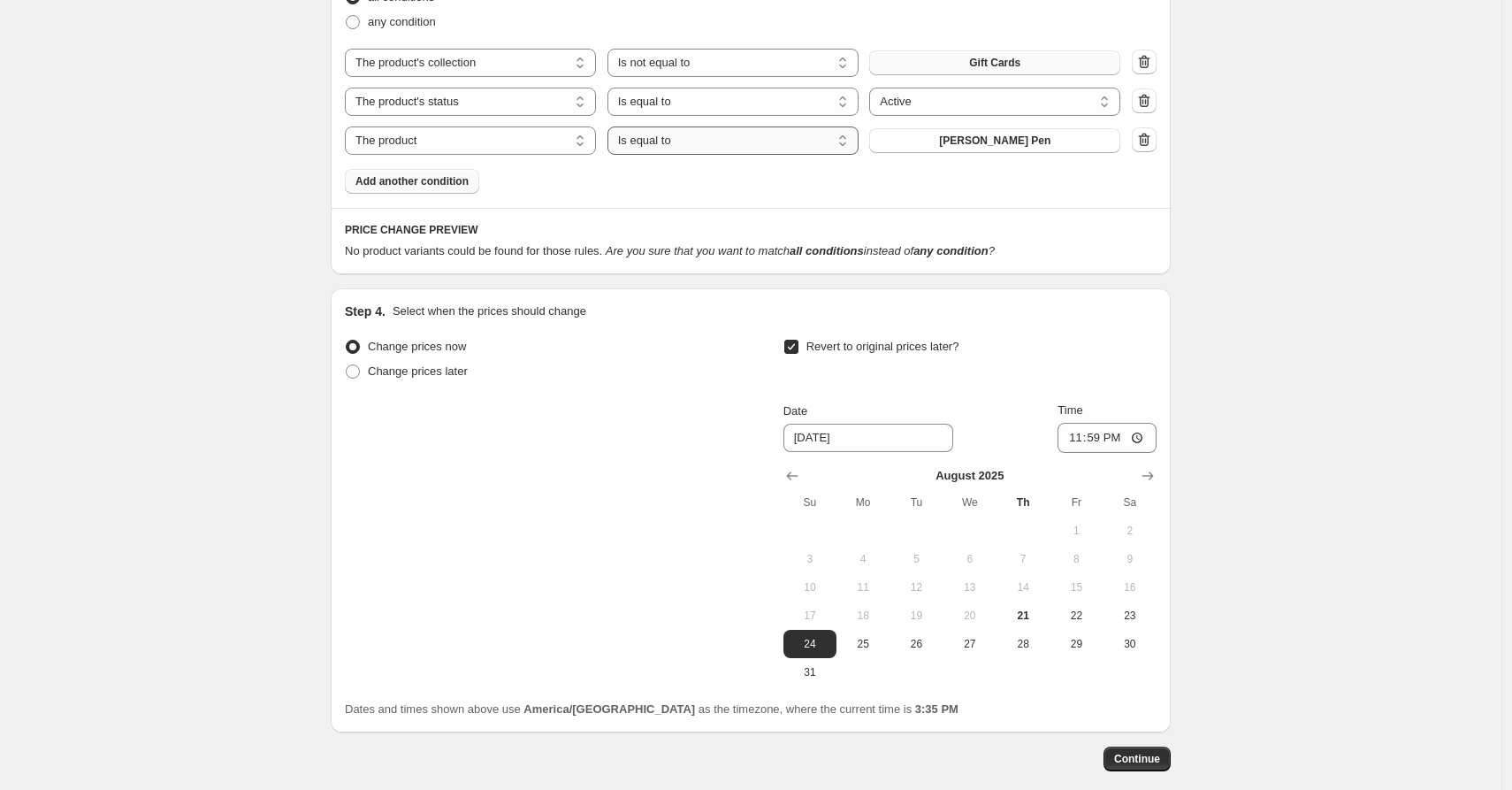
click at [652, 143] on select "Is equal to Is not equal to" at bounding box center [733, 140] width 252 height 29
select select "not_equal"
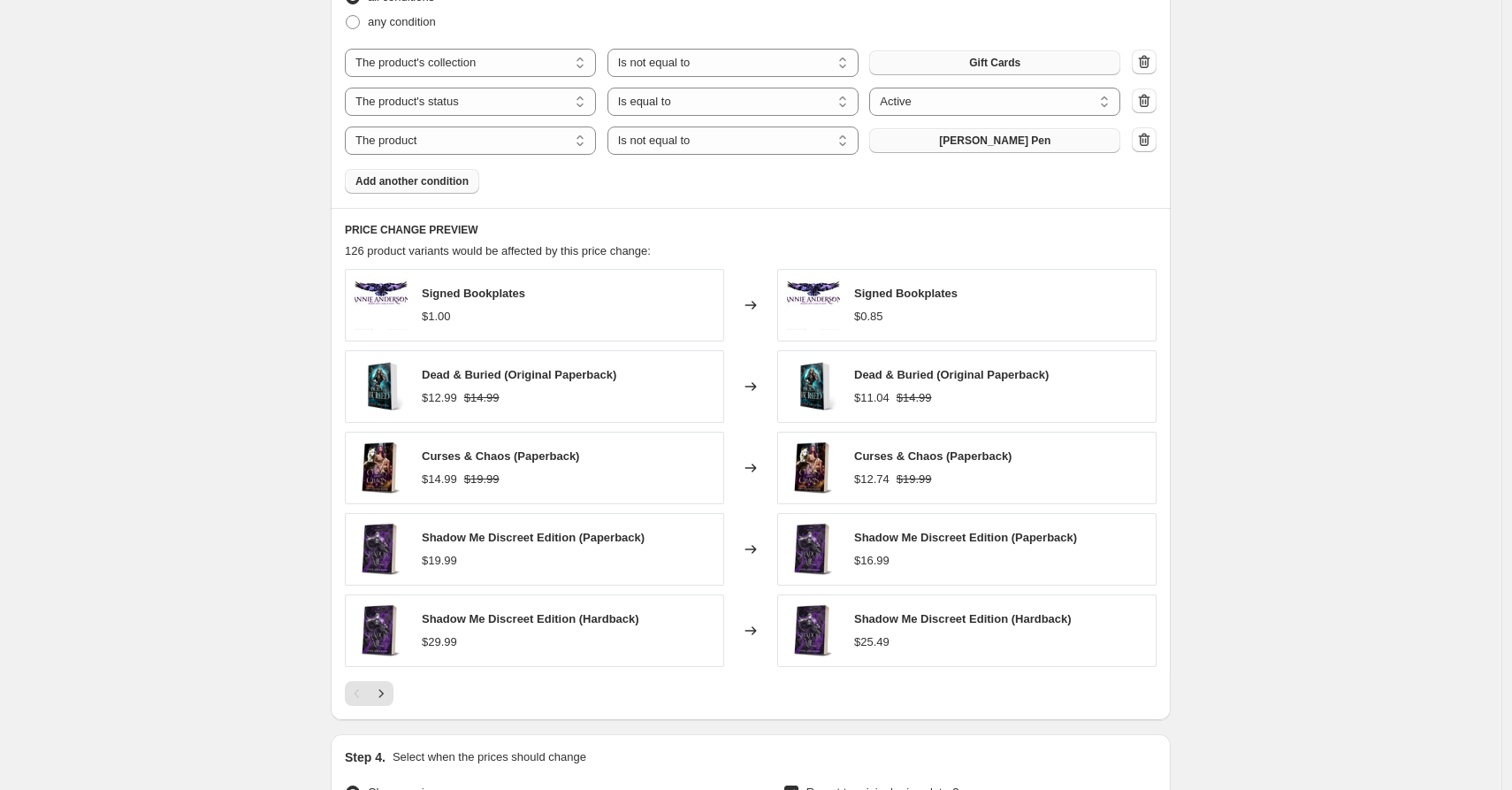
click at [972, 143] on span "Annie Anderson Pen" at bounding box center [994, 140] width 111 height 14
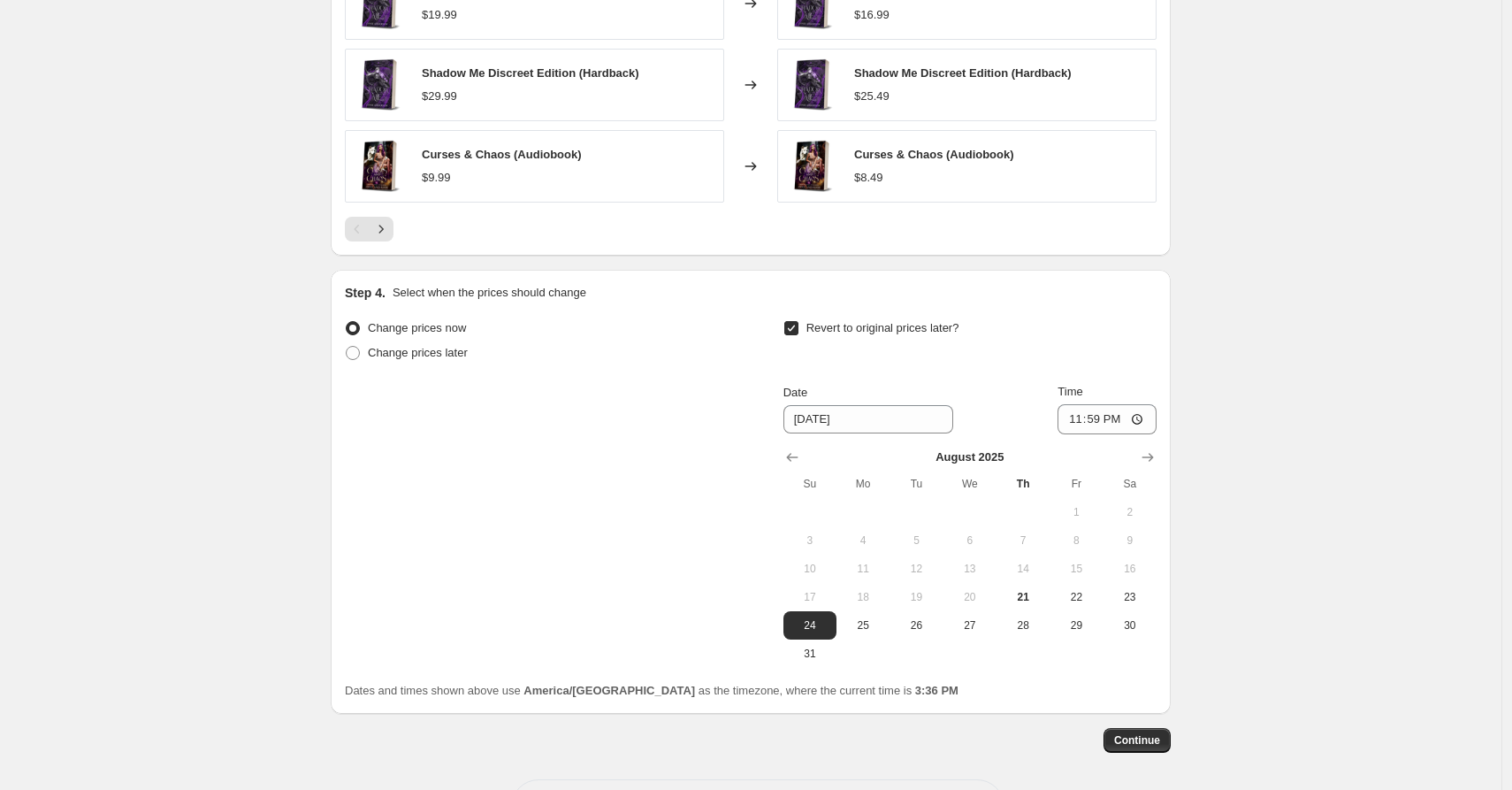
scroll to position [1598, 0]
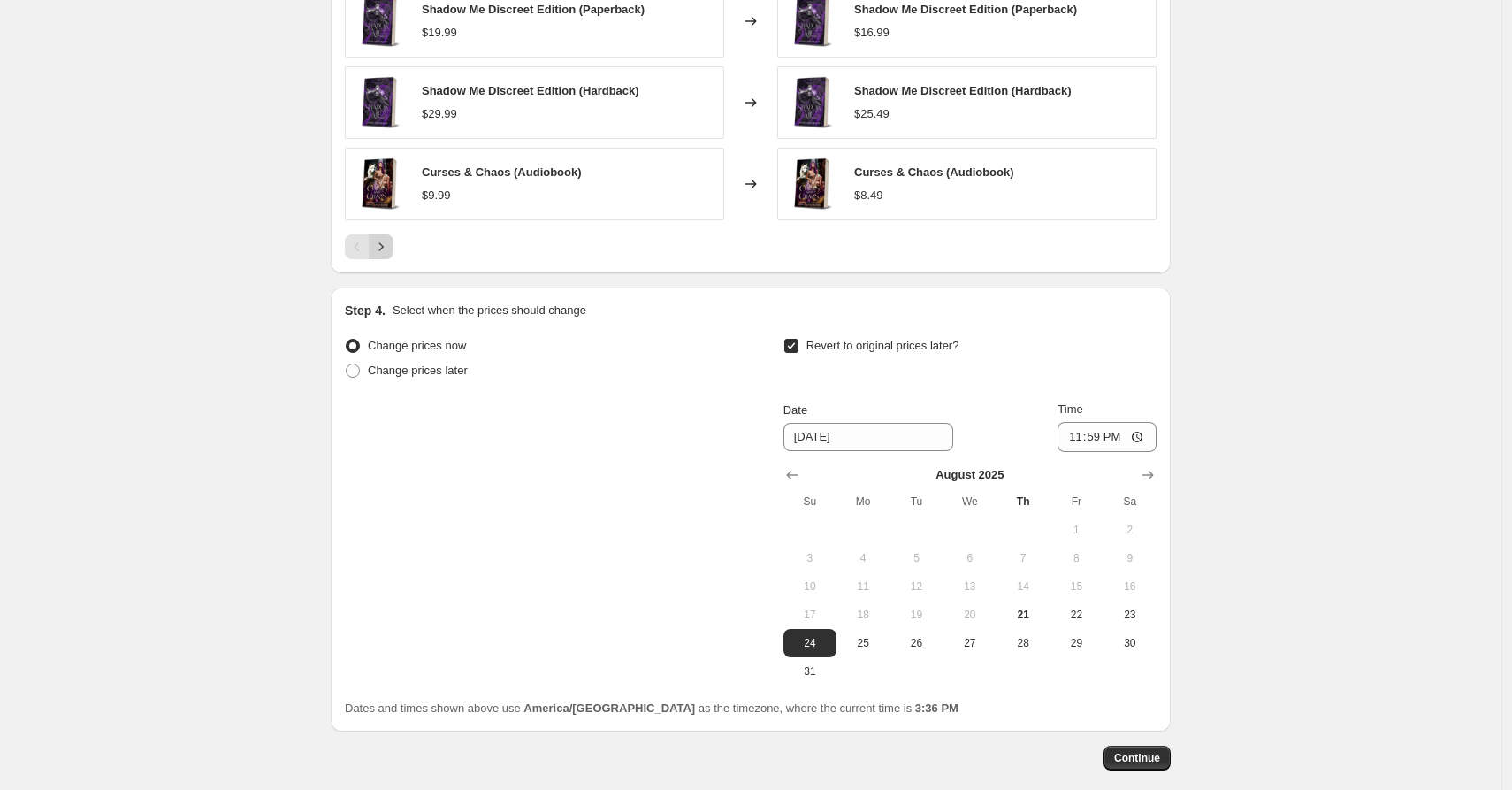
click at [381, 250] on icon "Next" at bounding box center [381, 246] width 18 height 18
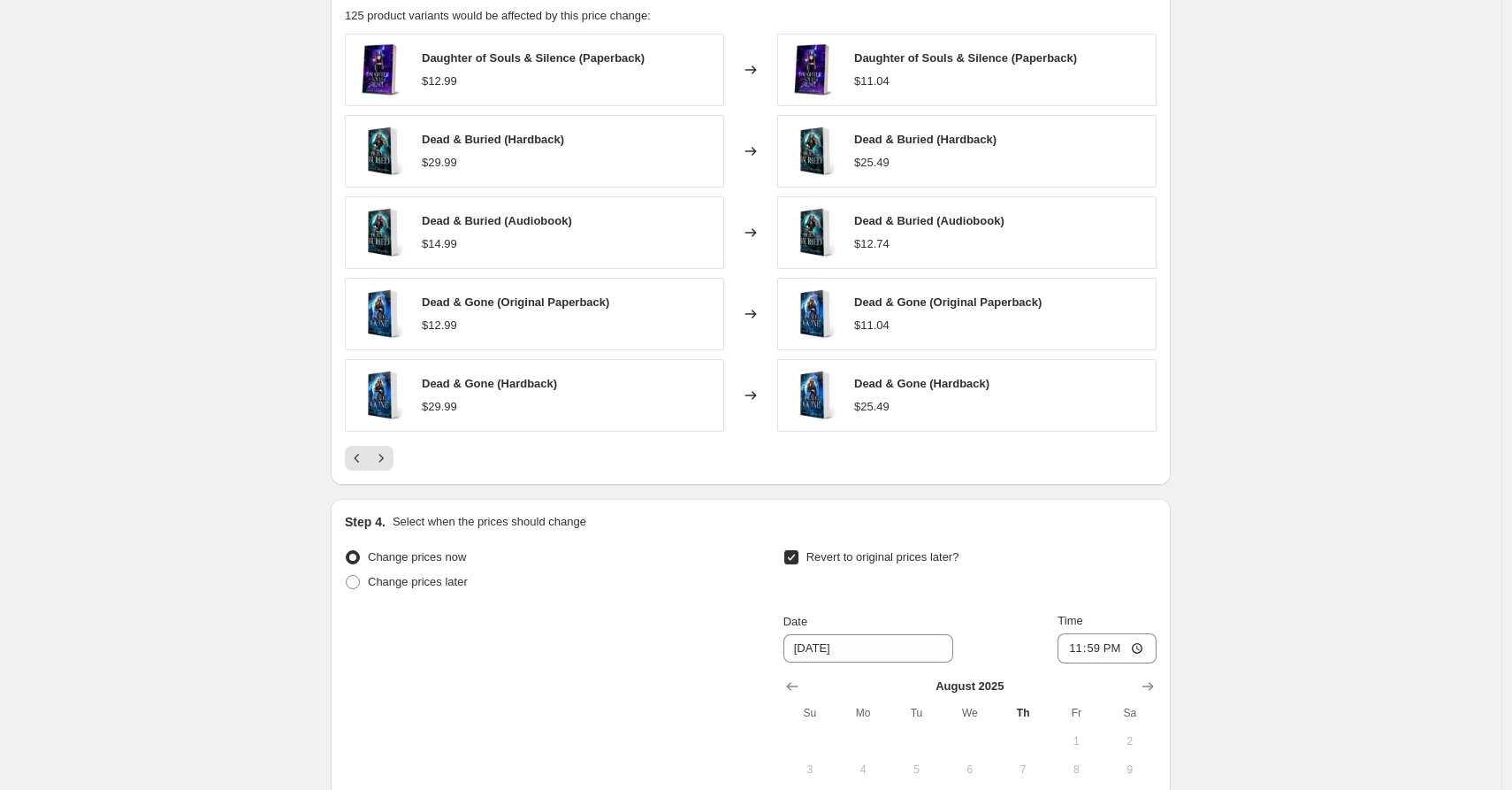
scroll to position [1385, 0]
click at [389, 469] on button "Next" at bounding box center [381, 459] width 25 height 25
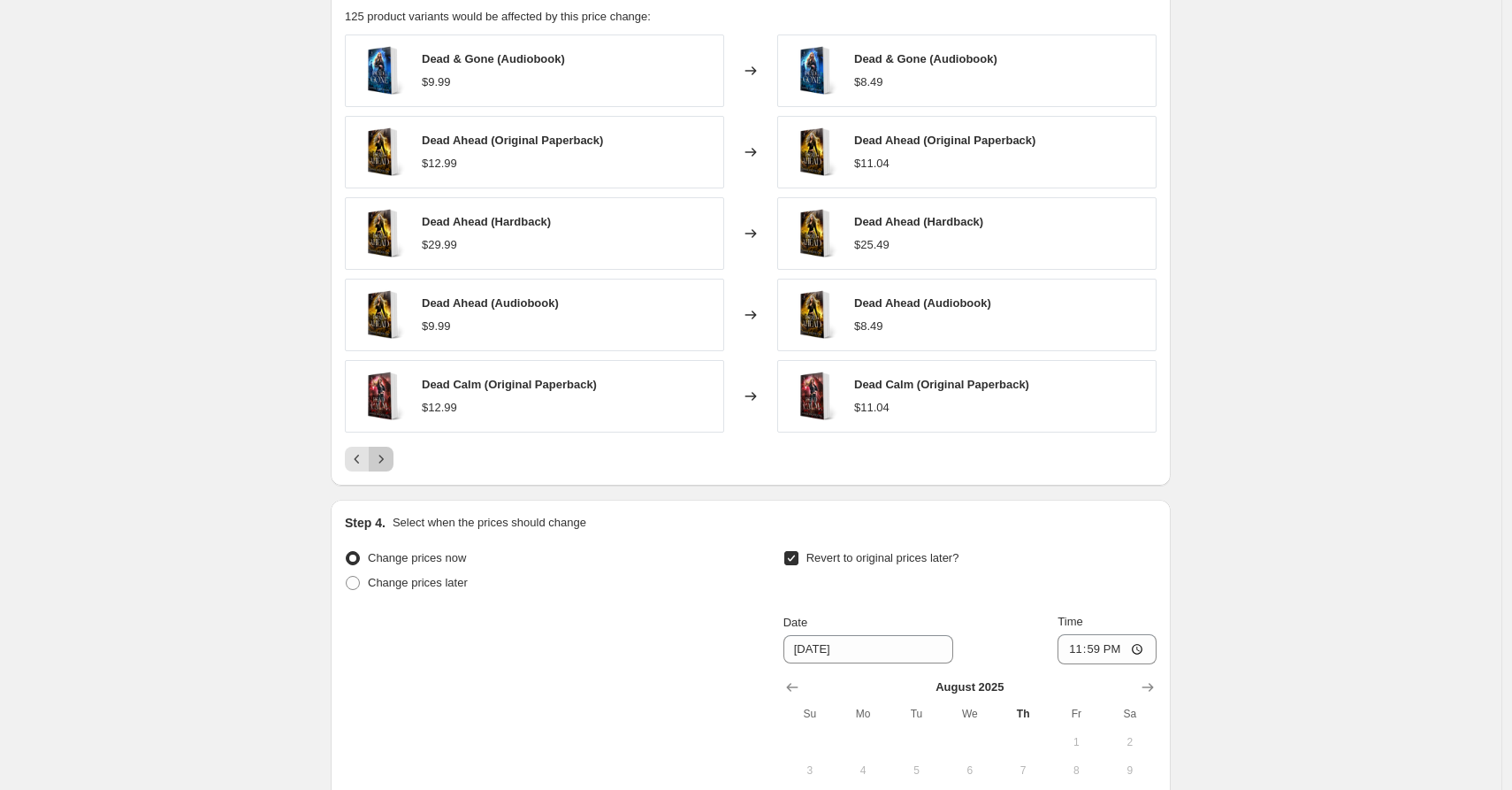
click at [389, 469] on button "Next" at bounding box center [381, 459] width 25 height 25
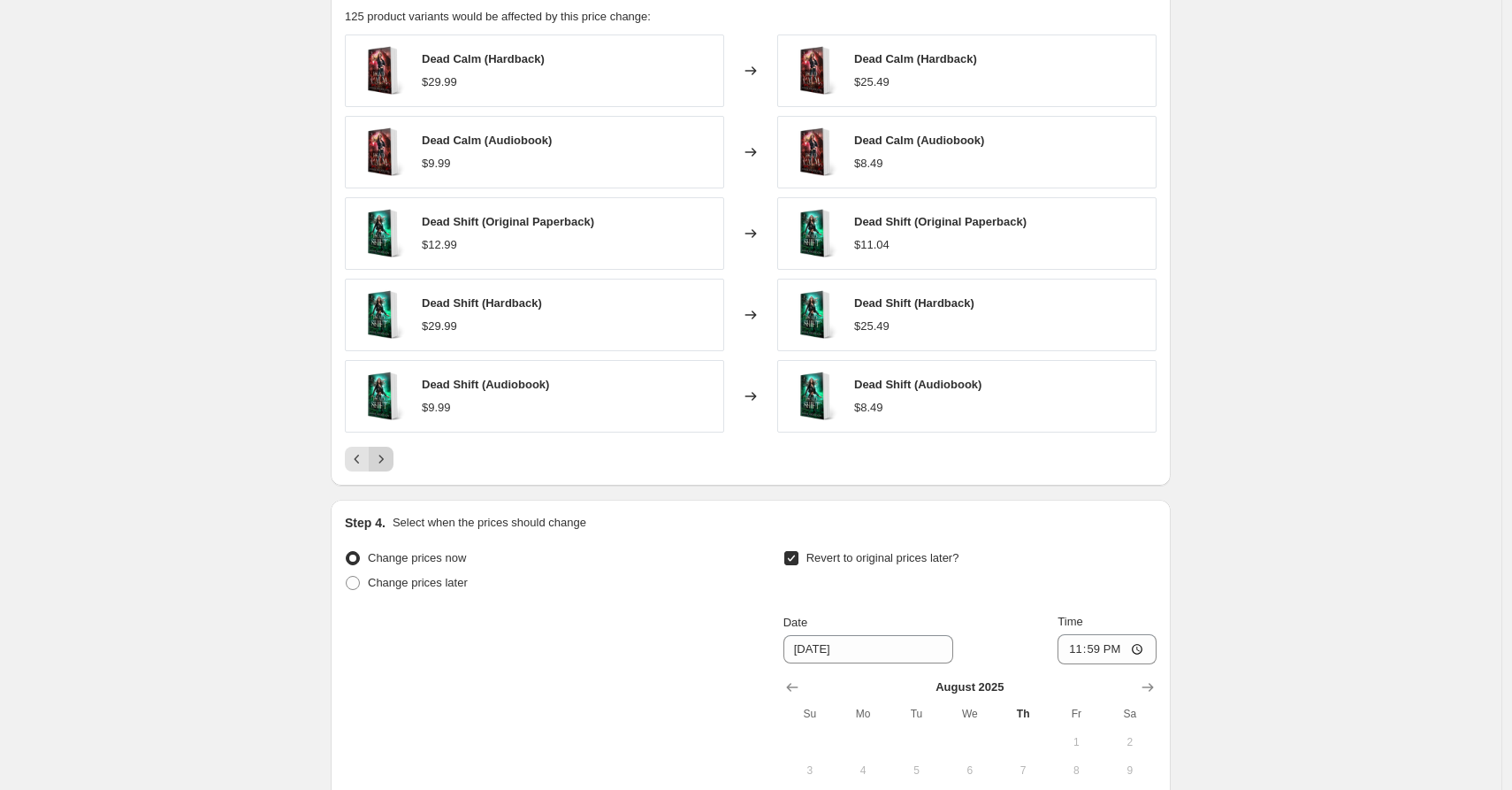
click at [389, 469] on button "Next" at bounding box center [381, 459] width 25 height 25
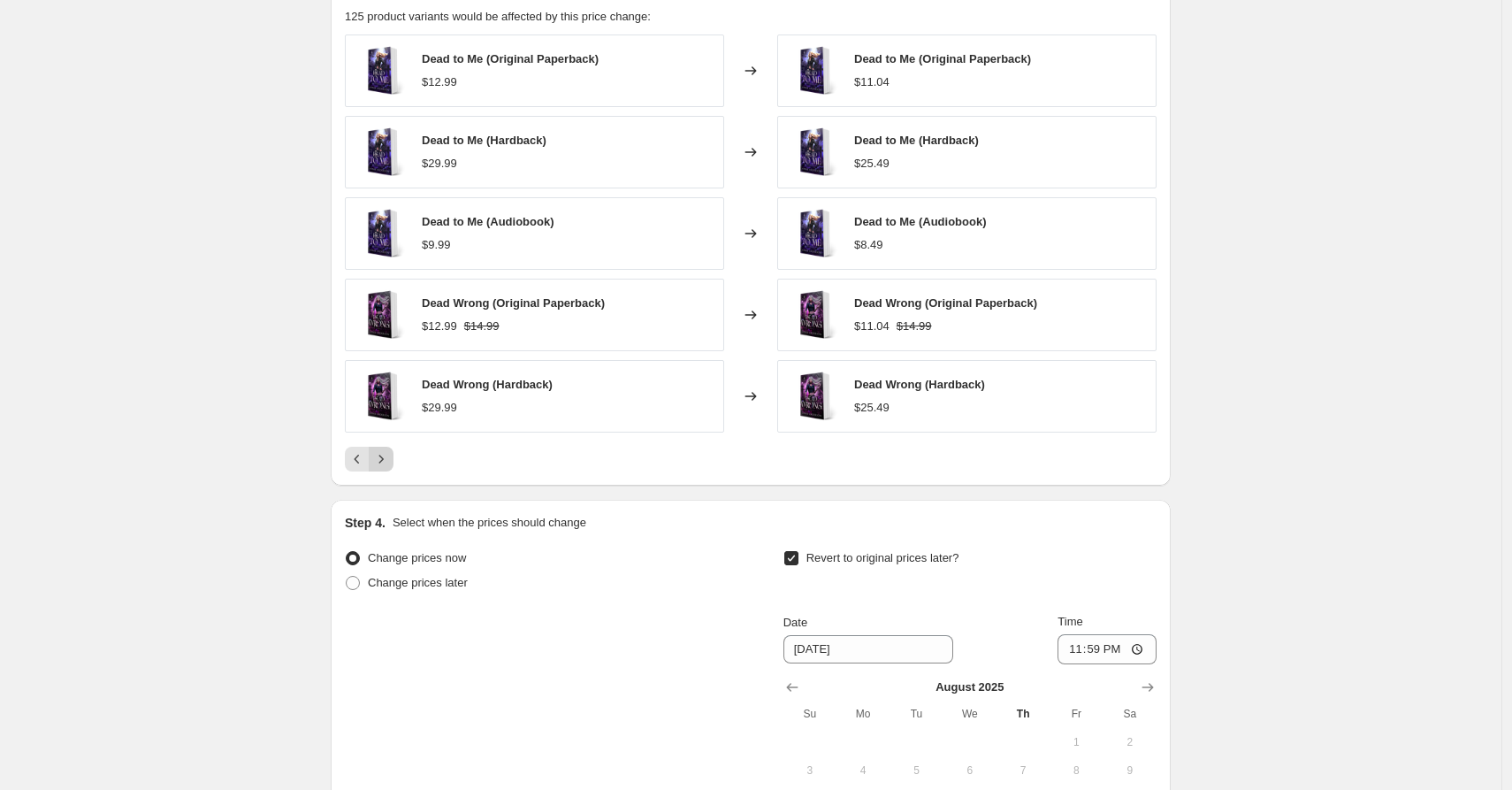
click at [389, 469] on button "Next" at bounding box center [381, 459] width 25 height 25
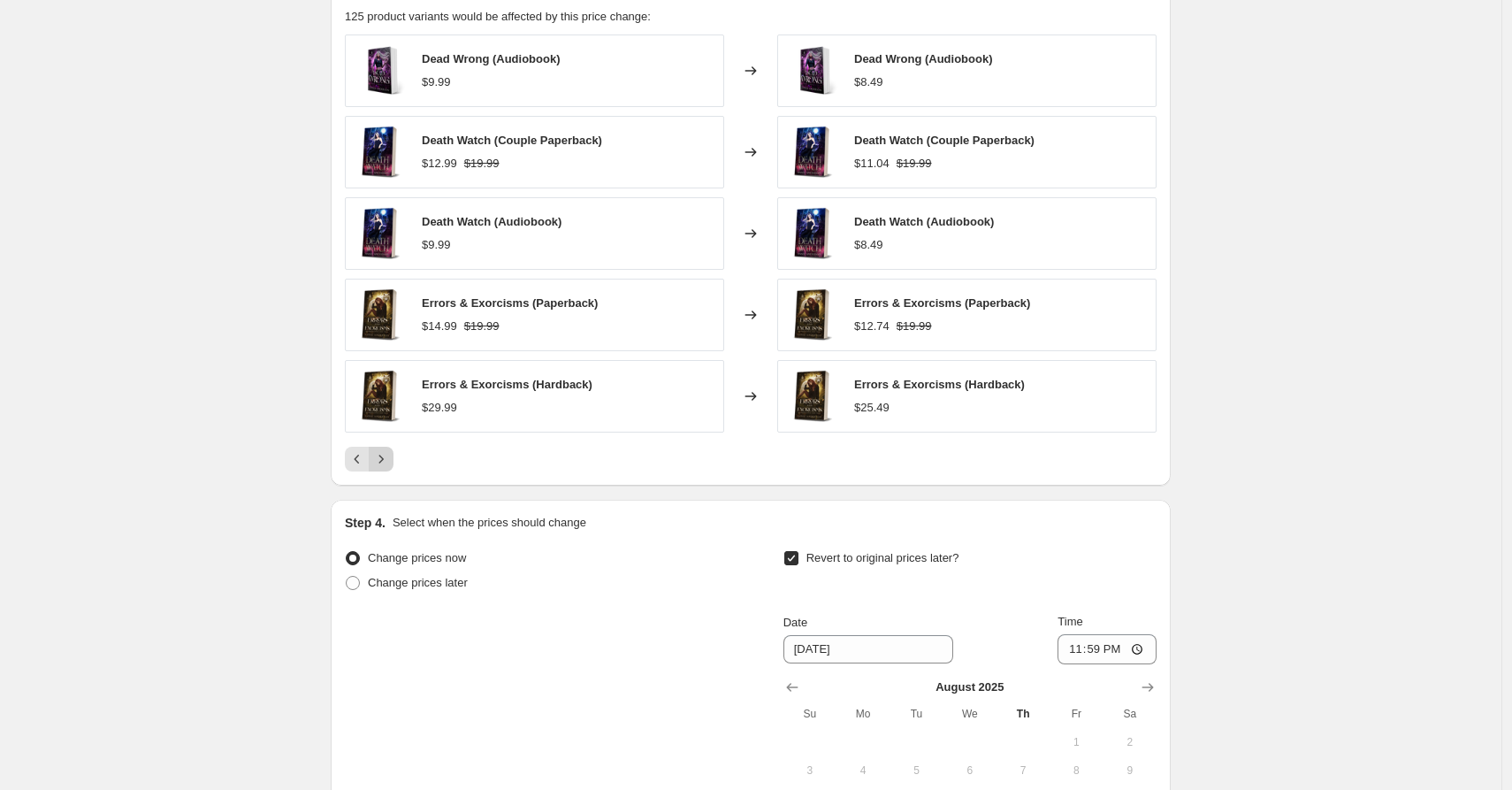
click at [389, 469] on button "Next" at bounding box center [381, 459] width 25 height 25
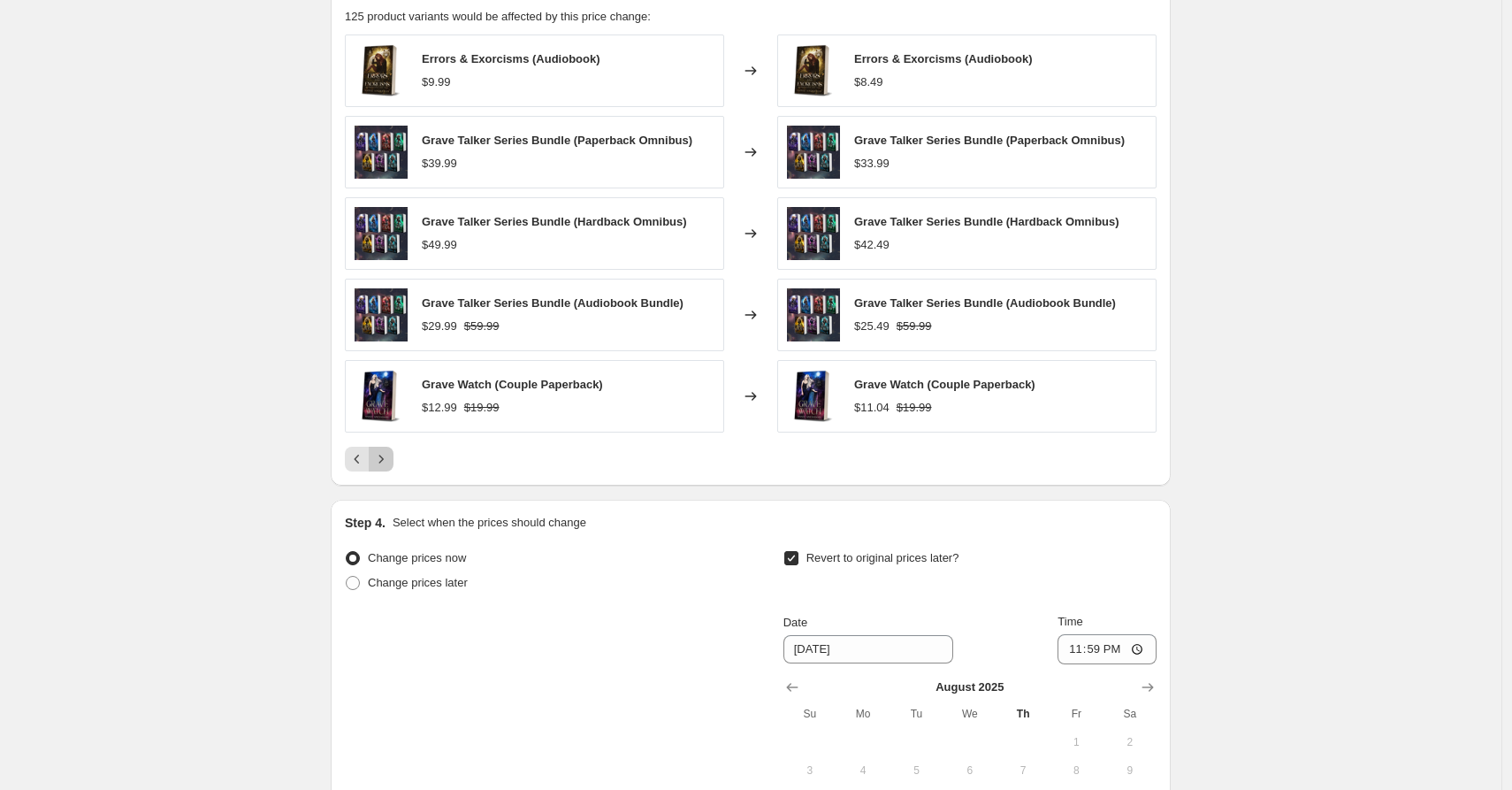
click at [389, 469] on button "Next" at bounding box center [381, 459] width 25 height 25
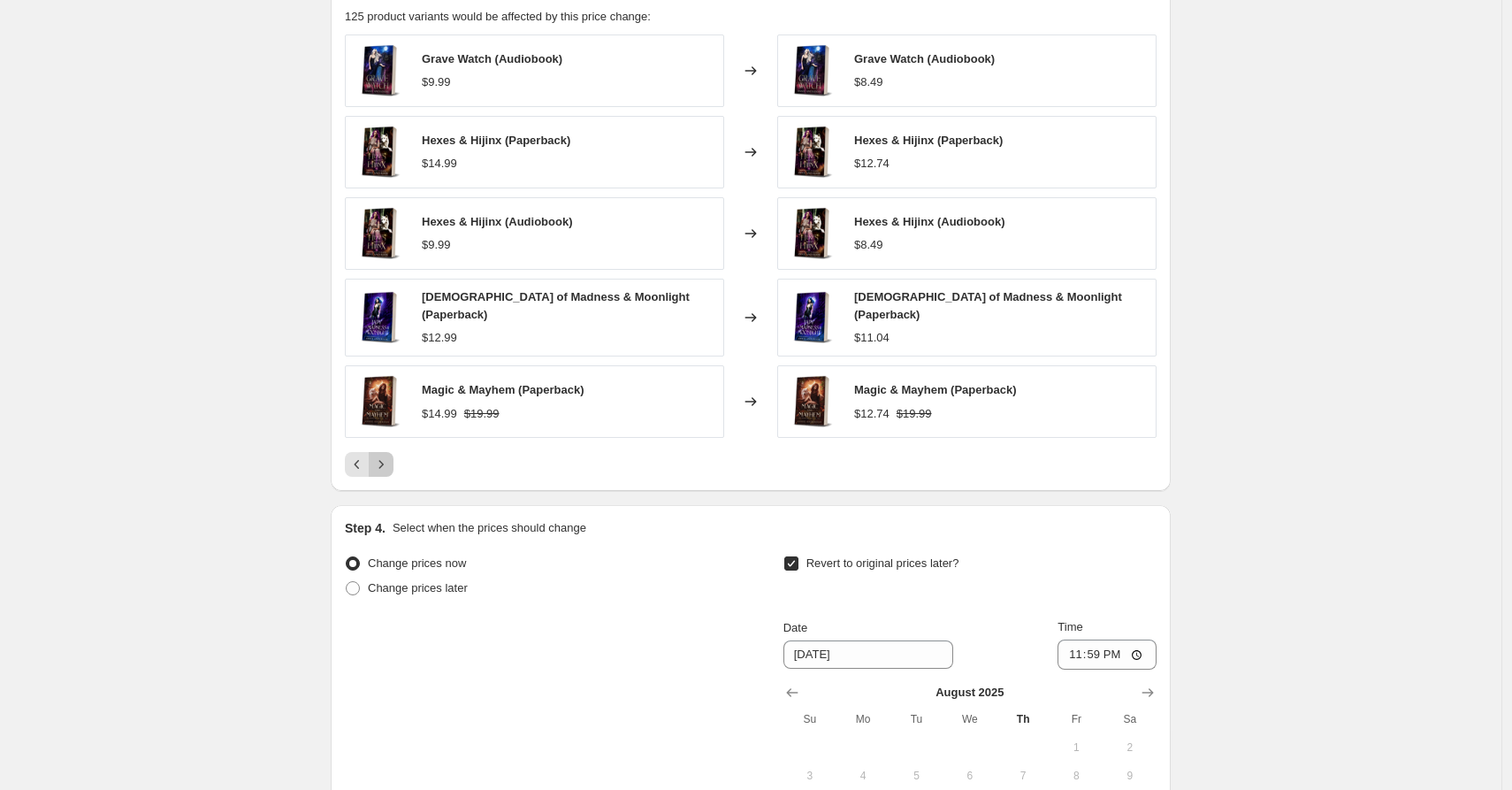
click at [389, 469] on button "Next" at bounding box center [381, 465] width 25 height 25
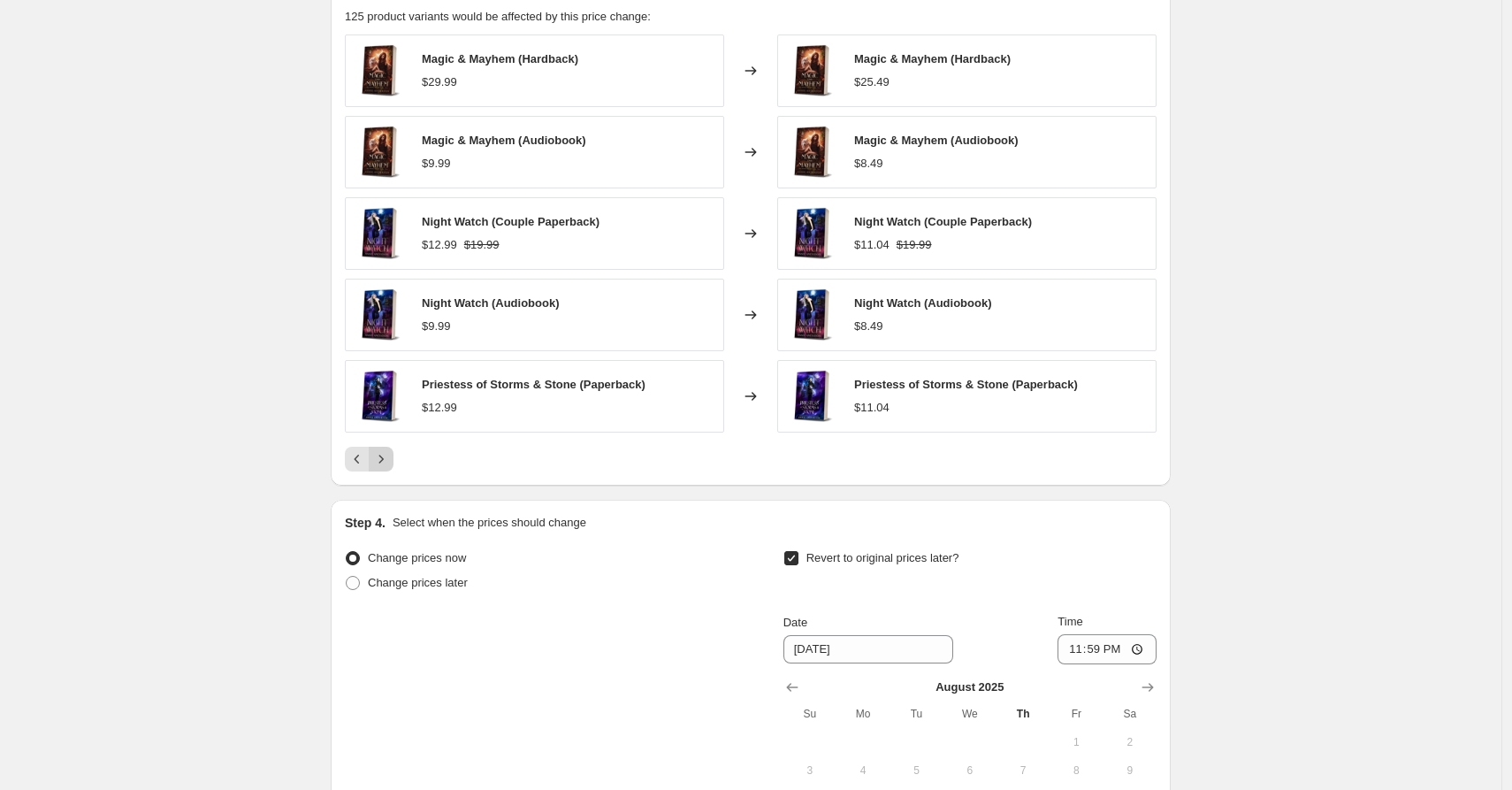
click at [389, 469] on button "Next" at bounding box center [381, 459] width 25 height 25
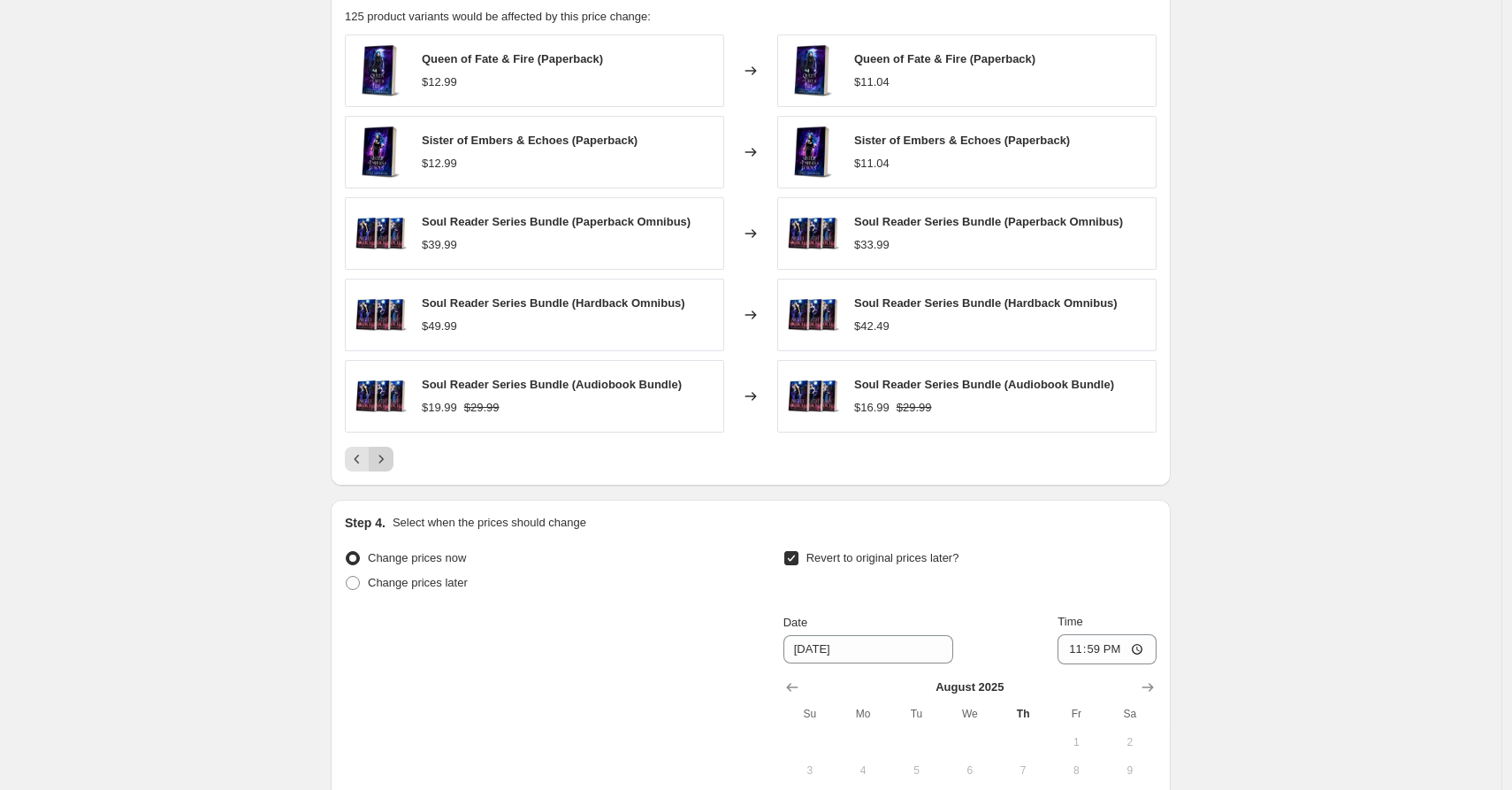
click at [389, 469] on button "Next" at bounding box center [381, 459] width 25 height 25
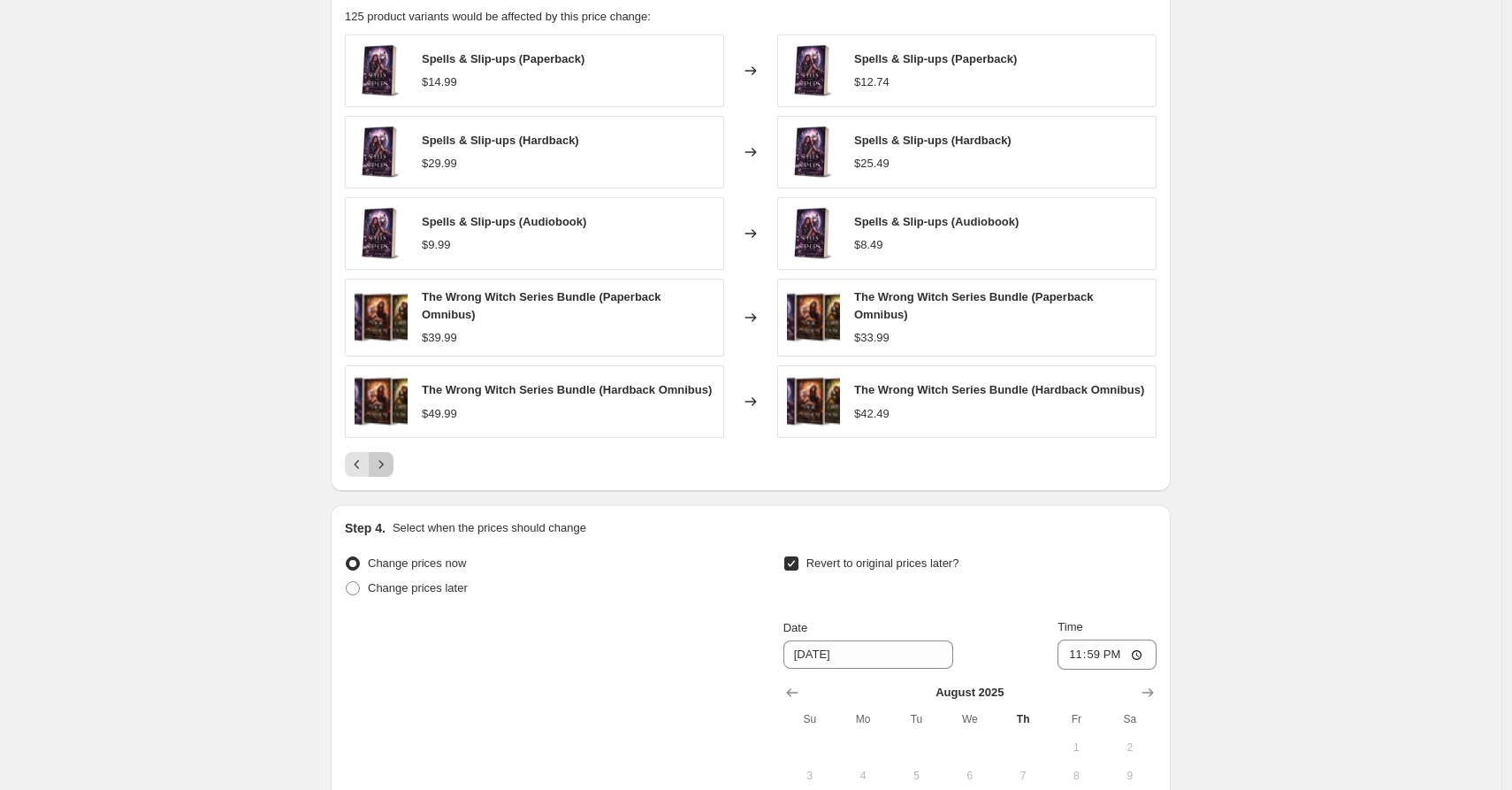
click at [389, 469] on icon "Next" at bounding box center [381, 464] width 18 height 18
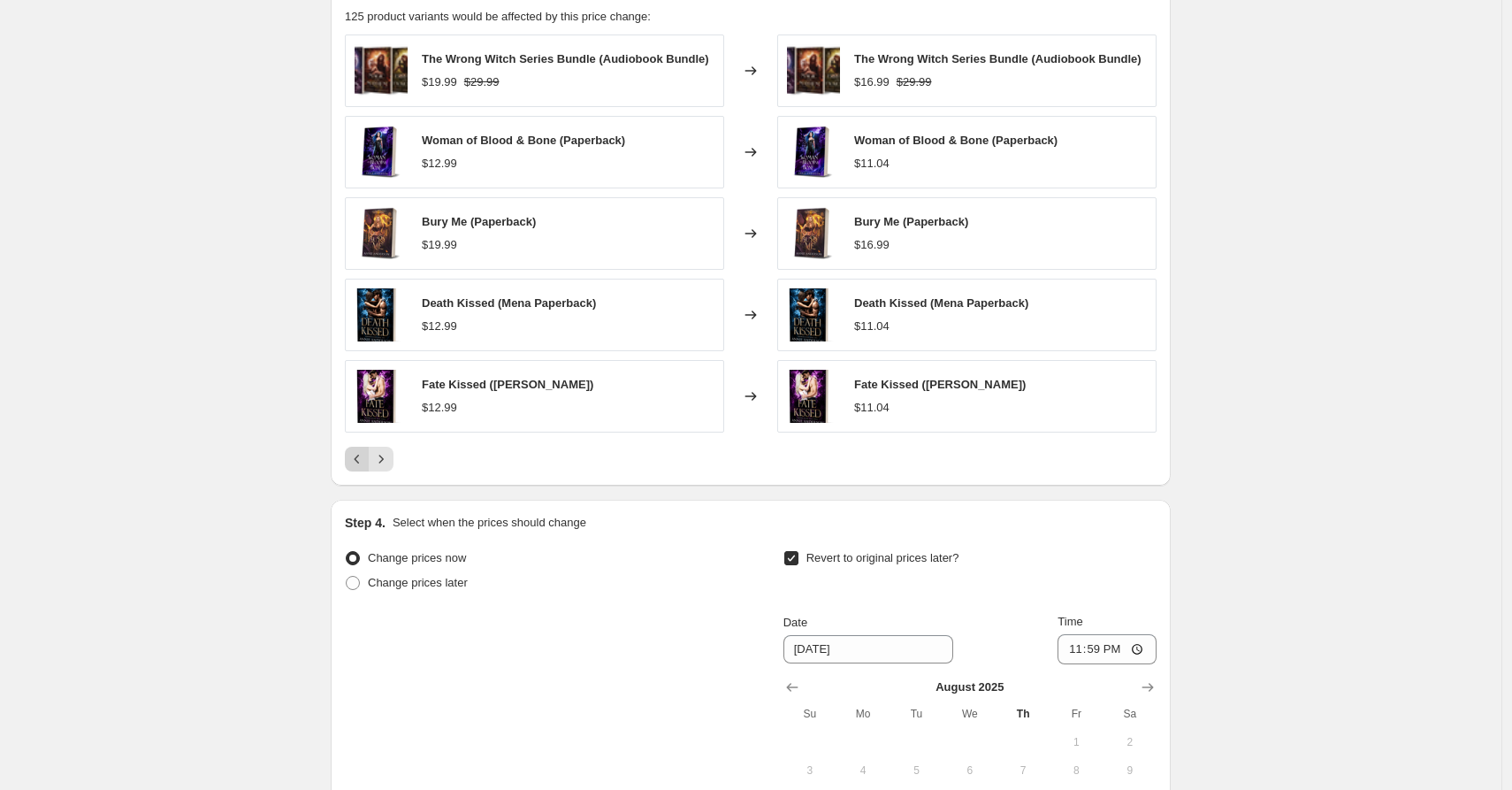
click at [353, 463] on icon "Previous" at bounding box center [357, 459] width 18 height 18
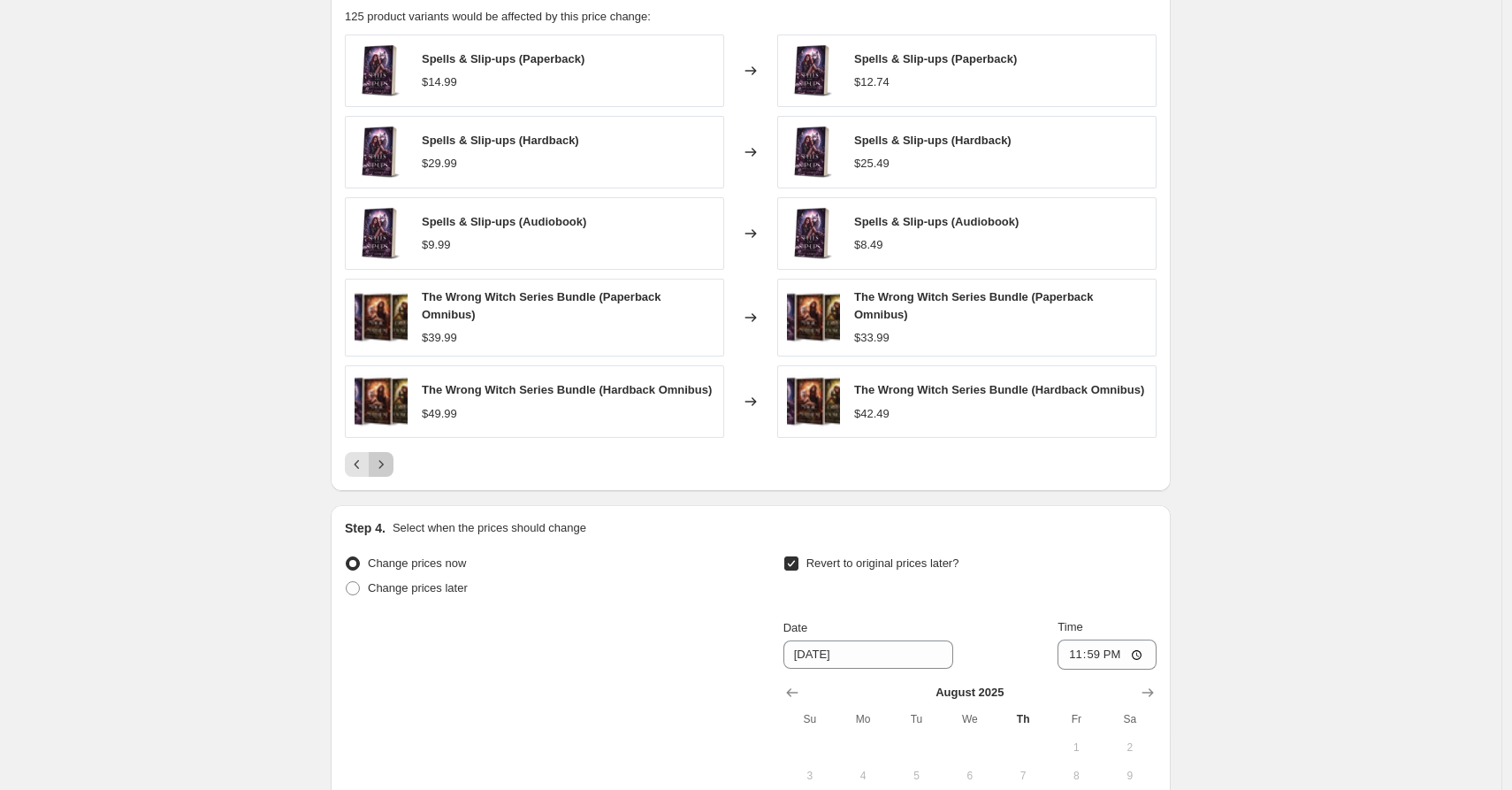
click at [386, 466] on icon "Next" at bounding box center [381, 464] width 18 height 18
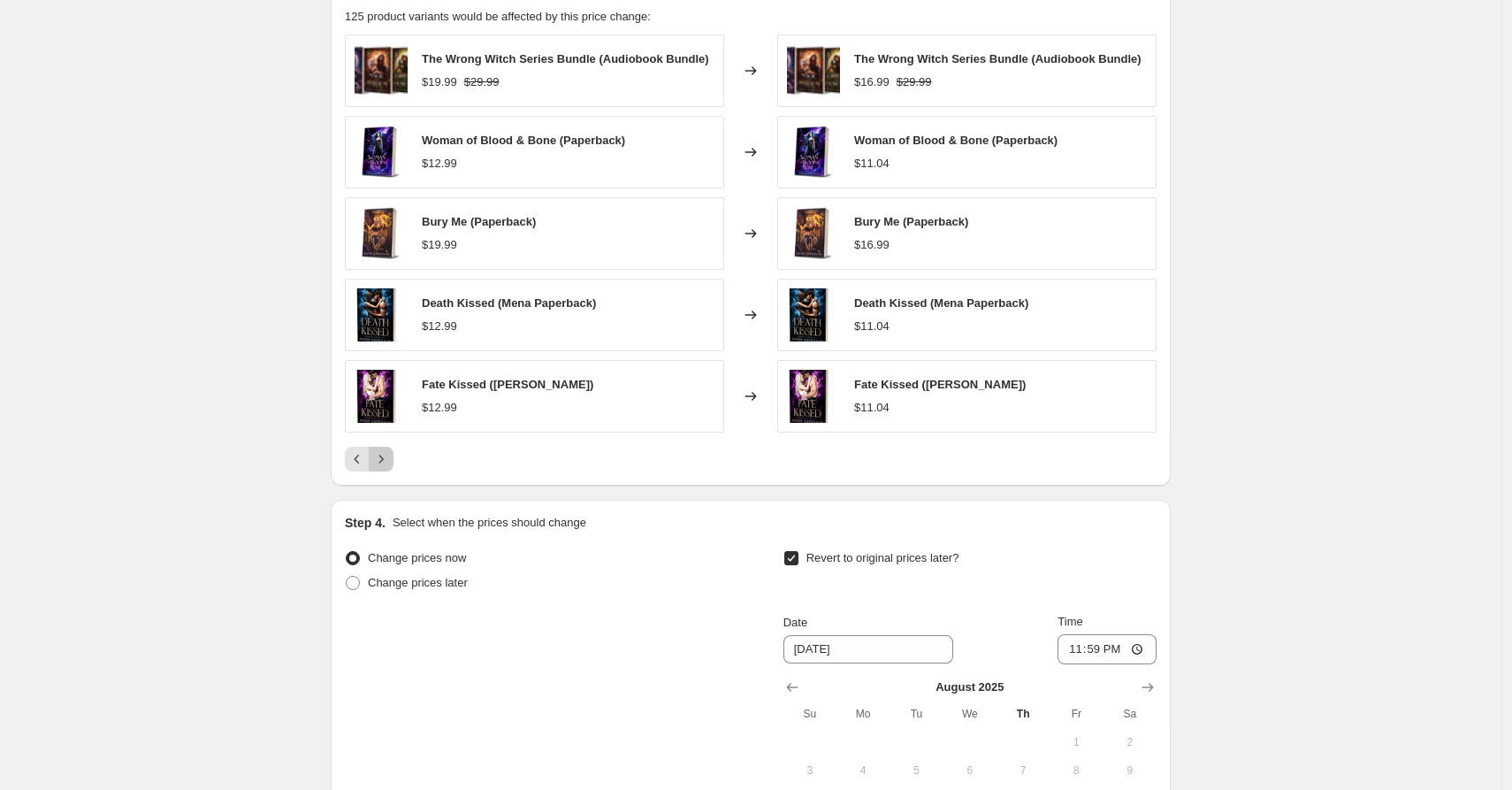
click at [384, 463] on icon "Next" at bounding box center [381, 458] width 5 height 8
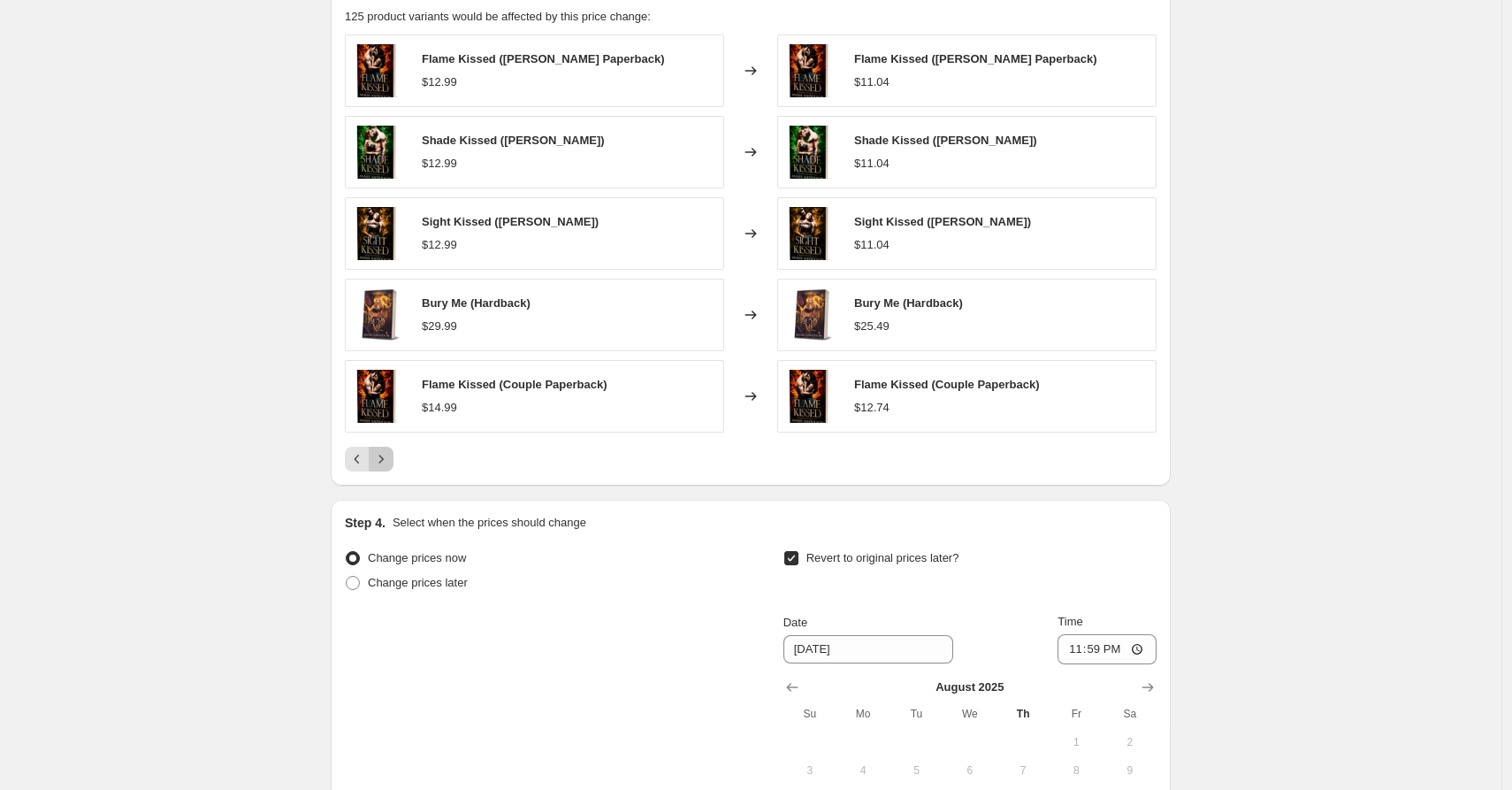
click at [386, 466] on icon "Next" at bounding box center [381, 459] width 18 height 18
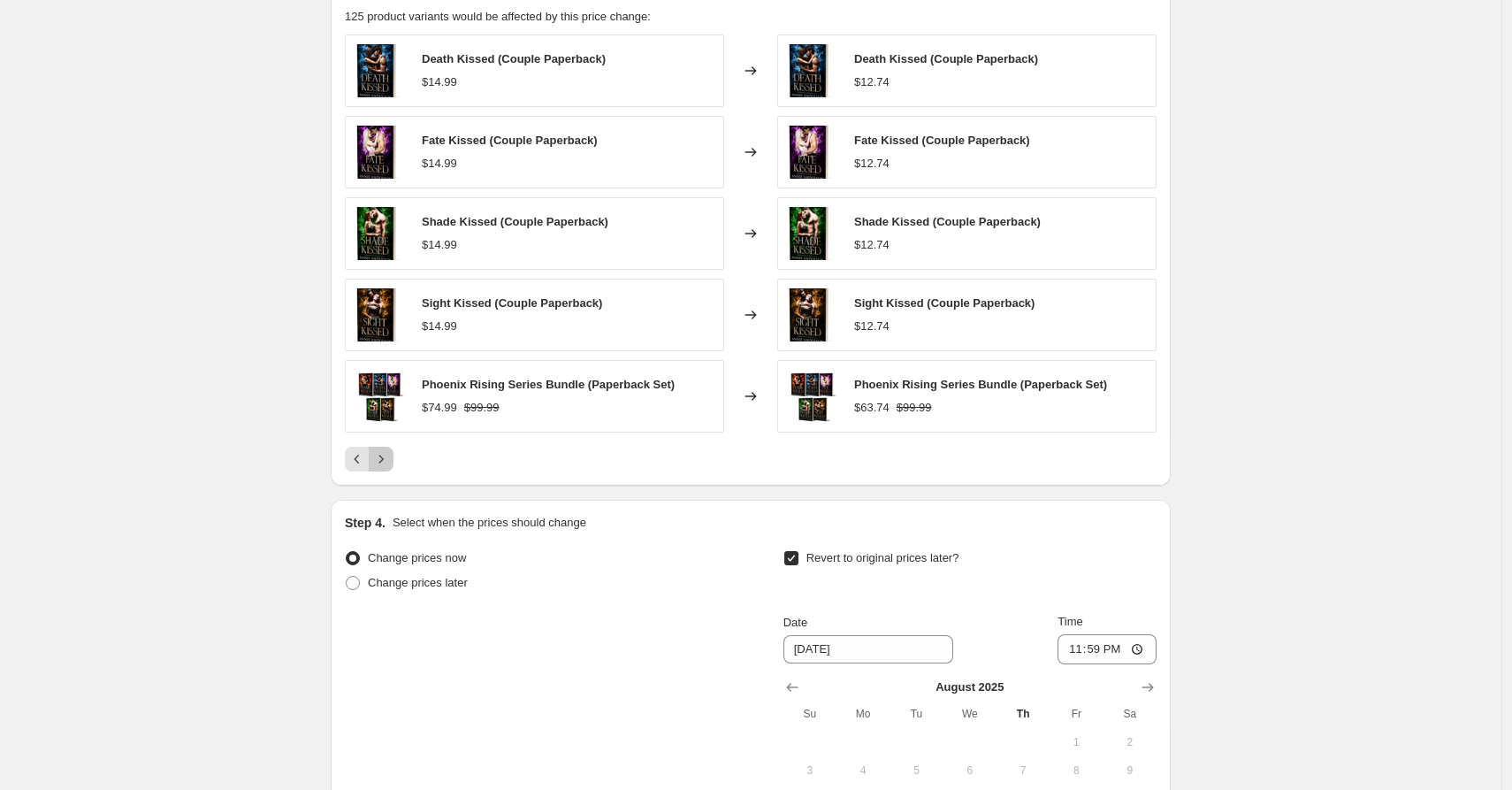
click at [386, 465] on icon "Next" at bounding box center [381, 459] width 18 height 18
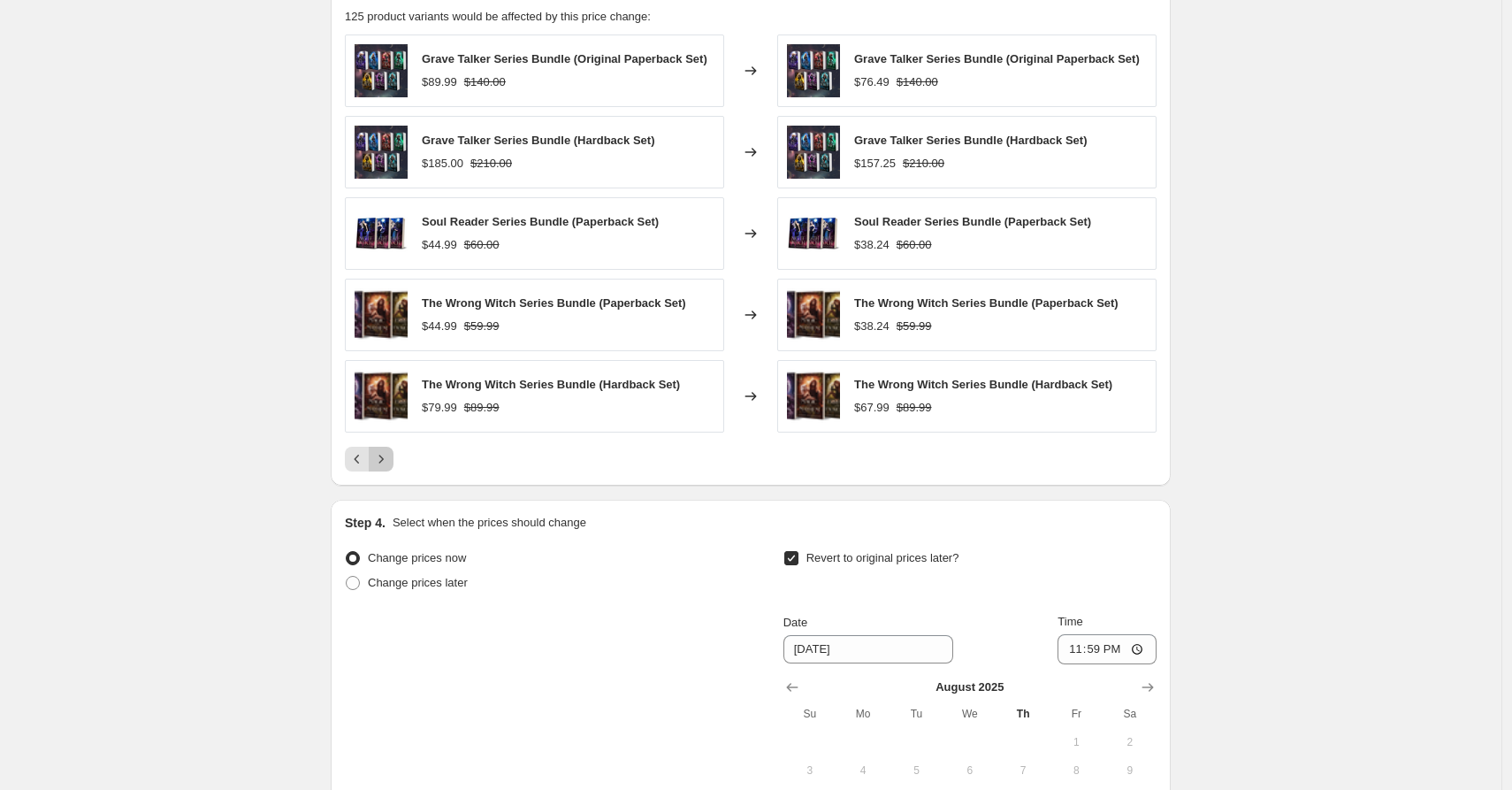
click at [384, 463] on icon "Next" at bounding box center [381, 458] width 5 height 8
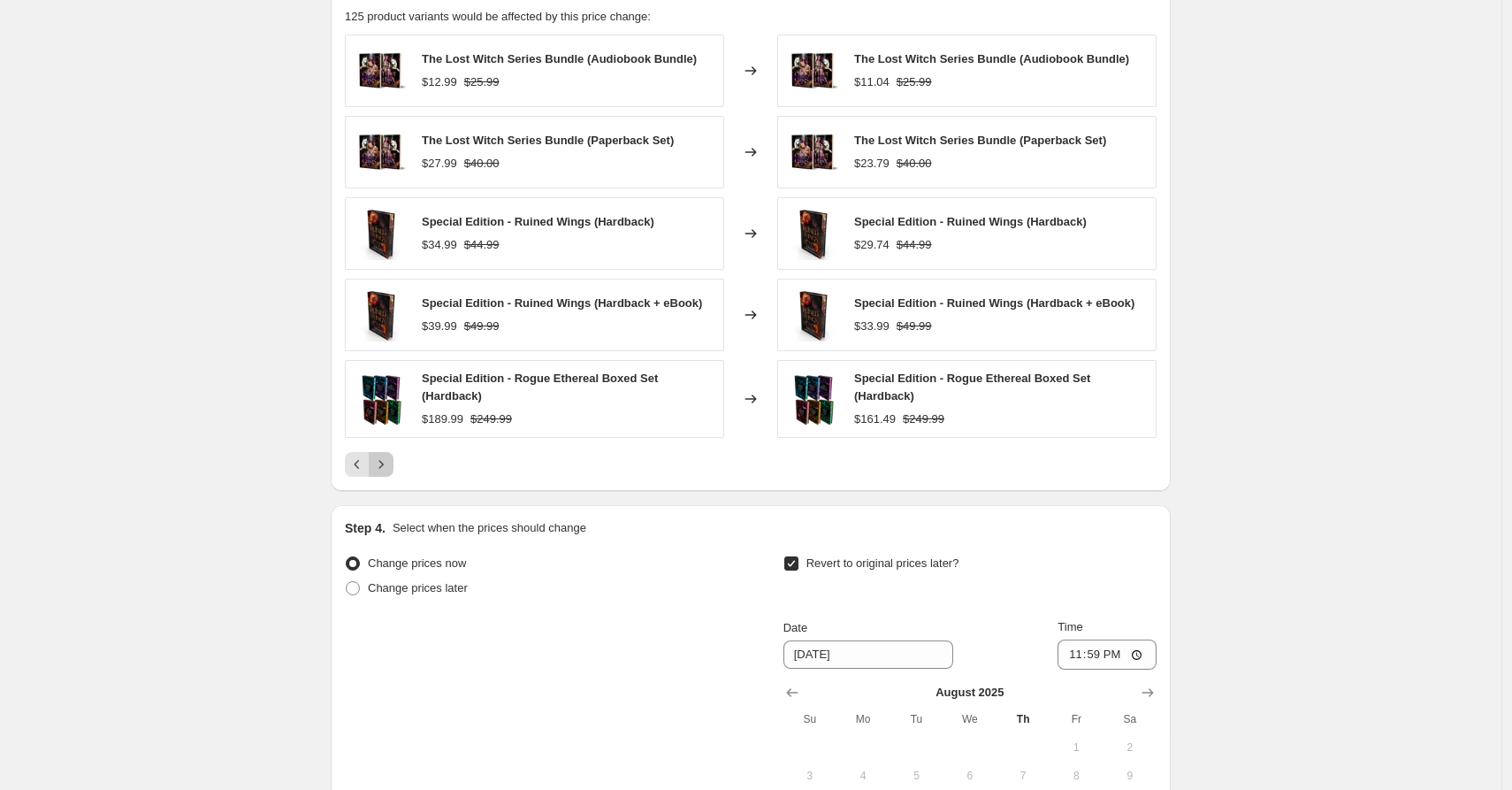
click at [389, 464] on icon "Next" at bounding box center [381, 464] width 18 height 18
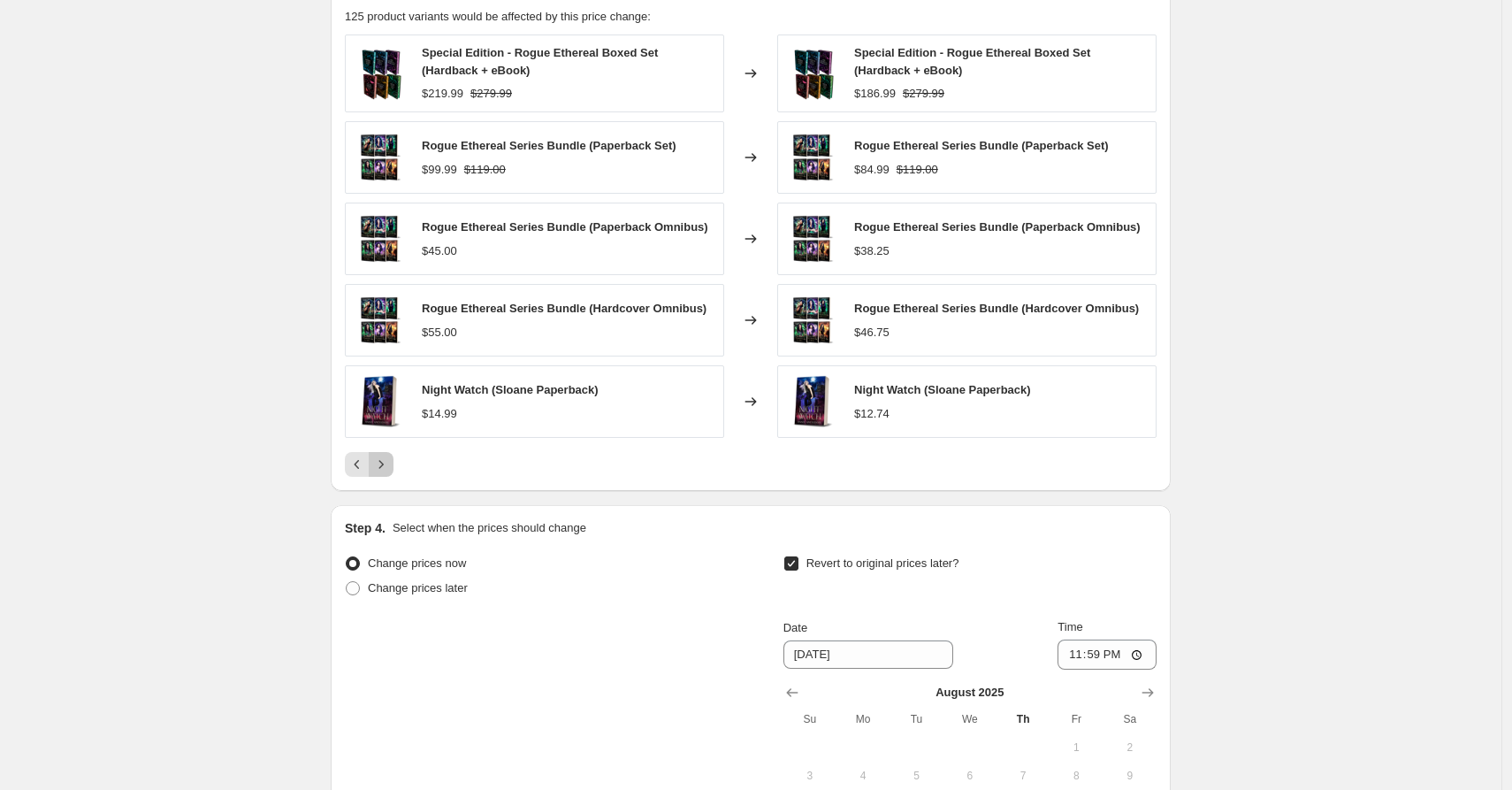
click at [389, 464] on icon "Next" at bounding box center [381, 464] width 18 height 18
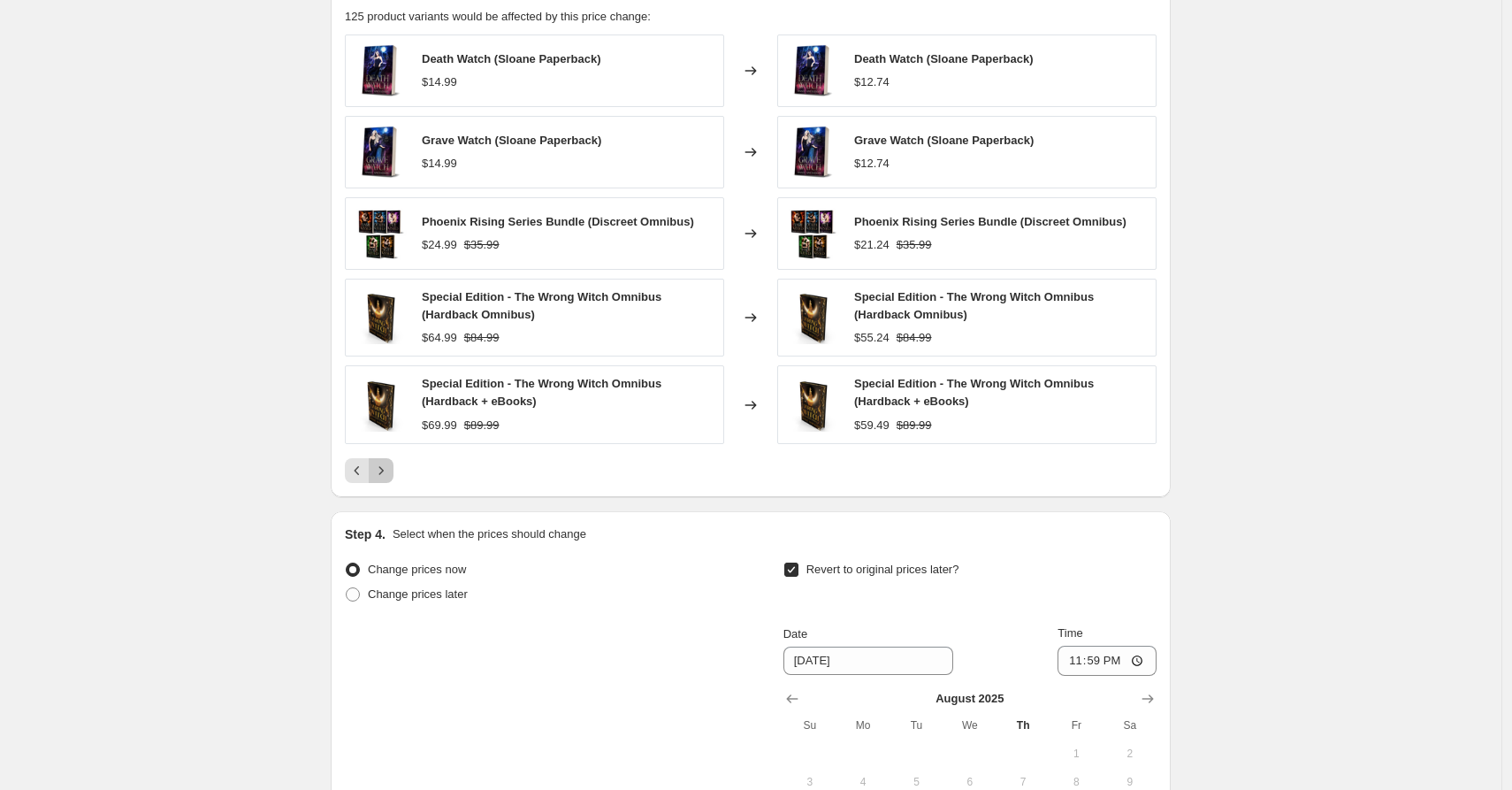
click at [389, 464] on icon "Next" at bounding box center [381, 470] width 18 height 18
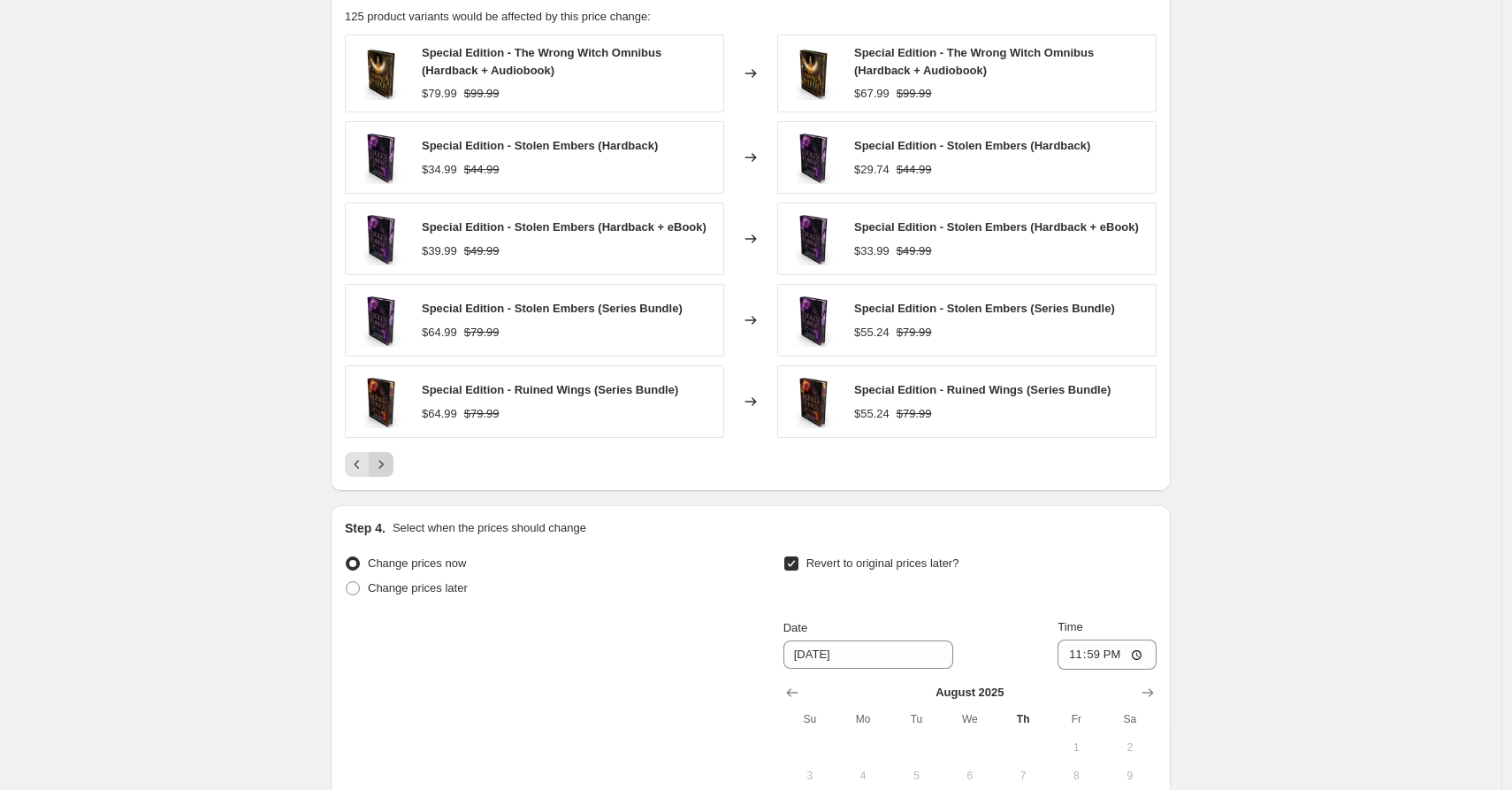
click at [389, 466] on icon "Next" at bounding box center [381, 464] width 18 height 18
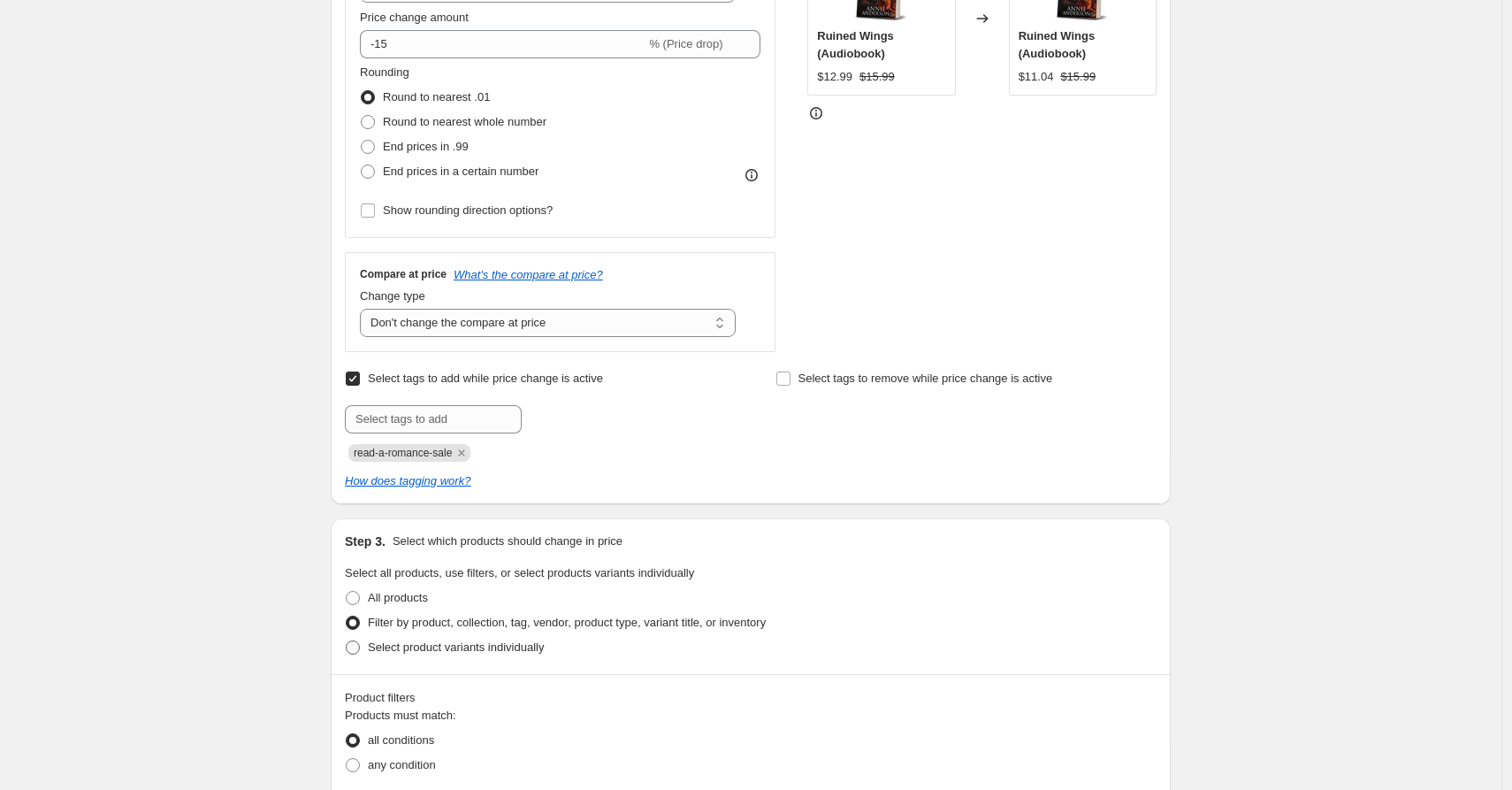
scroll to position [384, 0]
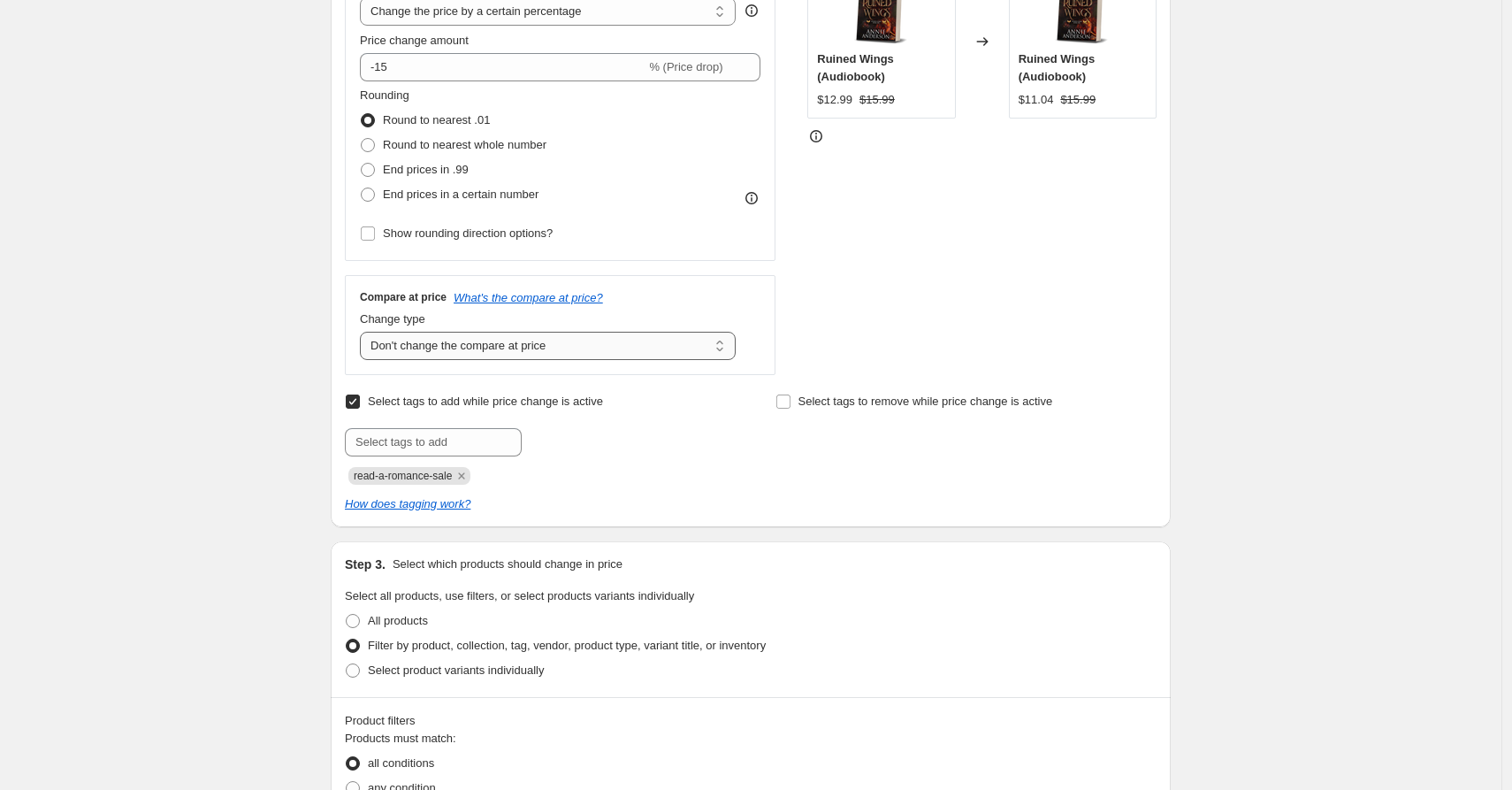
click at [478, 344] on select "Change the compare at price to the current price (sale) Change the compare at p…" at bounding box center [548, 346] width 376 height 29
select select "ep"
click at [364, 332] on select "Change the compare at price to the current price (sale) Change the compare at p…" at bounding box center [548, 346] width 376 height 29
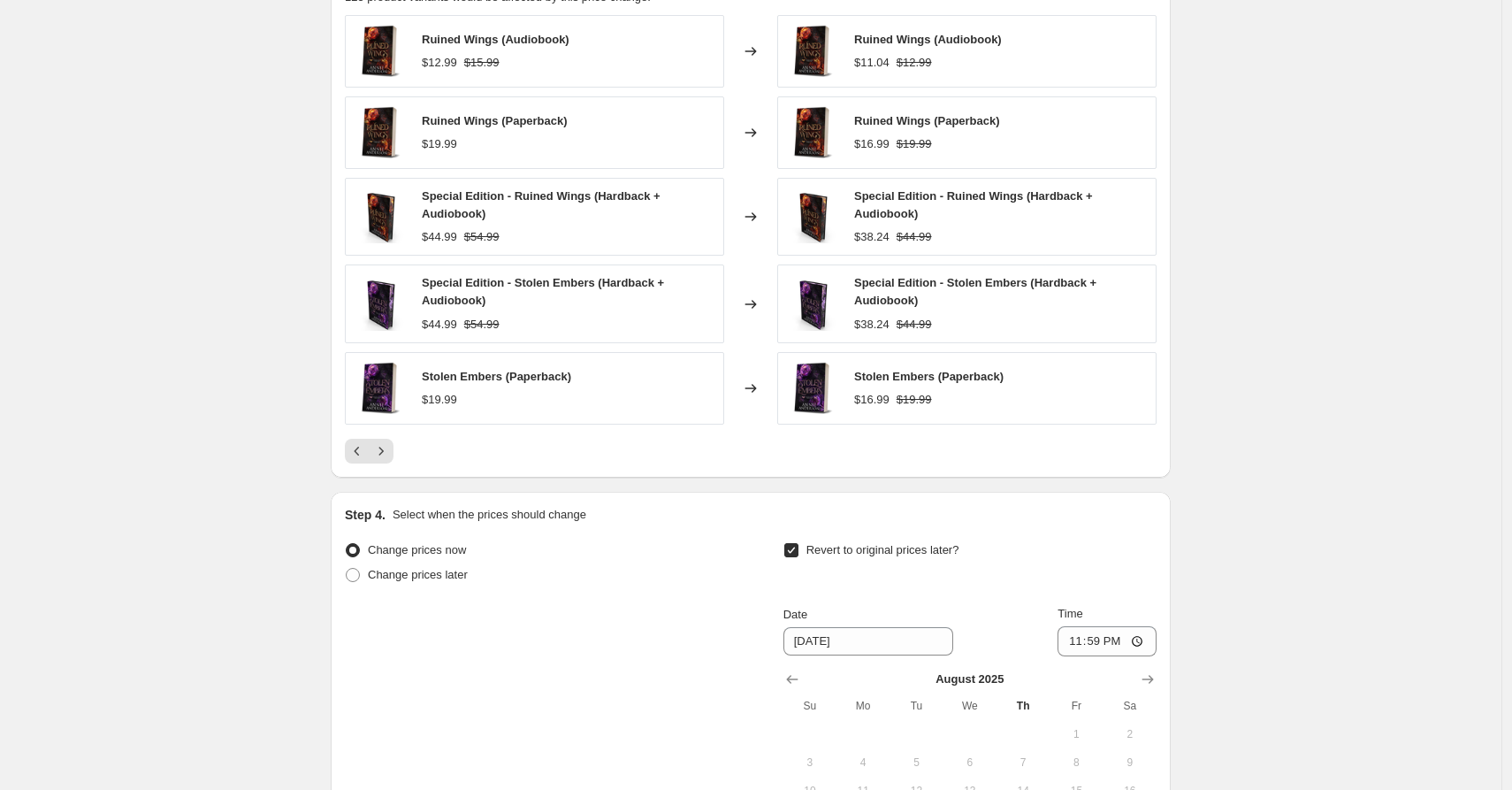
scroll to position [1406, 0]
click at [381, 451] on icon "Next" at bounding box center [381, 449] width 18 height 18
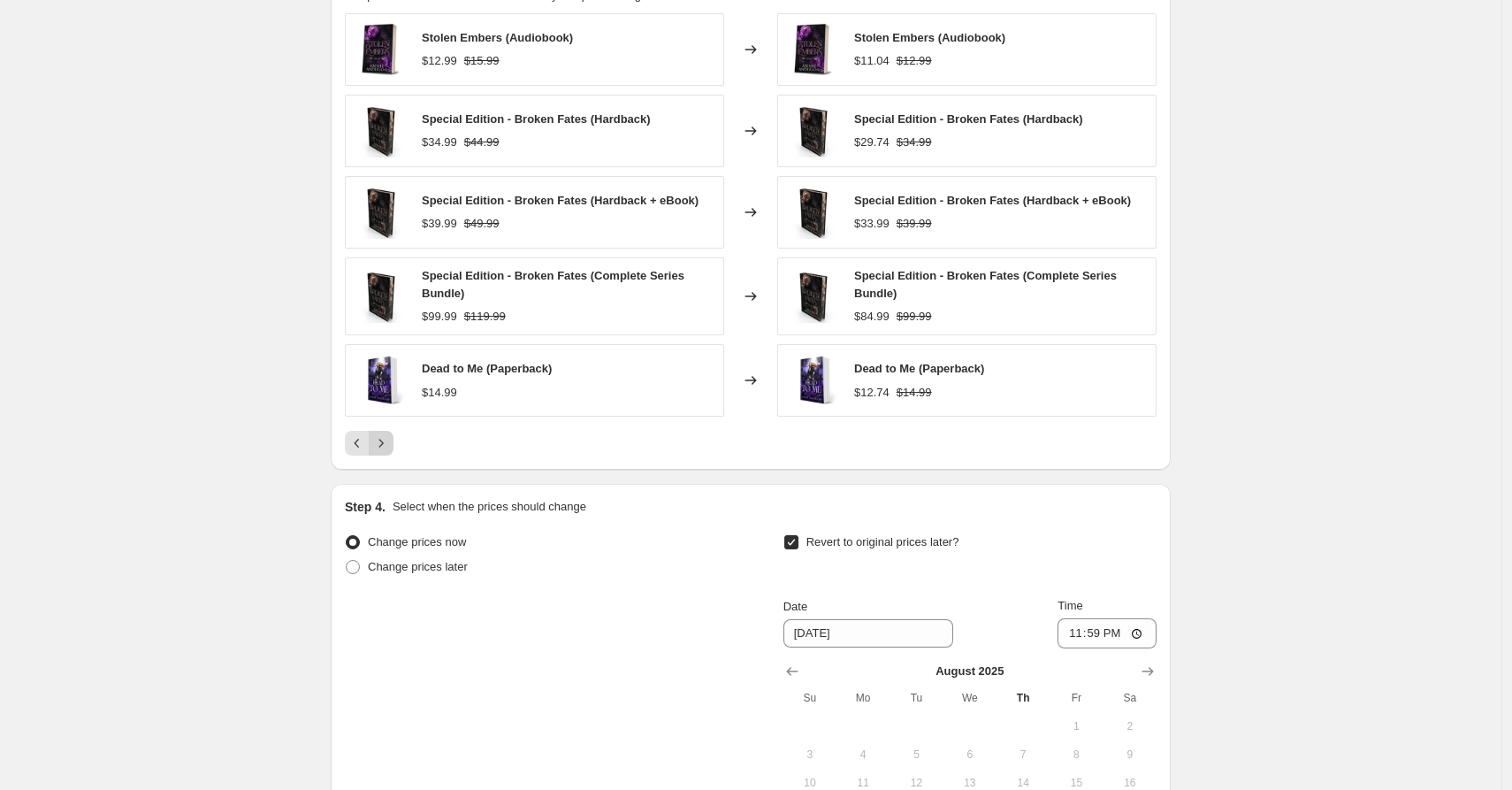
click at [389, 453] on button "Next" at bounding box center [381, 442] width 25 height 25
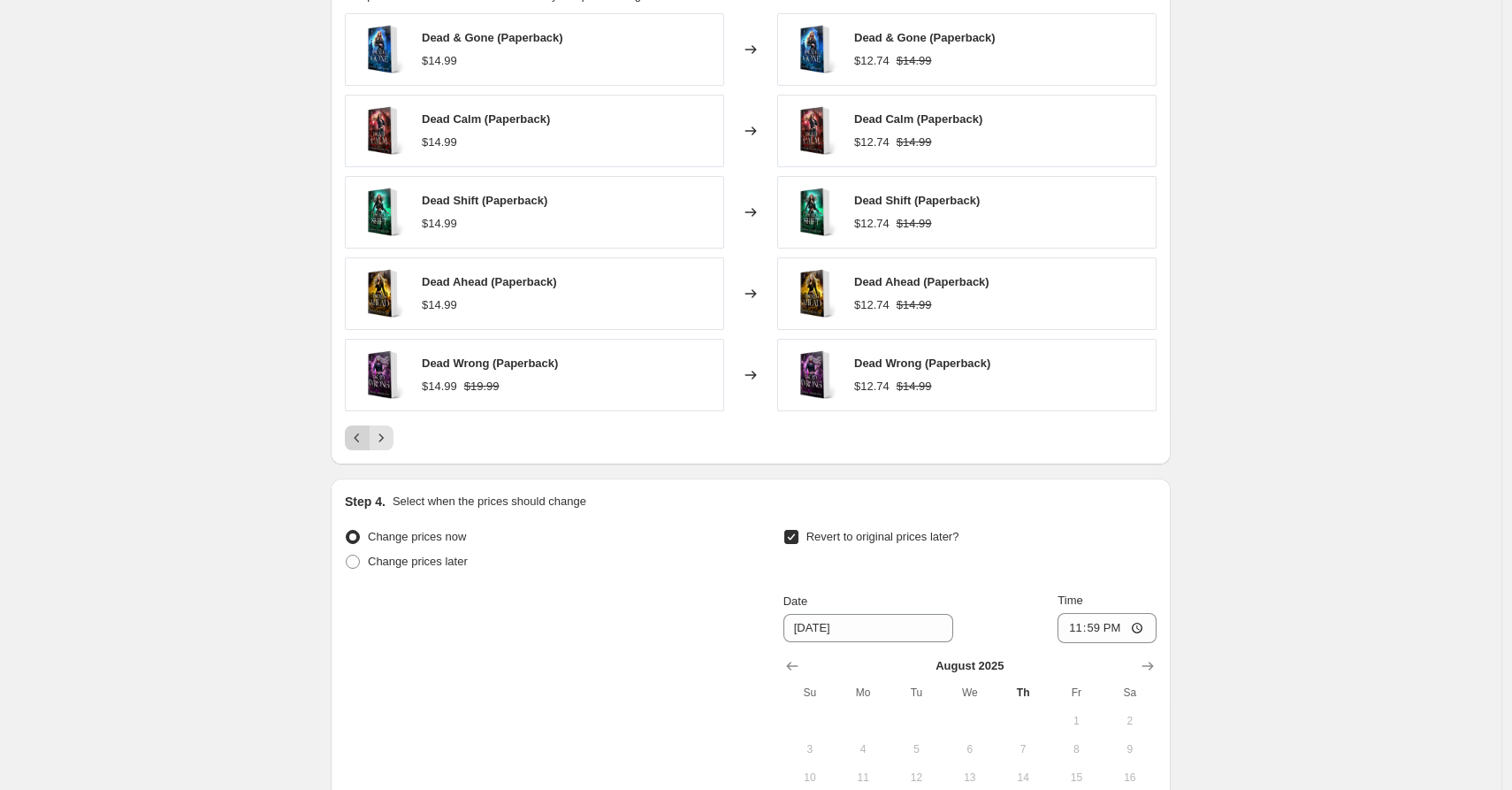
click at [365, 447] on button "Previous" at bounding box center [357, 438] width 25 height 25
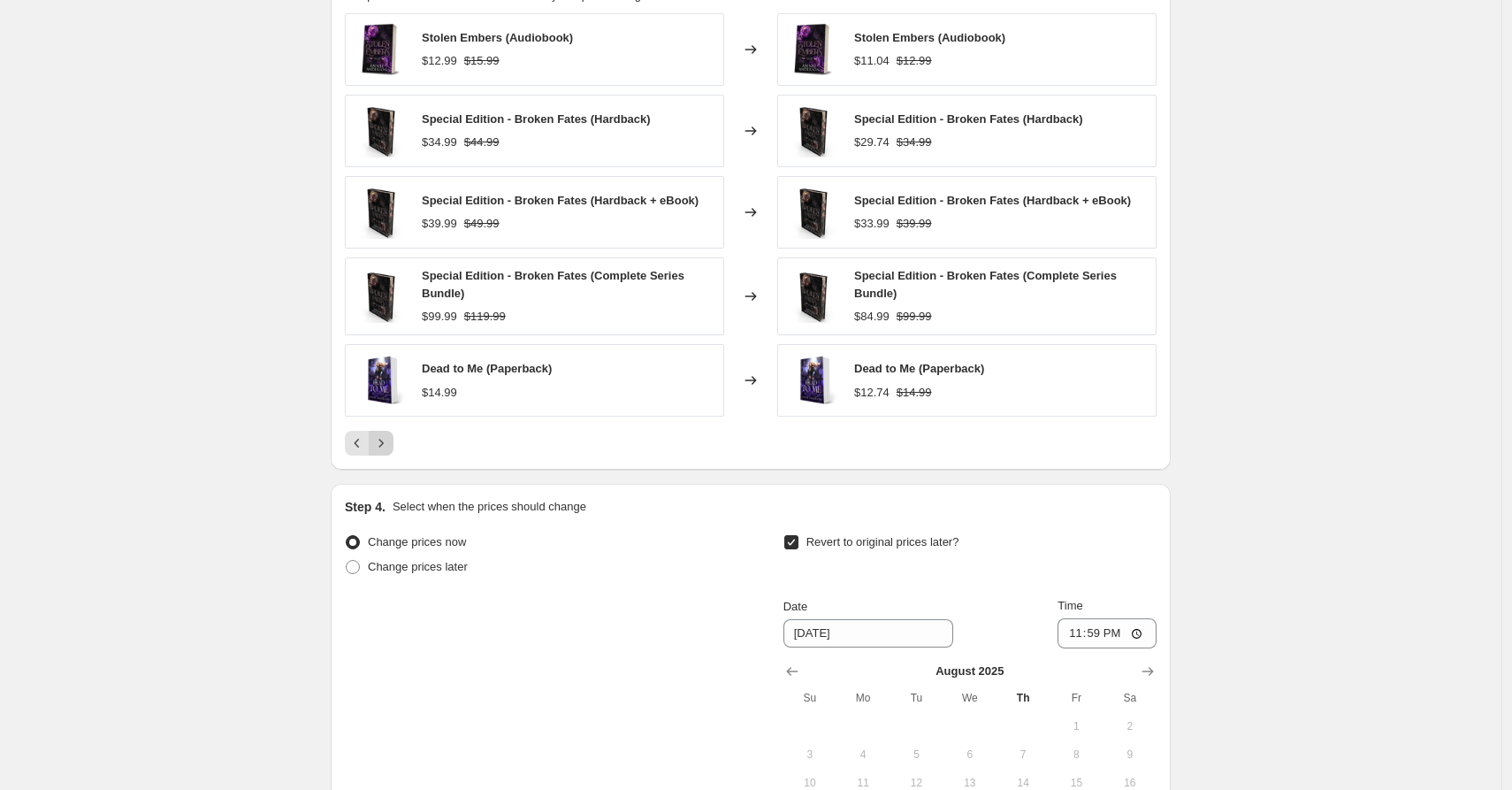
click at [390, 449] on icon "Next" at bounding box center [381, 442] width 18 height 18
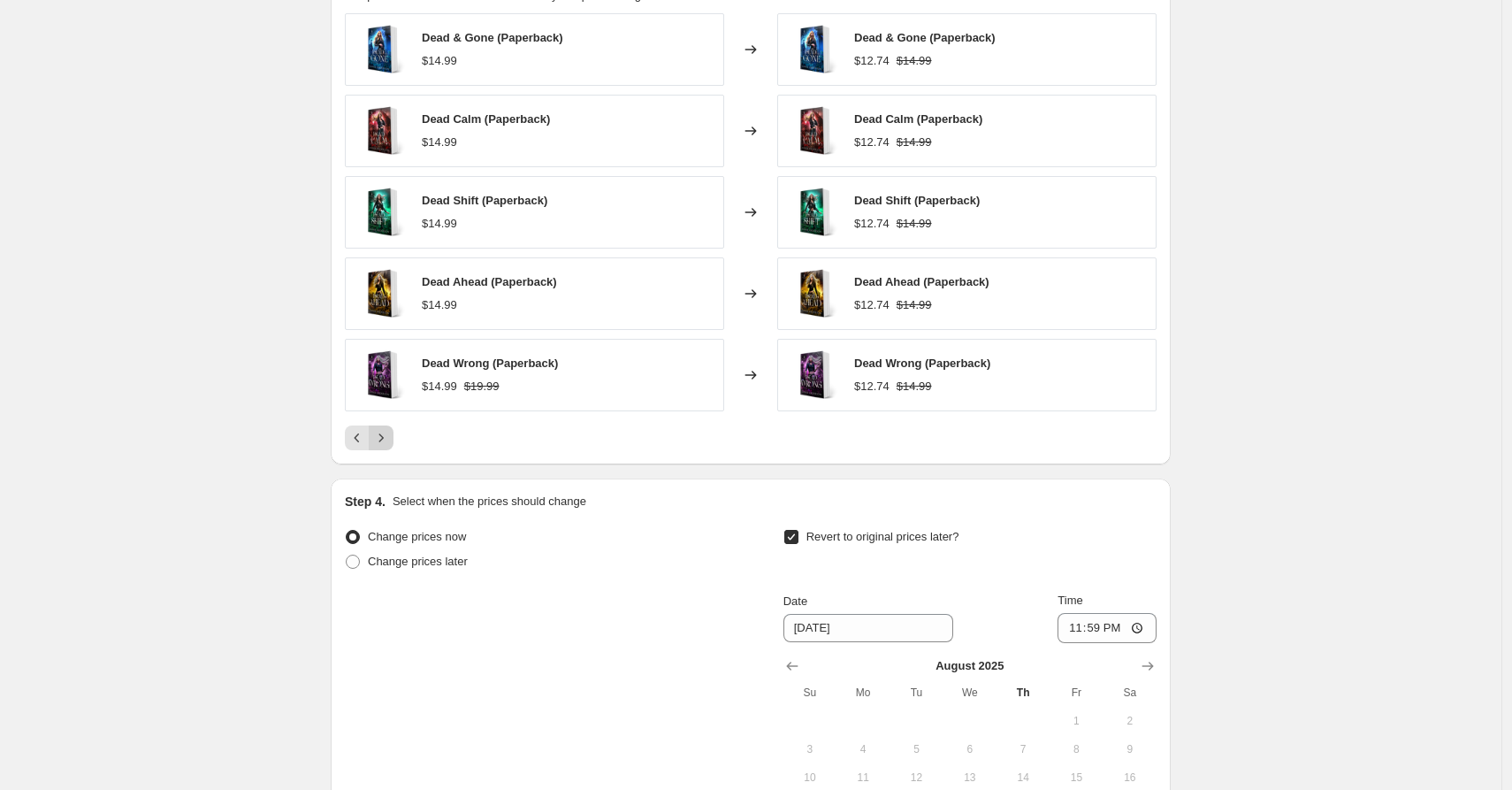
click at [392, 450] on button "Next" at bounding box center [381, 438] width 25 height 25
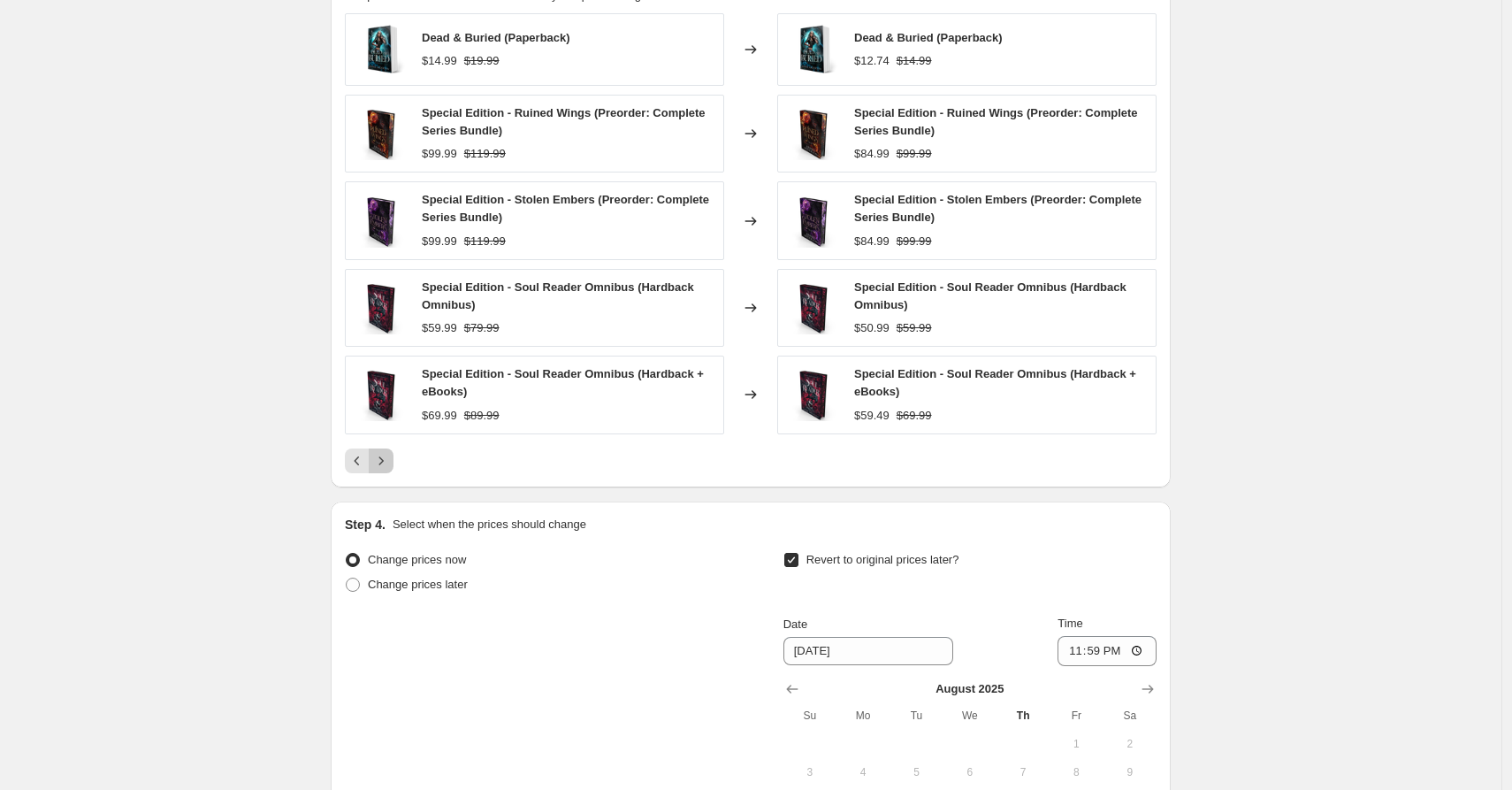
click at [392, 450] on button "Next" at bounding box center [381, 461] width 25 height 25
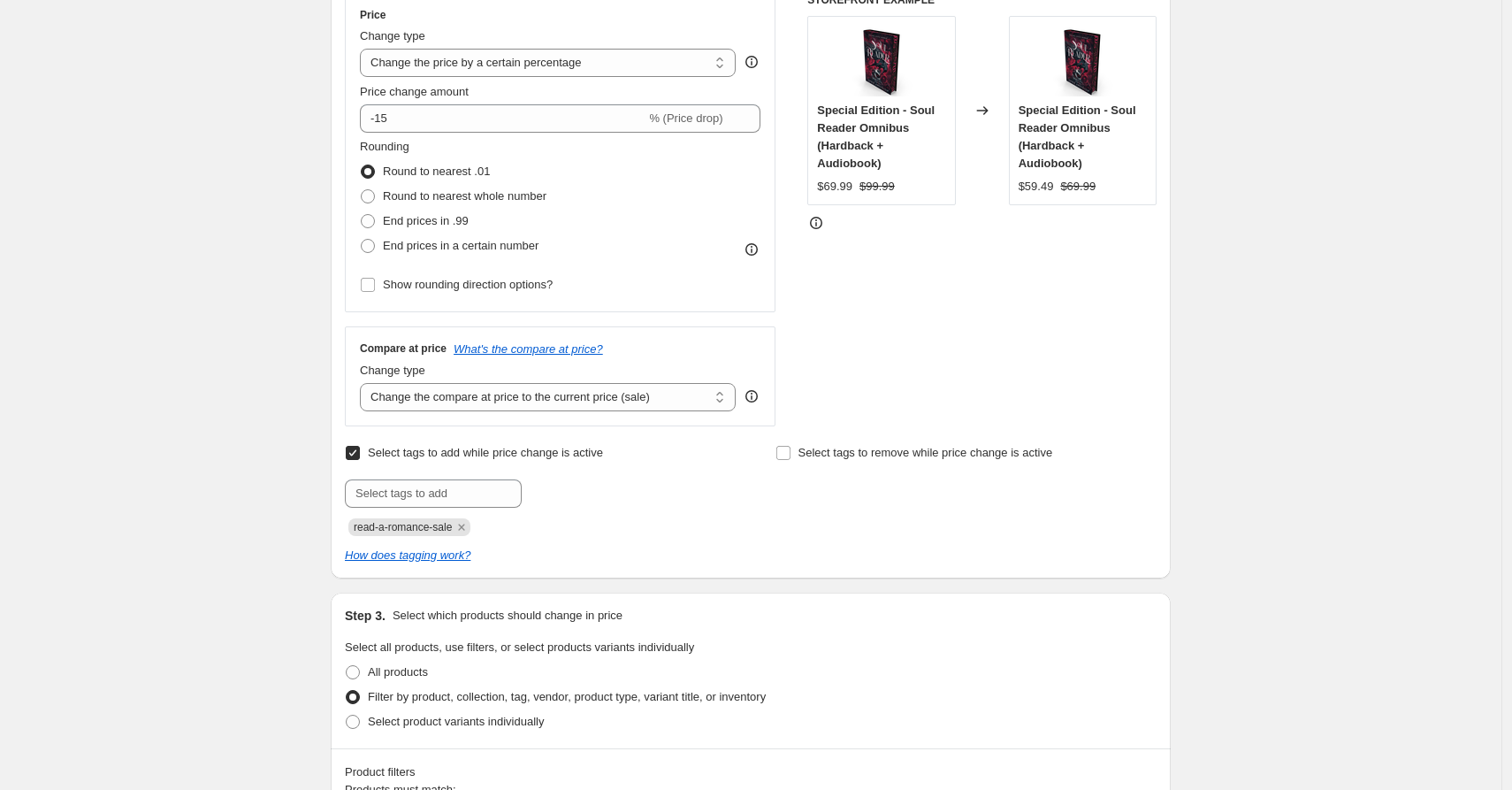
scroll to position [310, 0]
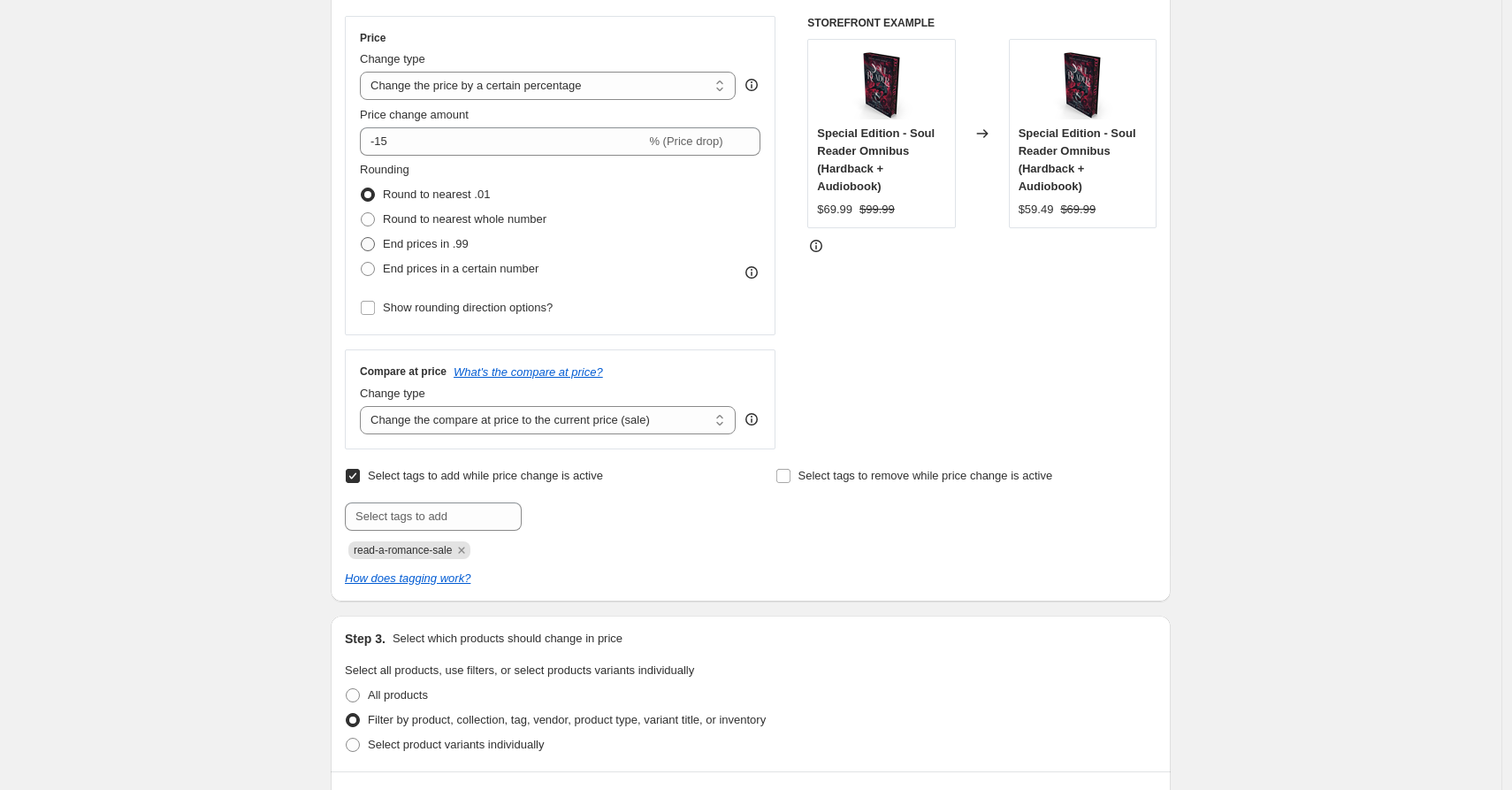
click at [370, 244] on span at bounding box center [368, 243] width 14 height 14
click at [362, 238] on input "End prices in .99" at bounding box center [361, 237] width 1 height 1
radio input "true"
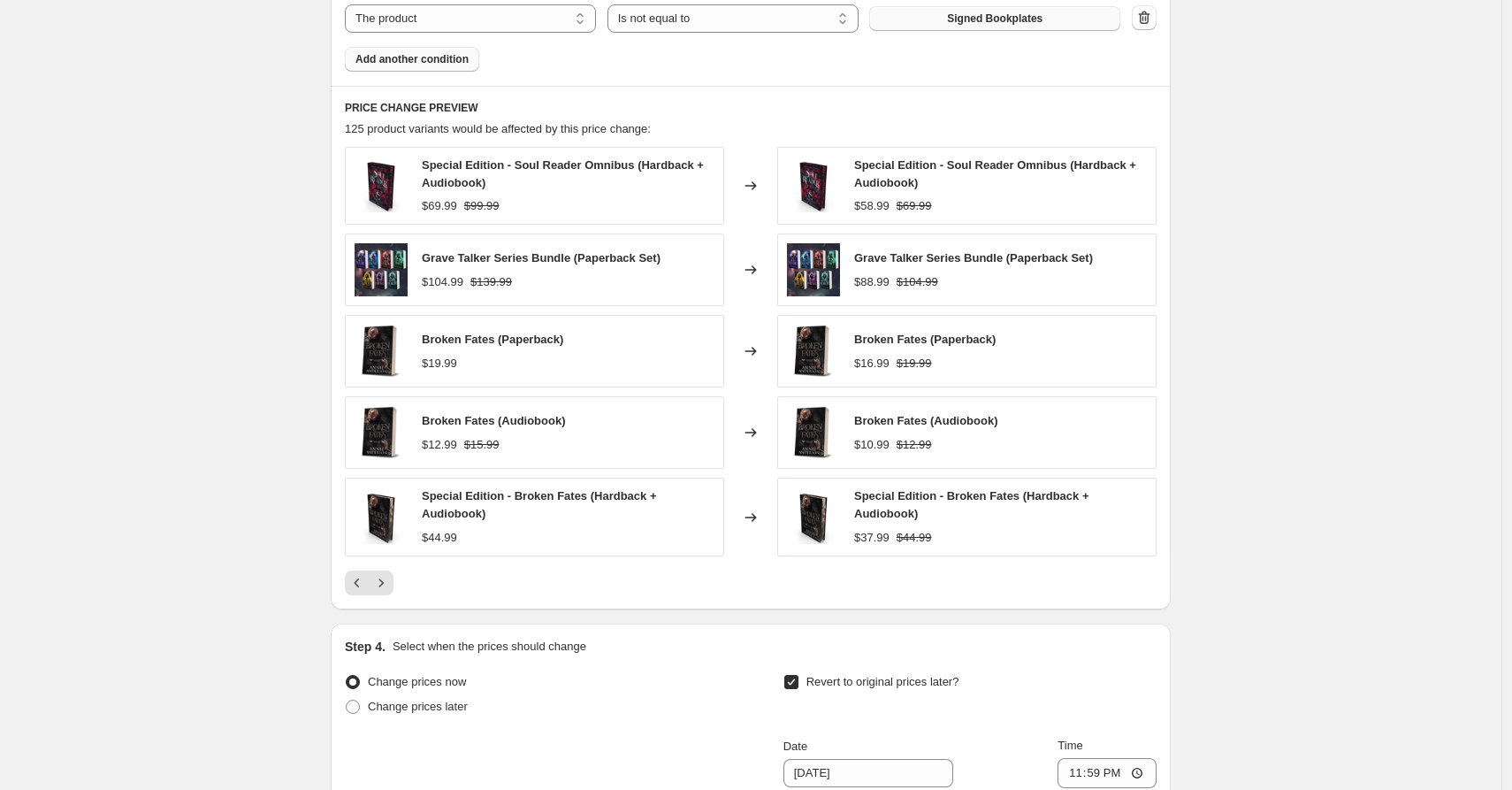
scroll to position [1278, 0]
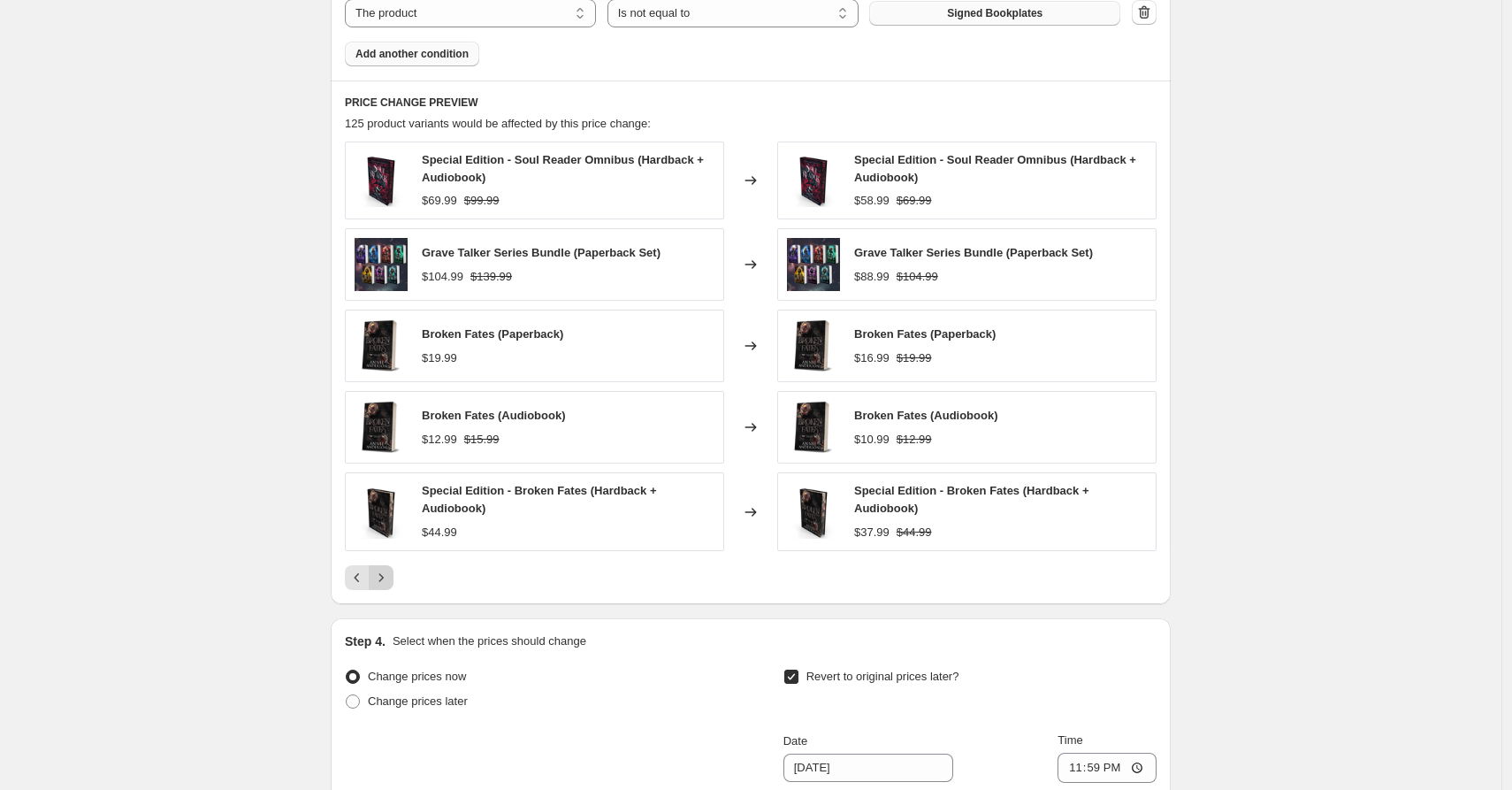
click at [390, 581] on icon "Next" at bounding box center [381, 577] width 18 height 18
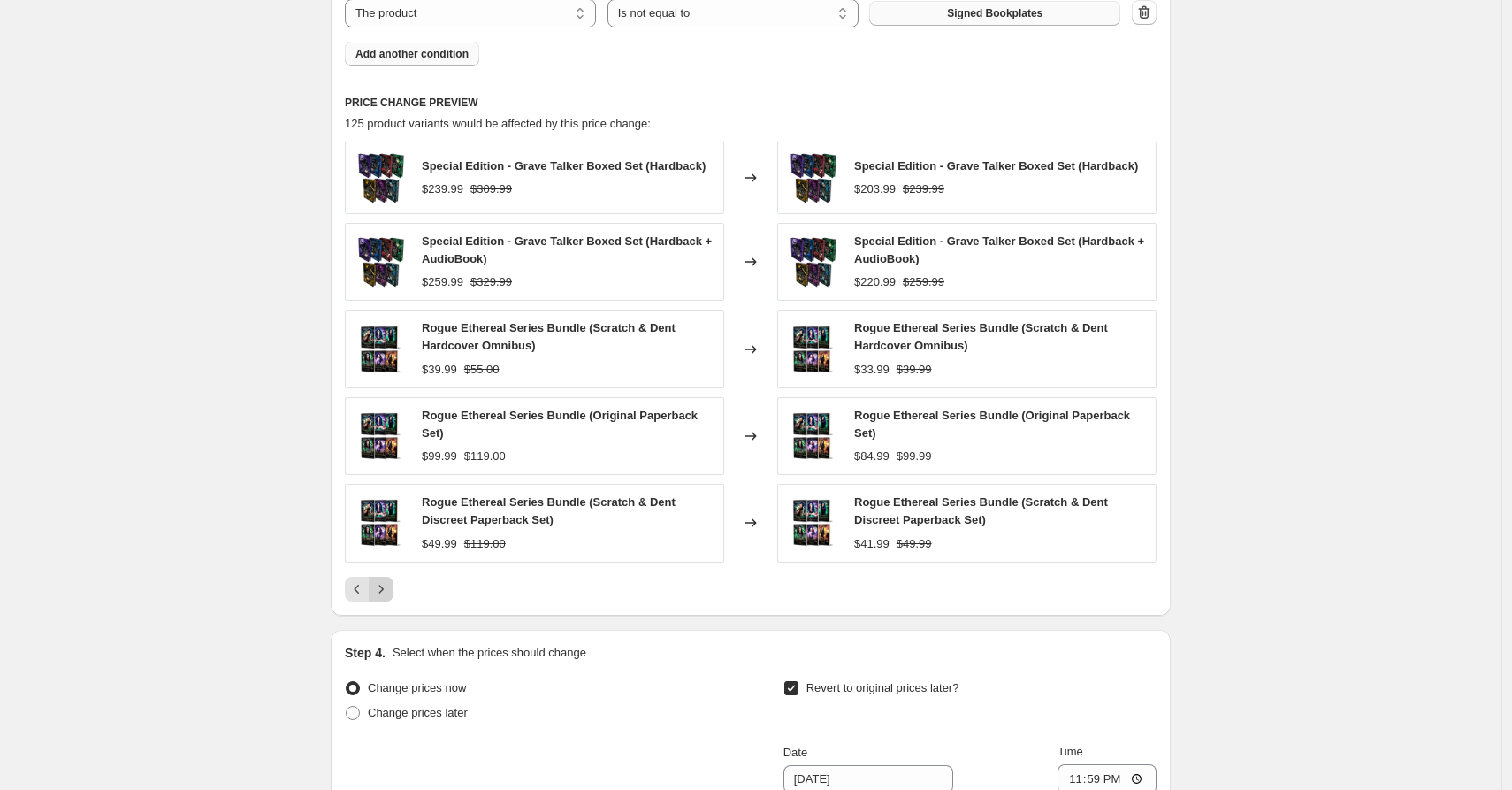
click at [393, 581] on div "Pagination" at bounding box center [381, 589] width 25 height 25
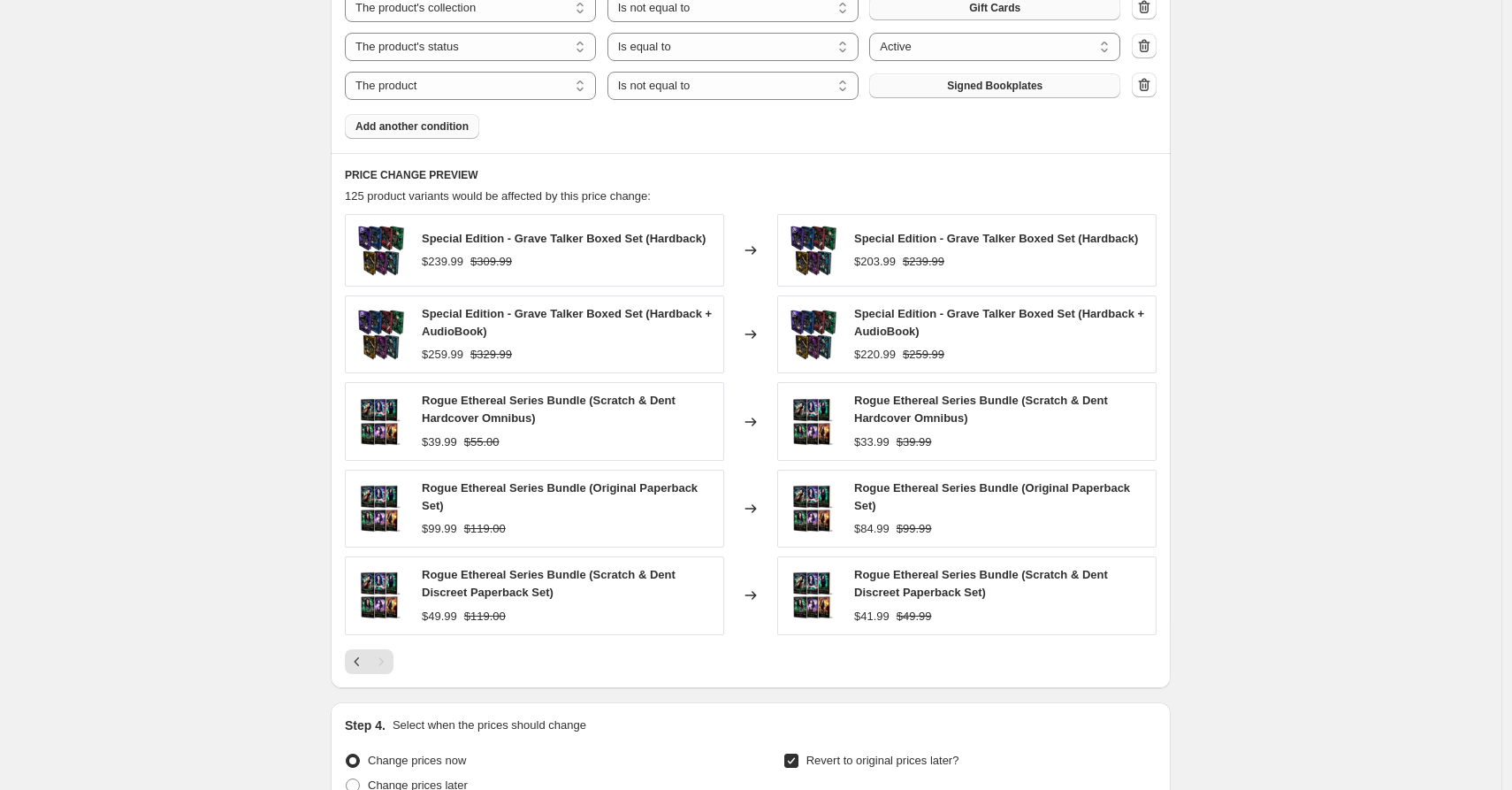
scroll to position [1703, 0]
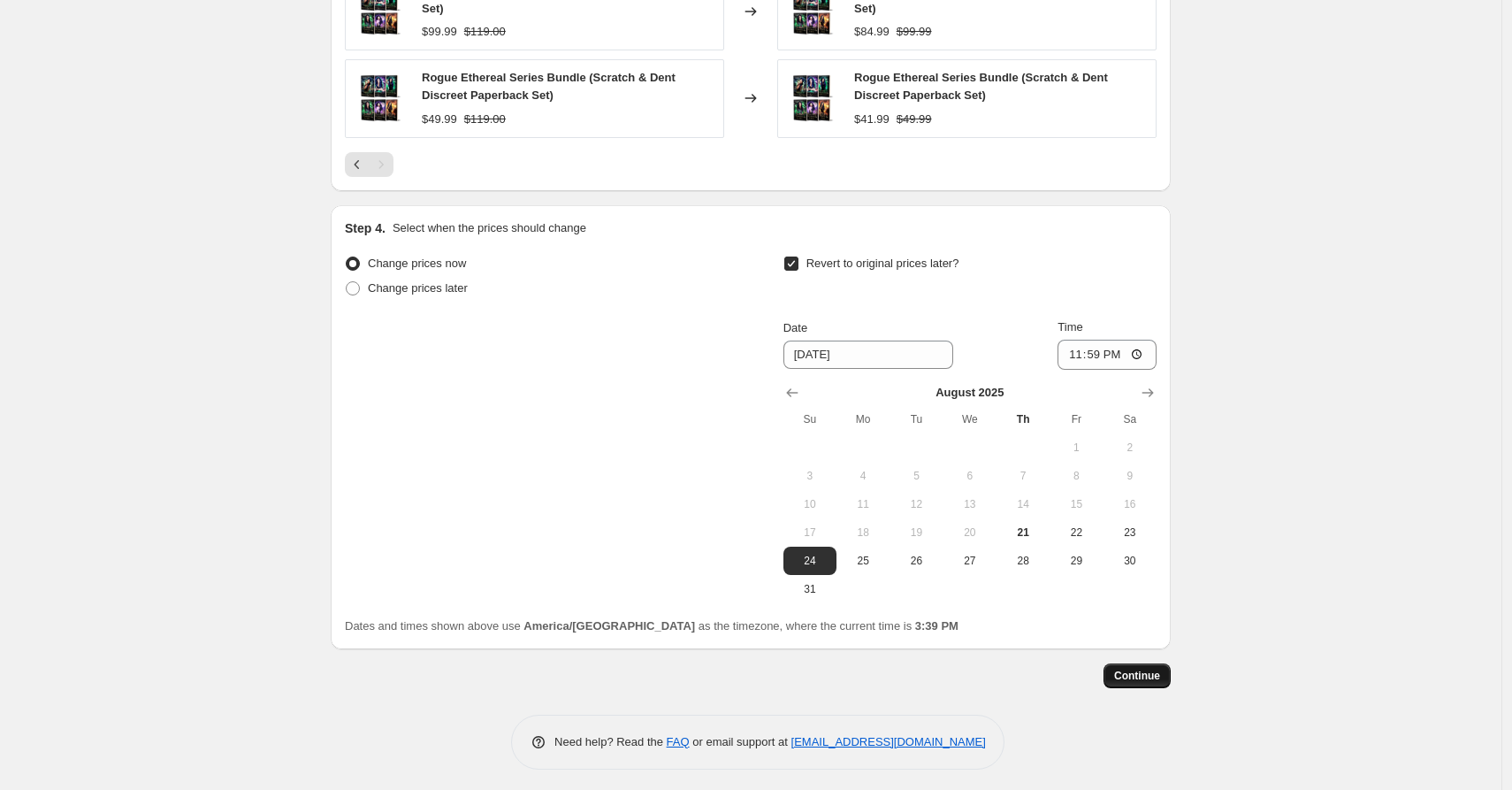
click at [1128, 674] on span "Continue" at bounding box center [1138, 676] width 46 height 14
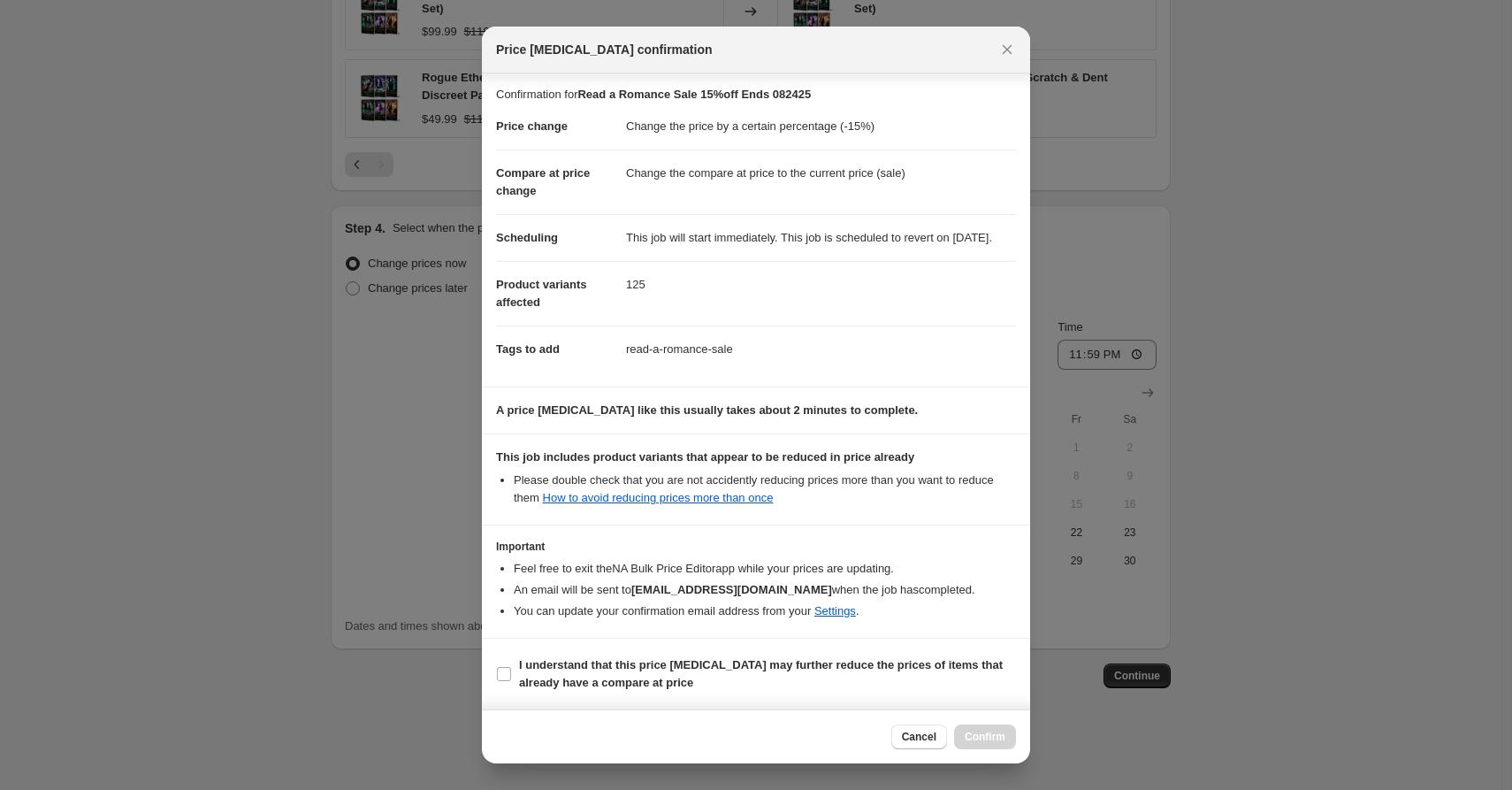
scroll to position [19, 0]
click at [770, 500] on link "How to avoid reducing prices more than once" at bounding box center [658, 498] width 231 height 13
click at [501, 672] on input "I understand that this price change job may further reduce the prices of items …" at bounding box center [503, 674] width 14 height 14
checkbox input "true"
click at [990, 737] on span "Confirm" at bounding box center [985, 737] width 41 height 14
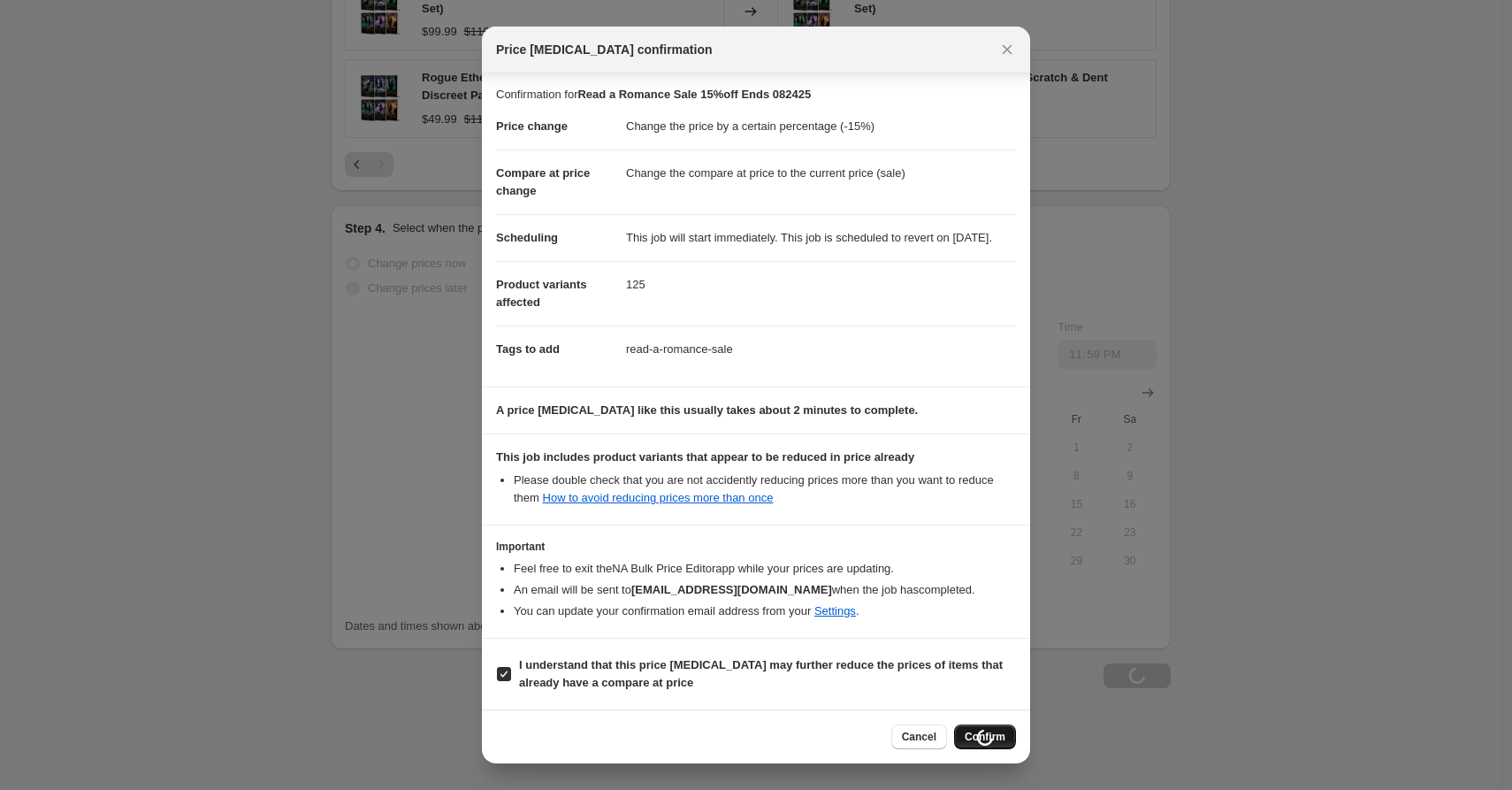
type input "Read a Romance Sale 15%off Ends 082425"
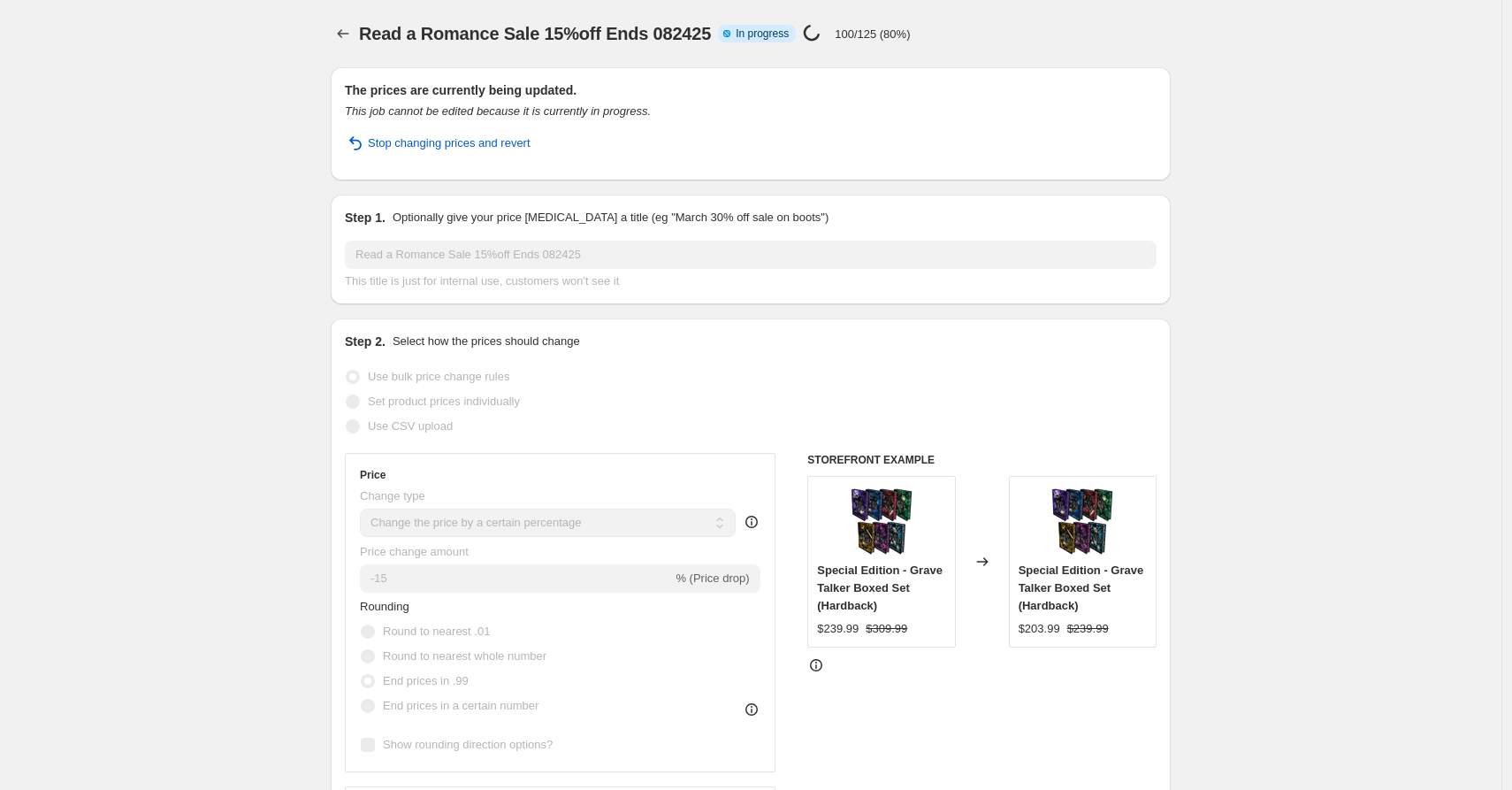
select select "percentage"
select select "collection"
select select "not_equal"
select select "product_status"
select select "not_equal"
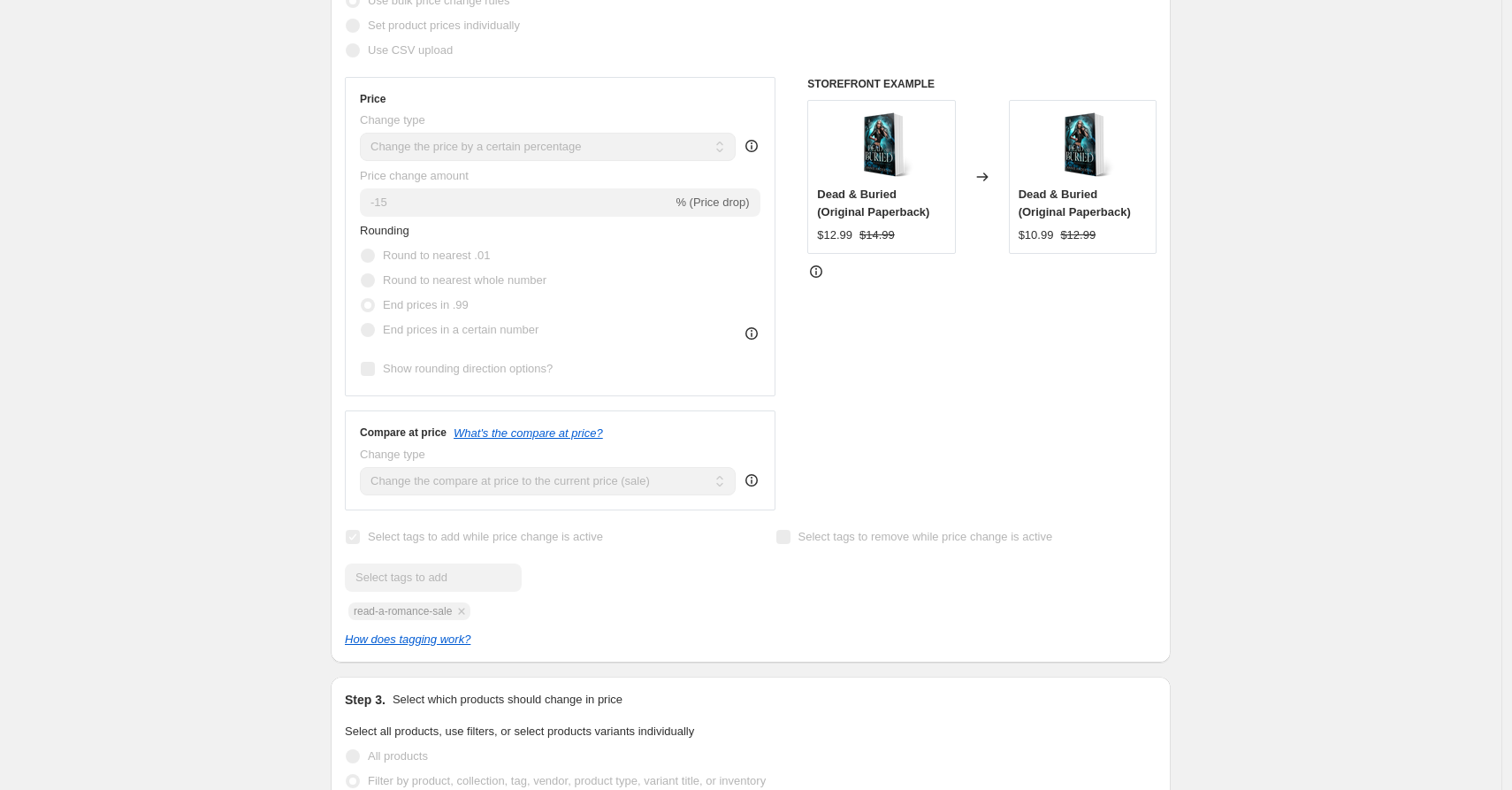
scroll to position [413, 0]
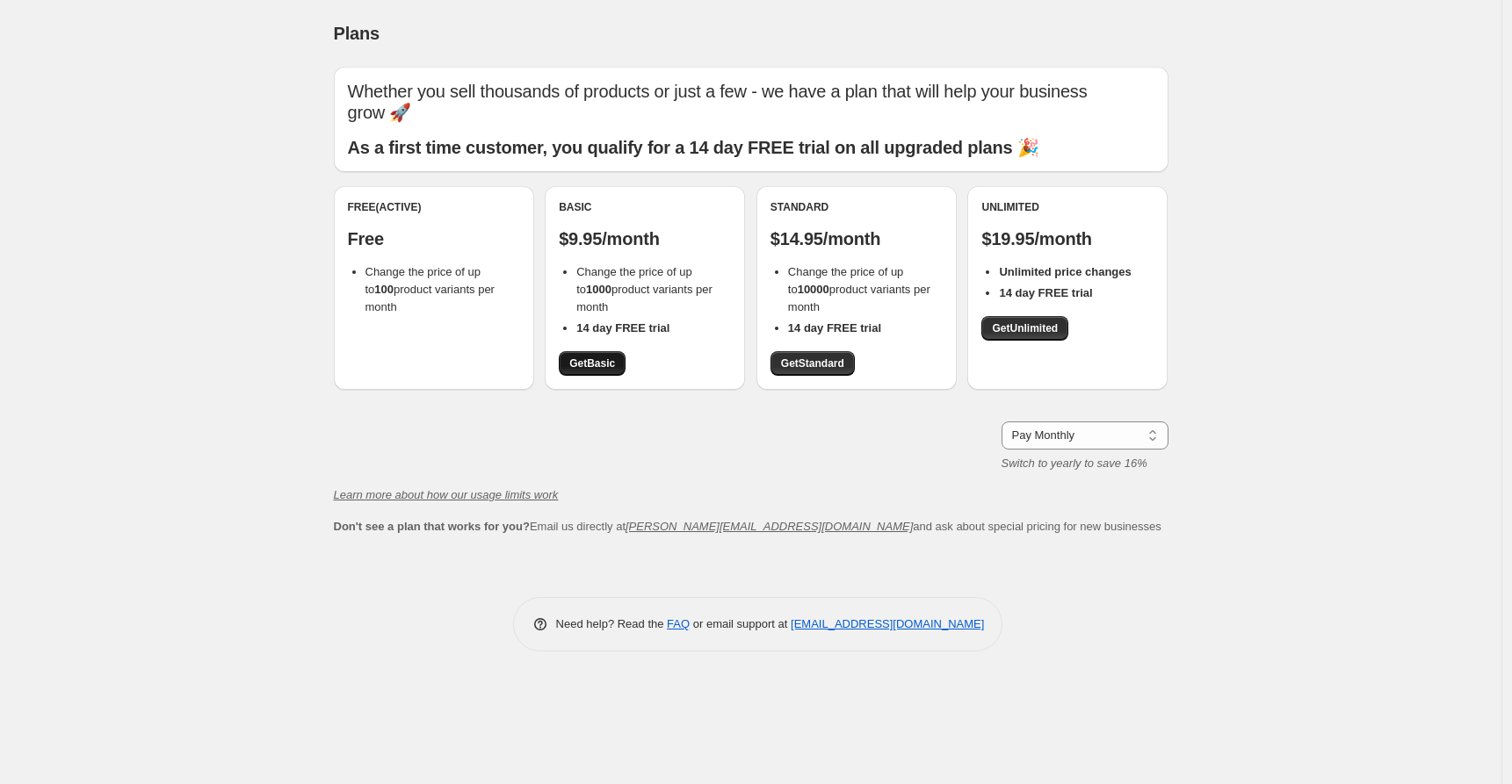
click at [603, 357] on span "Get Basic" at bounding box center [592, 363] width 46 height 14
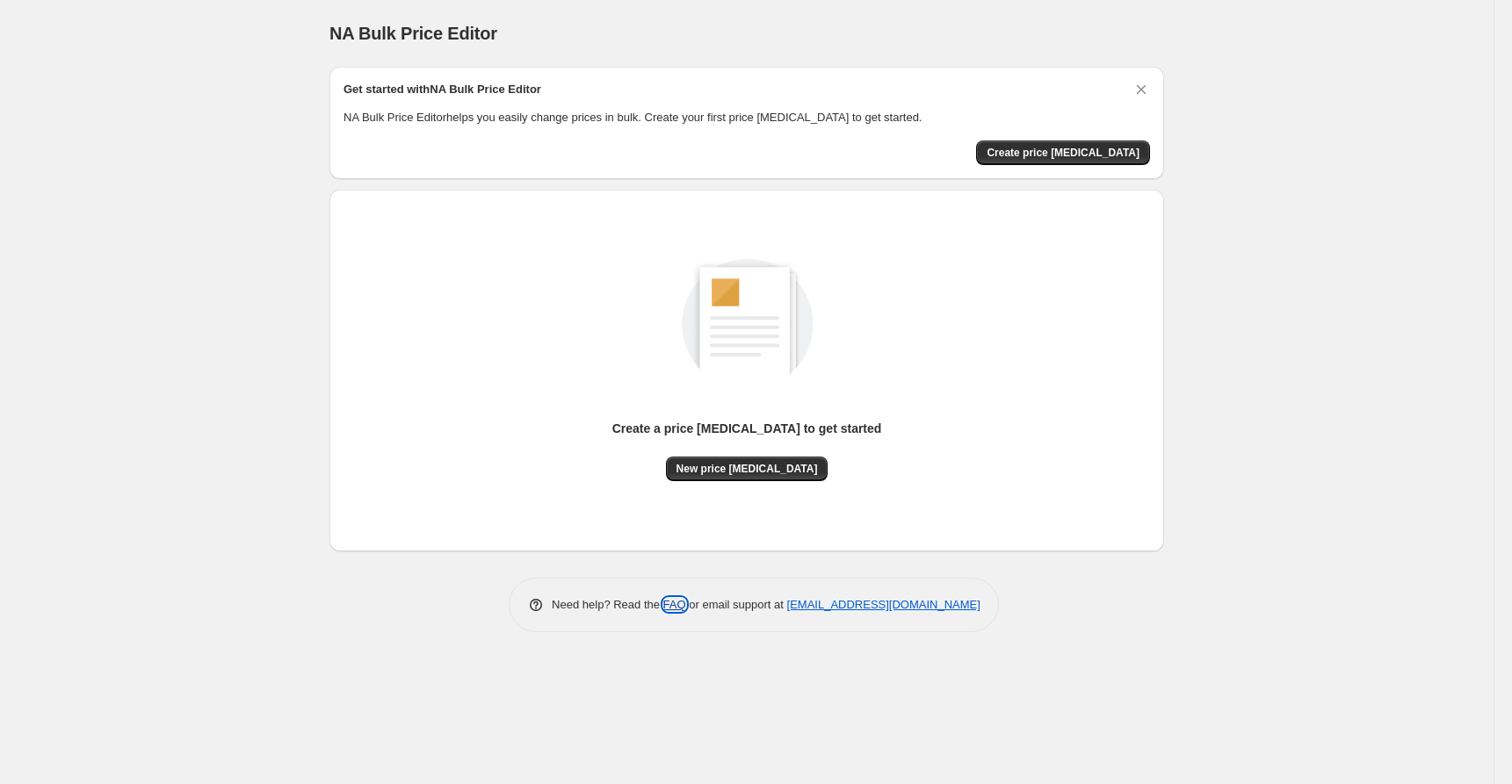
click at [673, 605] on link "FAQ" at bounding box center [675, 605] width 23 height 13
